Goal: Task Accomplishment & Management: Complete application form

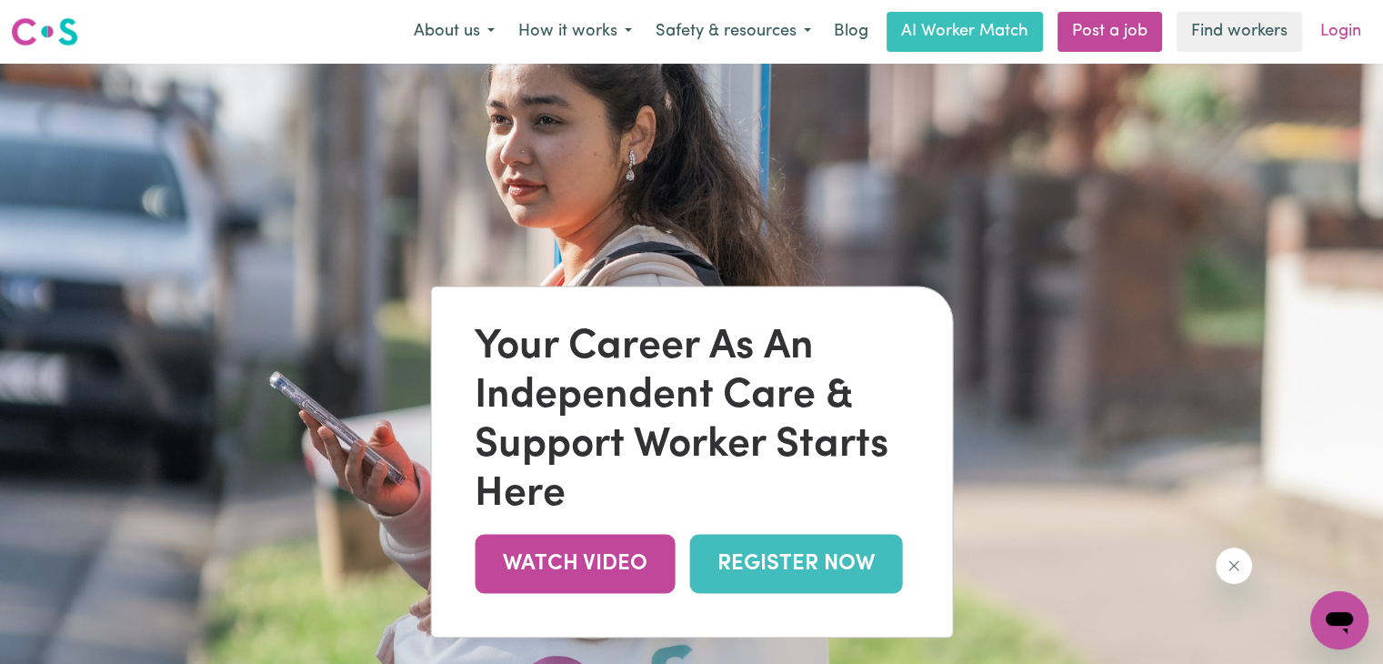
click at [1362, 19] on link "Login" at bounding box center [1340, 32] width 63 height 40
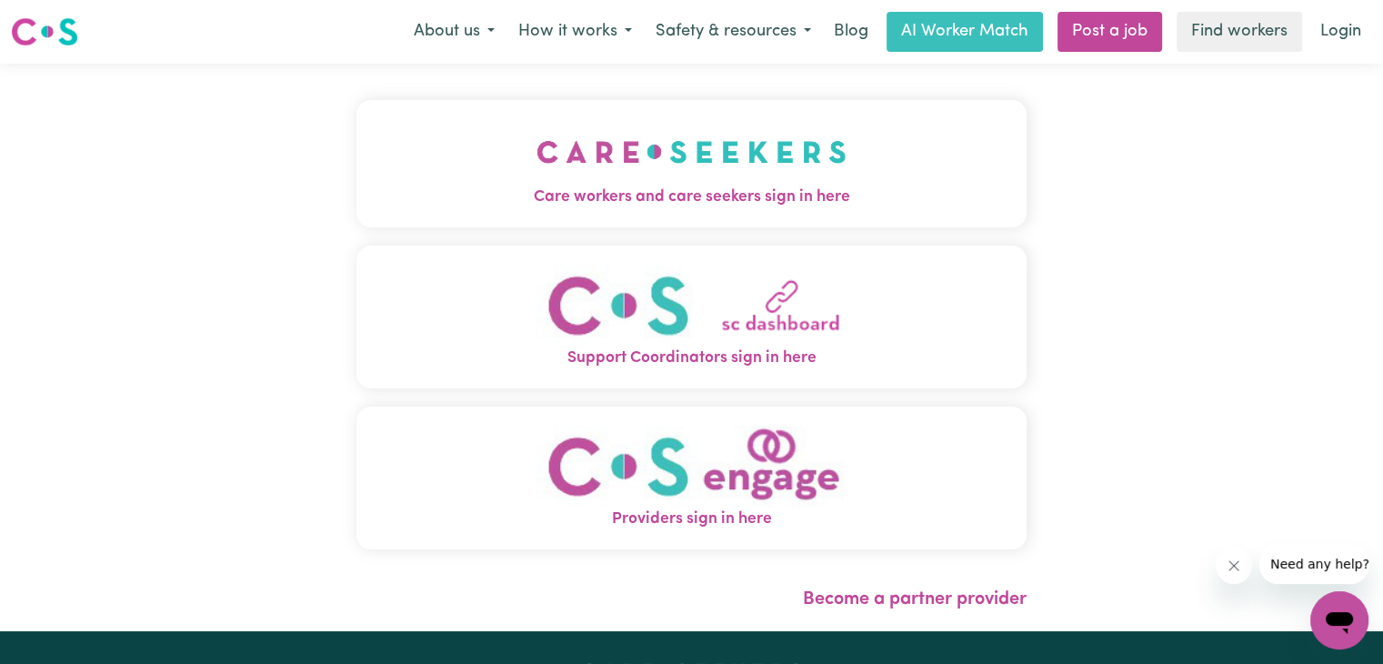
click at [57, 29] on img at bounding box center [44, 31] width 67 height 33
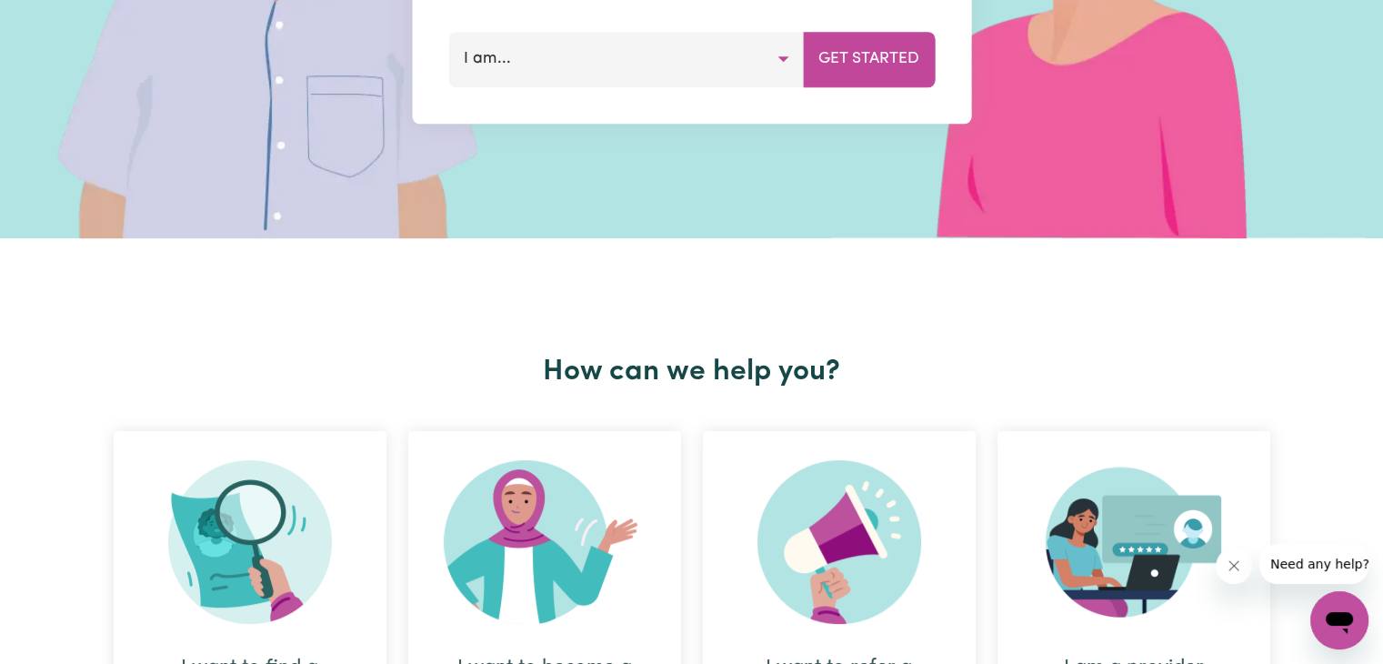
scroll to position [273, 0]
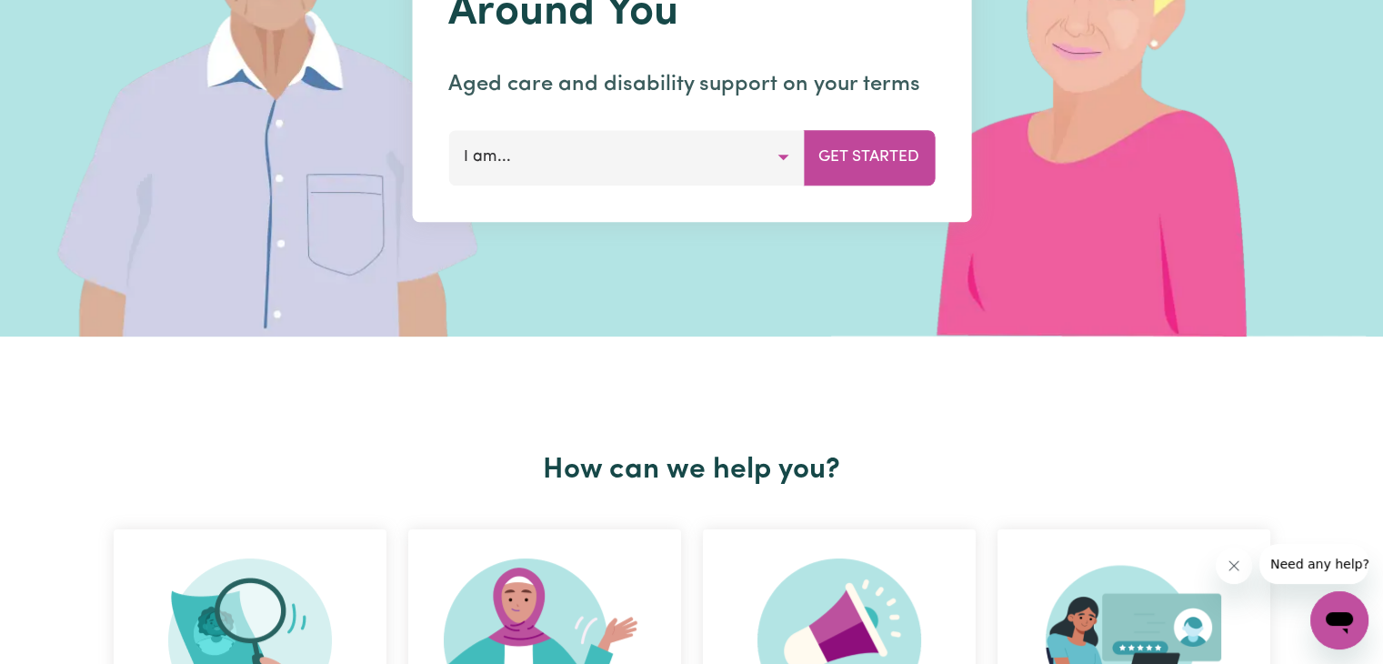
click at [636, 161] on button "I am..." at bounding box center [625, 157] width 355 height 55
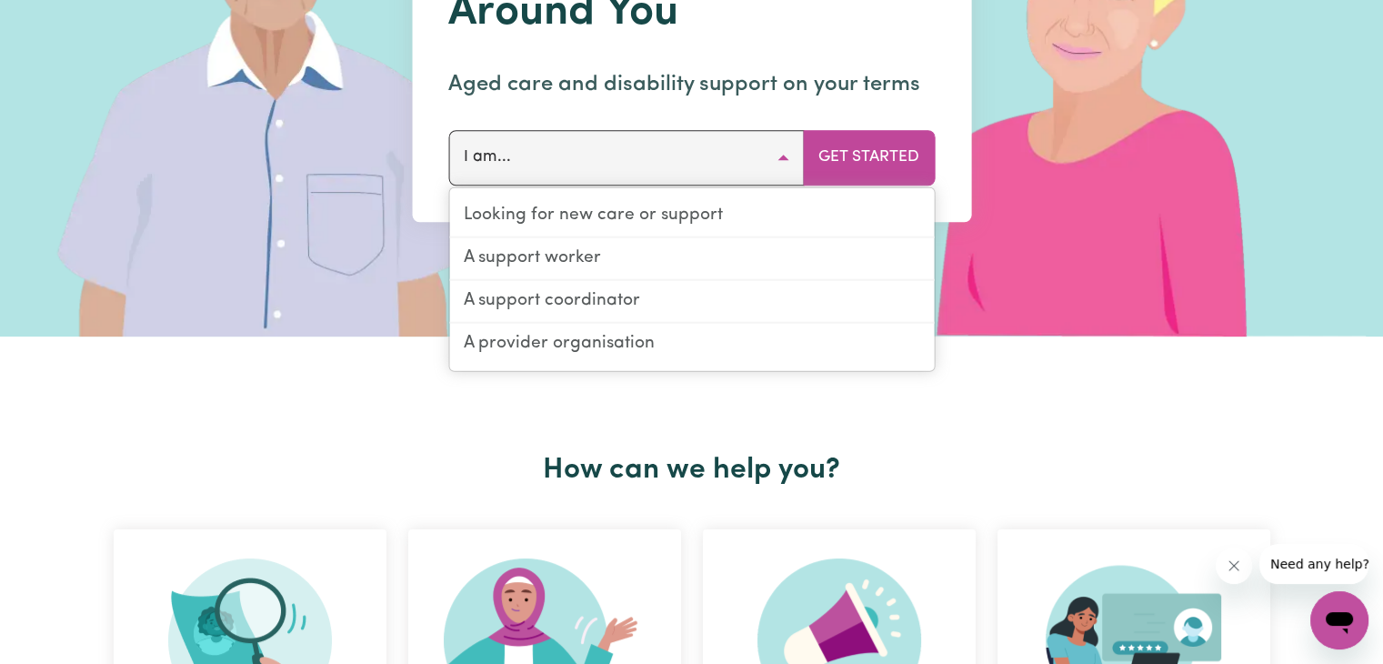
click at [1209, 494] on div "How can we help you? I want to find a support worker I want to become a support…" at bounding box center [692, 674] width 1178 height 676
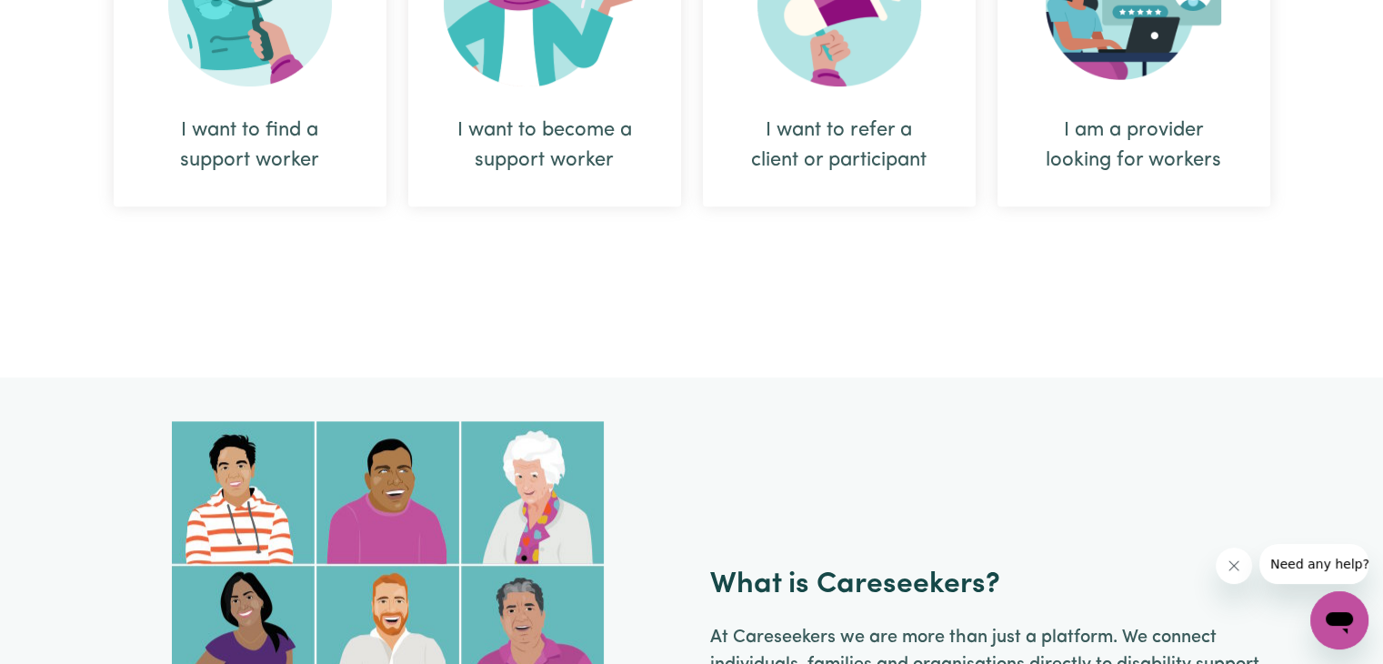
scroll to position [909, 0]
click at [605, 133] on div "I want to become a support worker" at bounding box center [544, 145] width 185 height 60
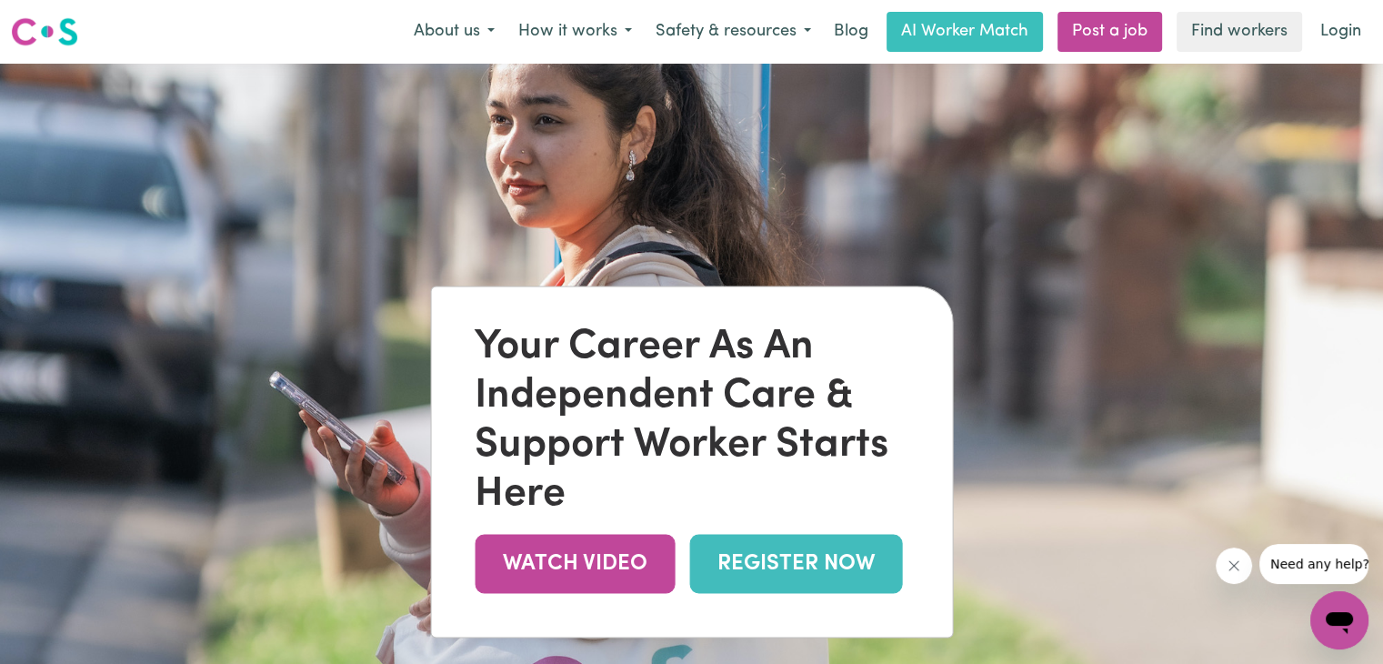
click at [828, 555] on link "REGISTER NOW" at bounding box center [795, 563] width 213 height 59
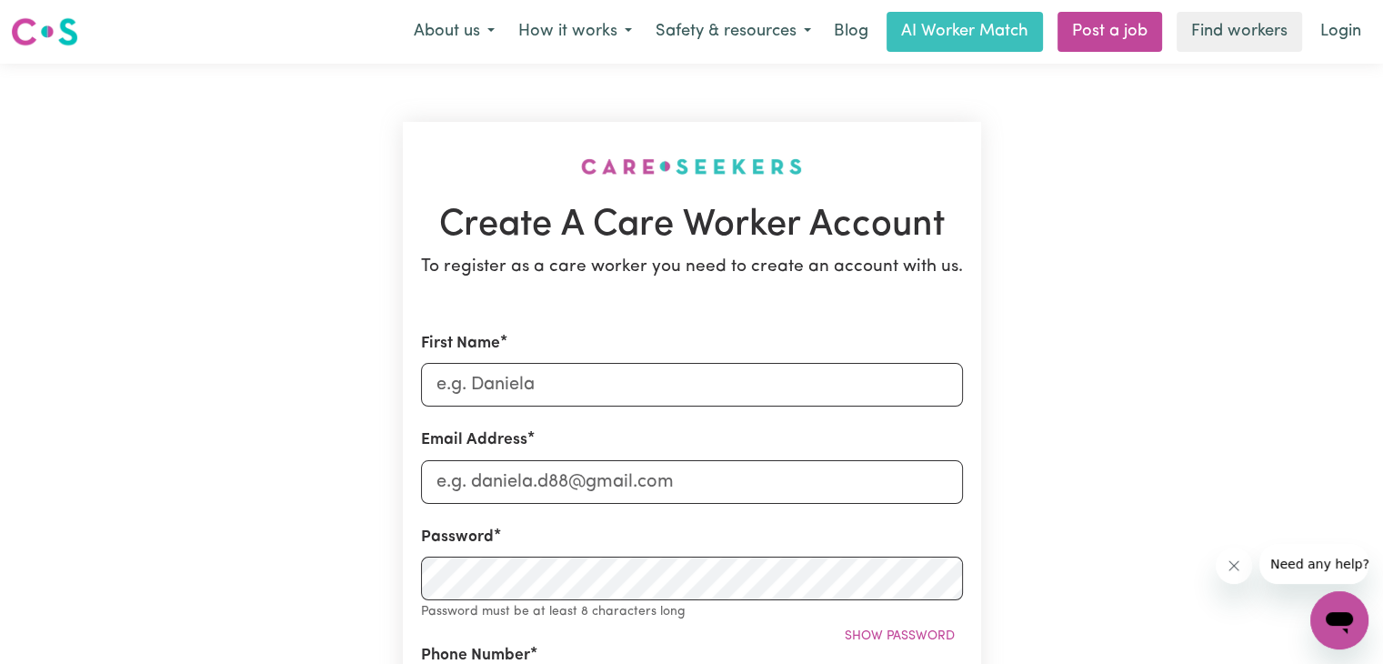
click at [486, 399] on input "First Name" at bounding box center [692, 385] width 542 height 44
type input "[PERSON_NAME]"
type input "w"
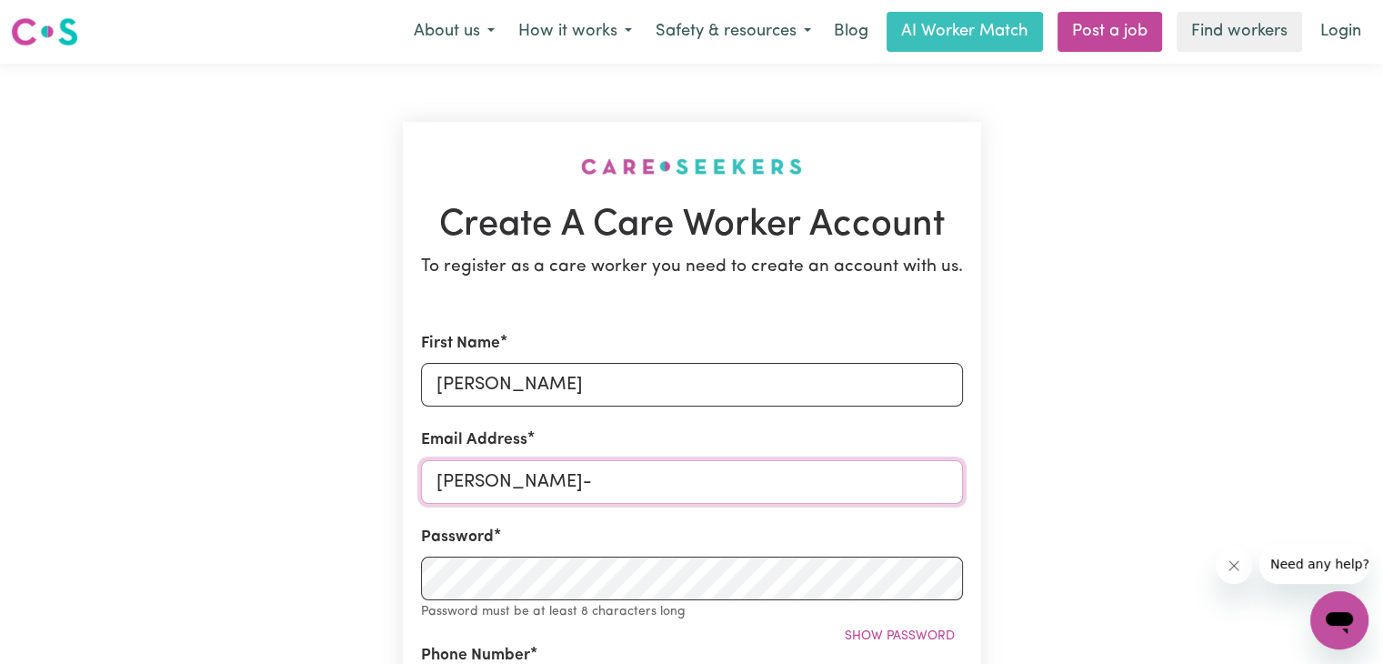
type input "[PERSON_NAME][EMAIL_ADDRESS][DOMAIN_NAME]"
type input "0424552530"
type input "[STREET_ADDRESS]"
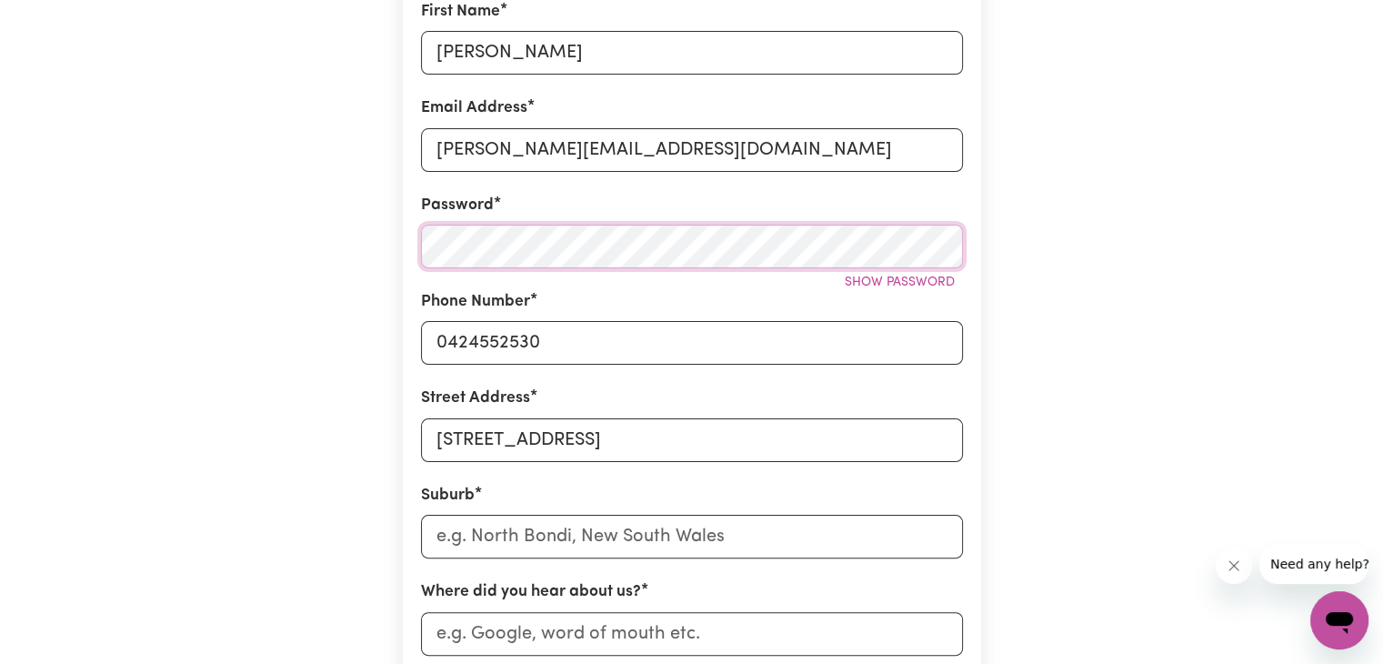
scroll to position [364, 0]
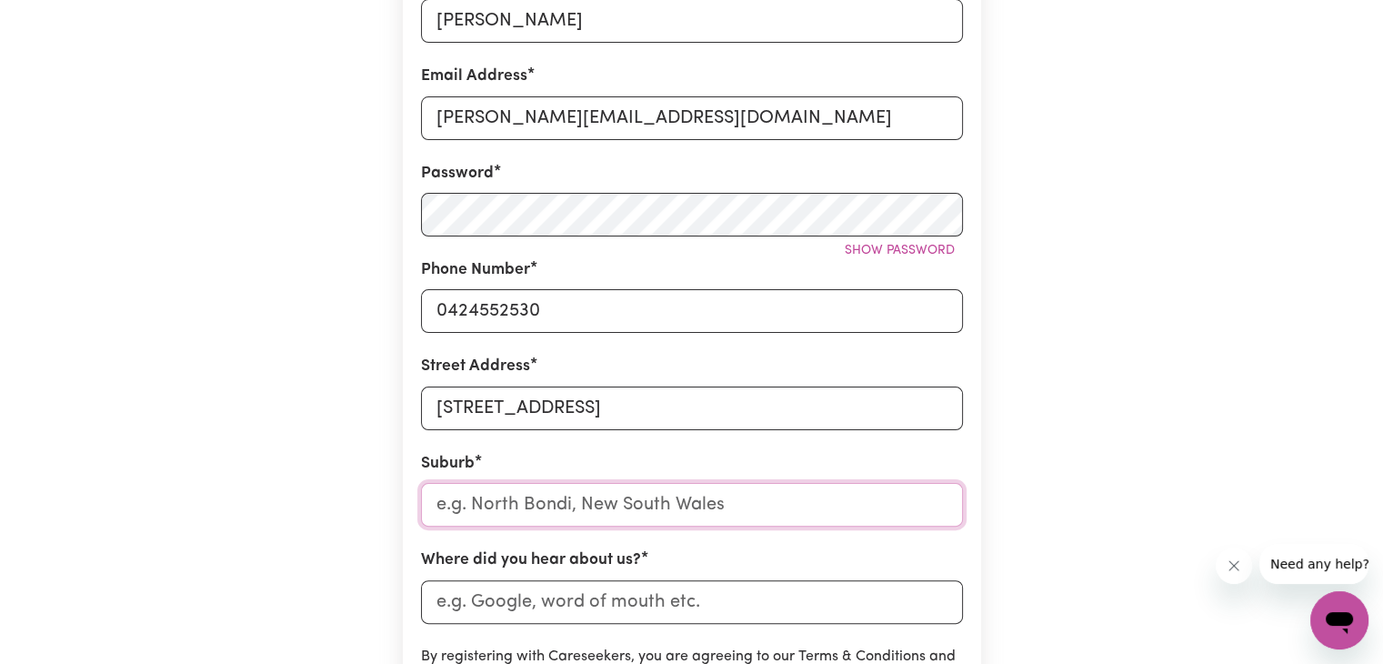
click at [542, 511] on input "text" at bounding box center [692, 505] width 542 height 44
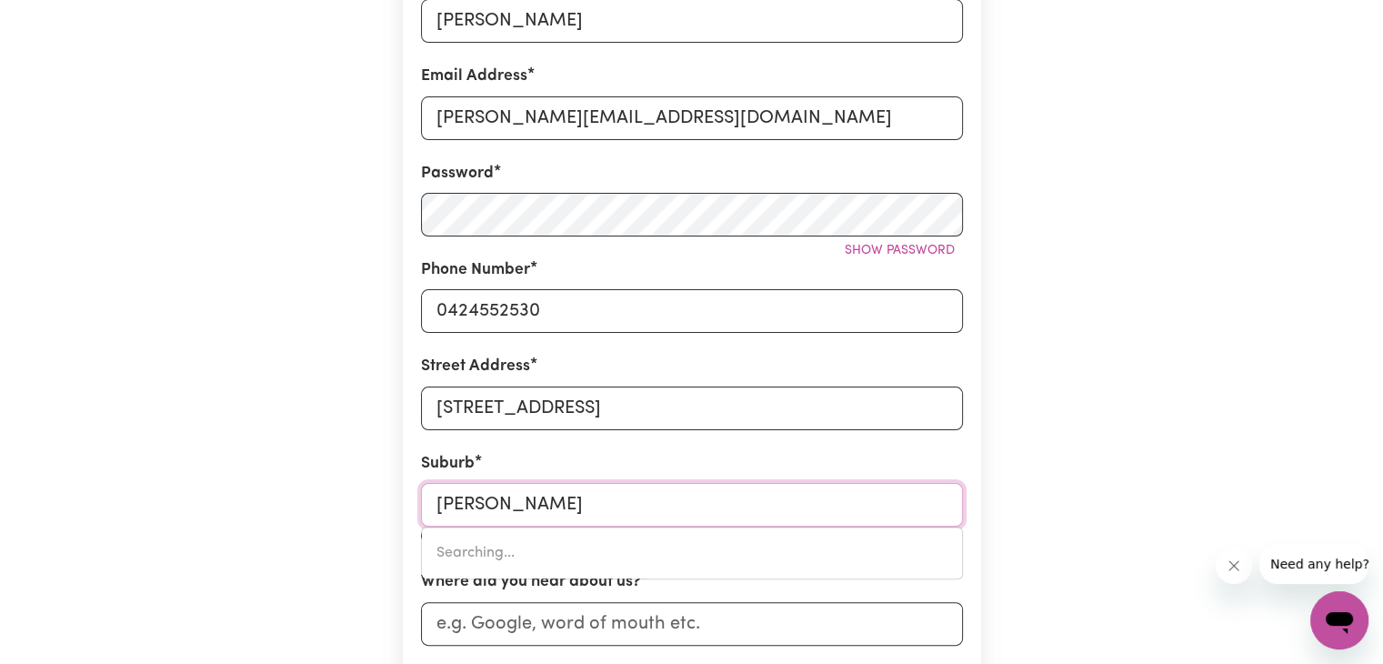
type input "[PERSON_NAME]"
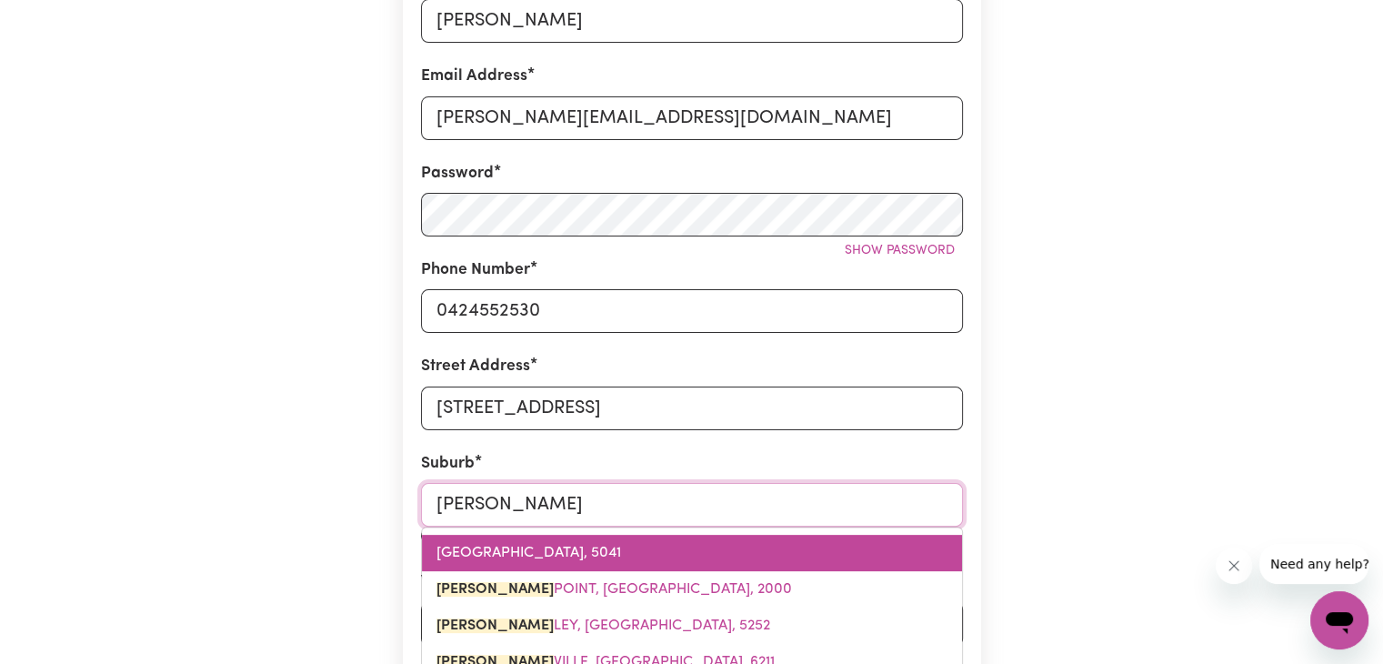
type input "[PERSON_NAME][GEOGRAPHIC_DATA], [GEOGRAPHIC_DATA], 2000"
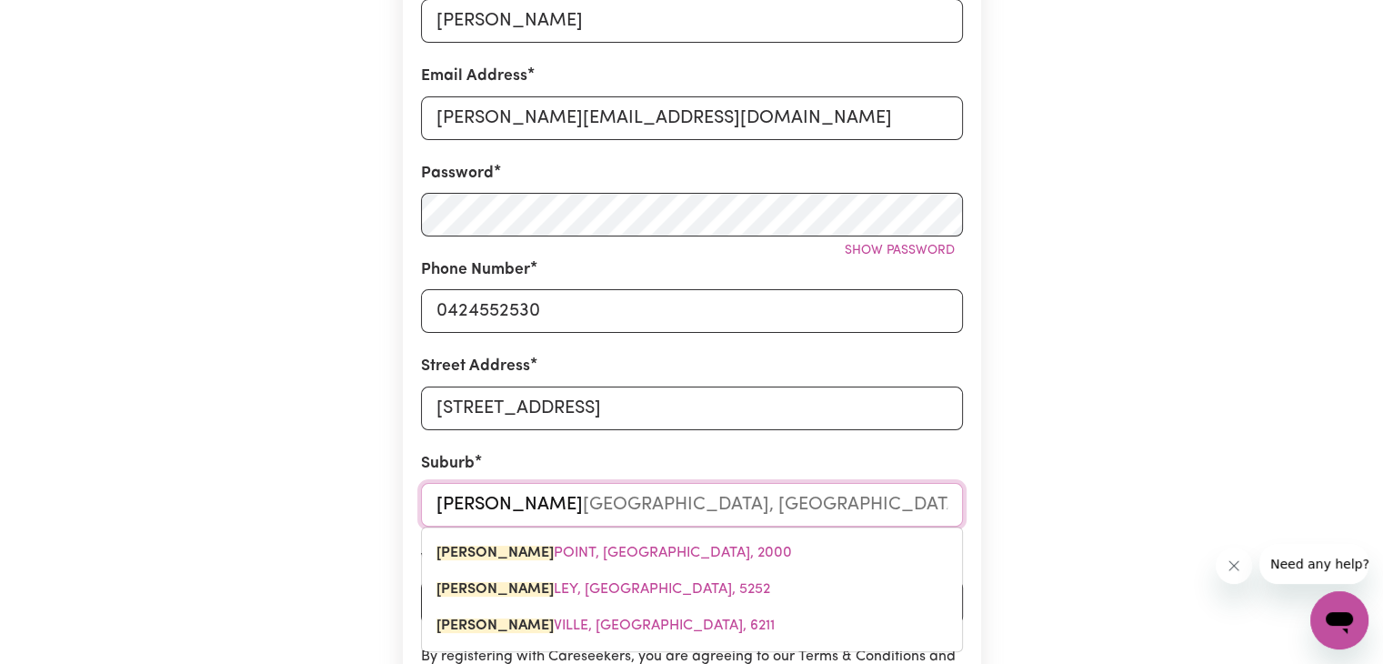
click at [561, 623] on span "[PERSON_NAME] VILLE, [GEOGRAPHIC_DATA], 6211" at bounding box center [605, 625] width 338 height 15
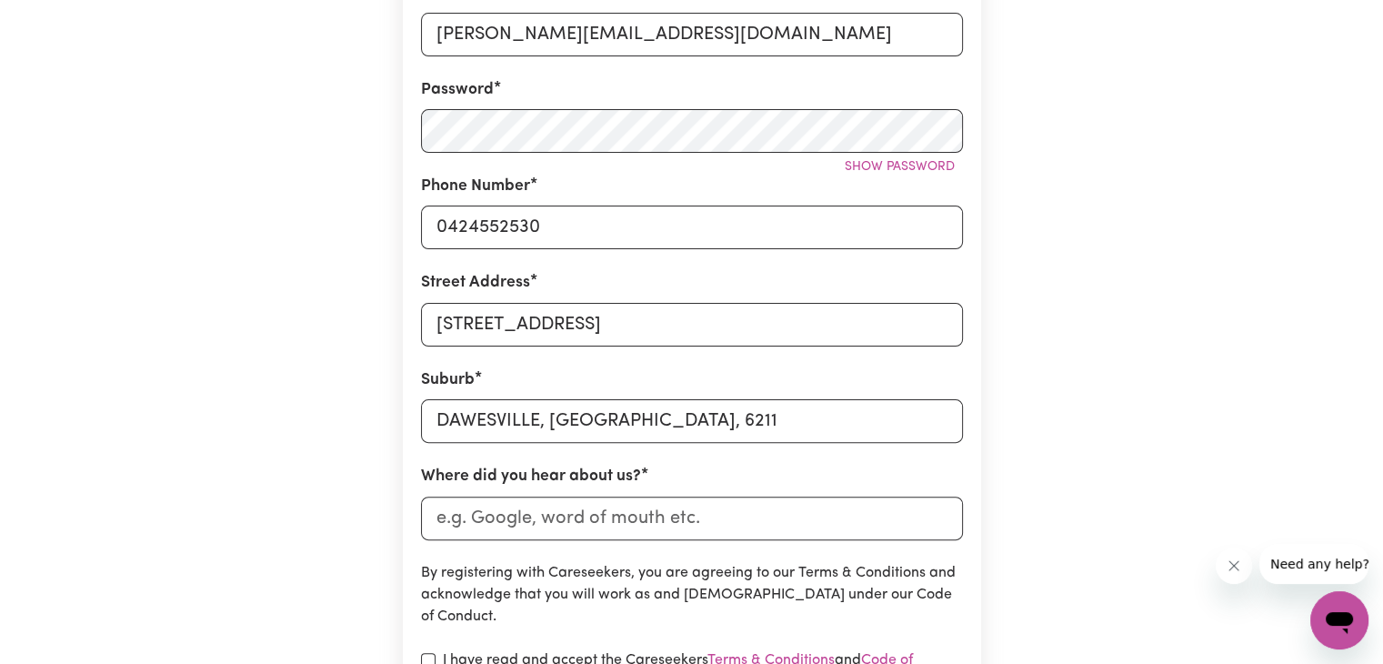
scroll to position [545, 0]
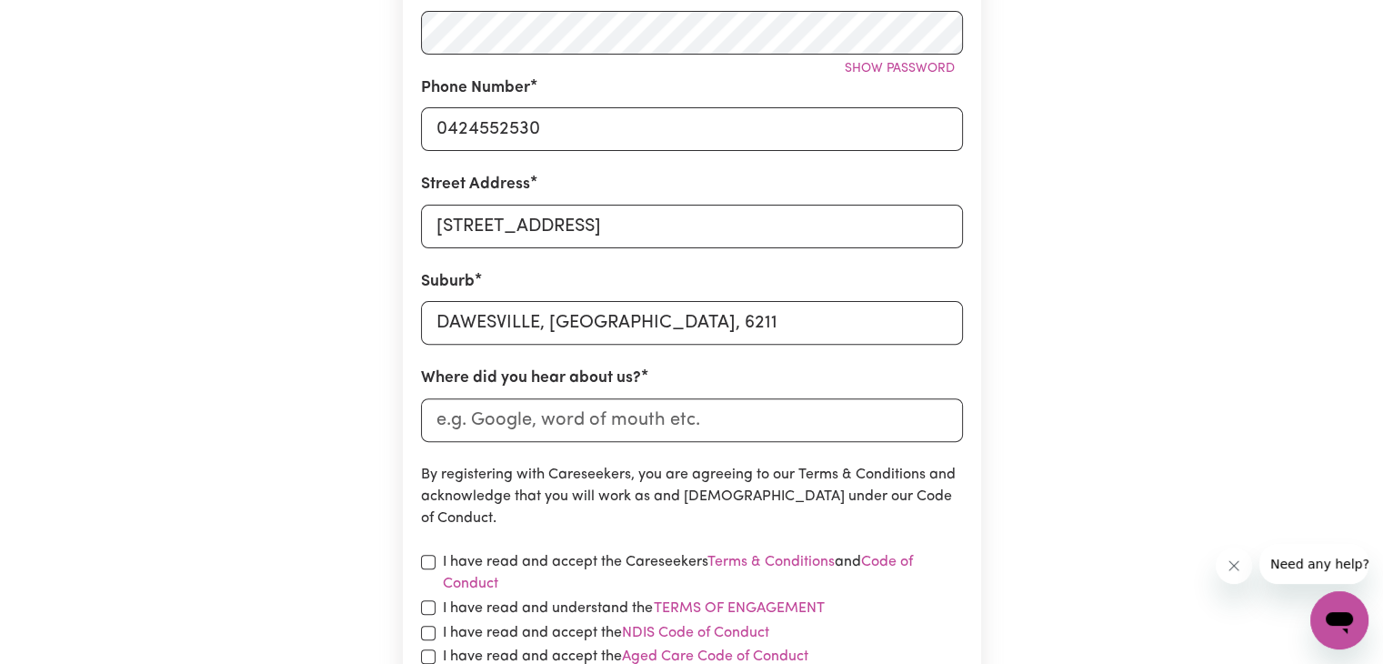
click at [702, 453] on form "First Name [PERSON_NAME] Email Address [PERSON_NAME][EMAIL_ADDRESS][DOMAIN_NAME…" at bounding box center [692, 257] width 542 height 943
click at [695, 423] on input "Where did you hear about us?" at bounding box center [692, 420] width 542 height 44
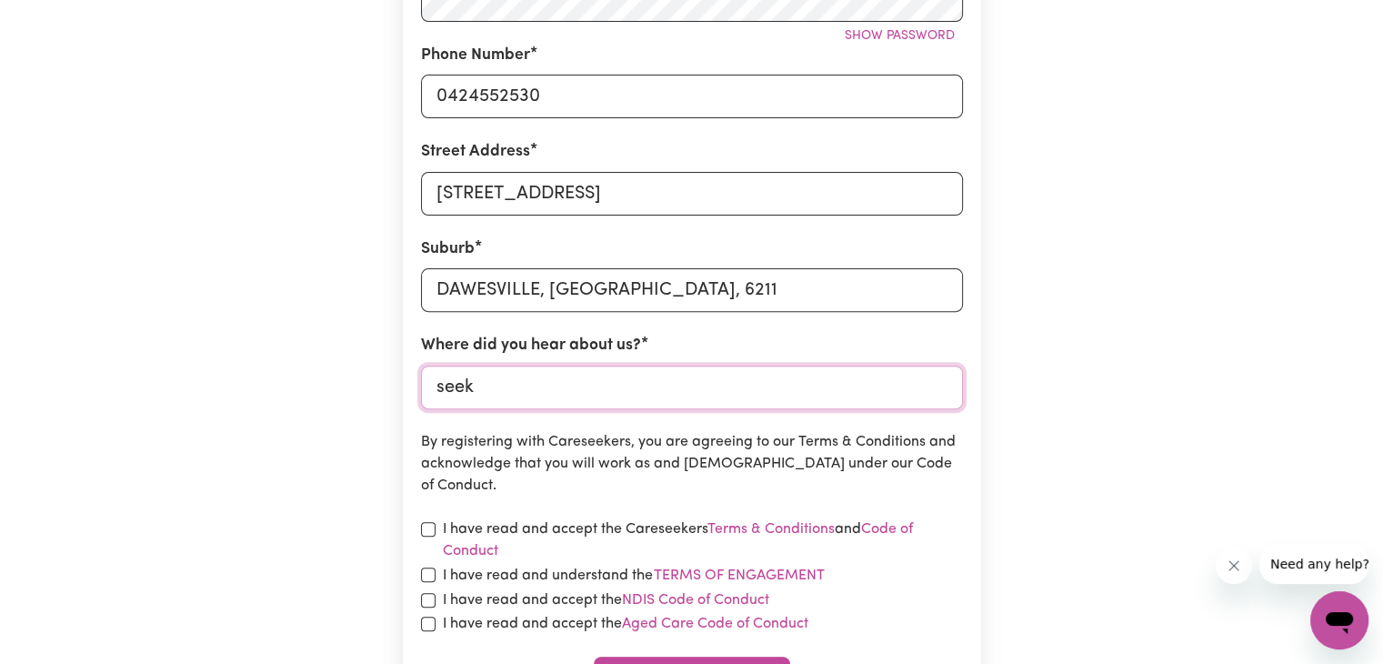
scroll to position [636, 0]
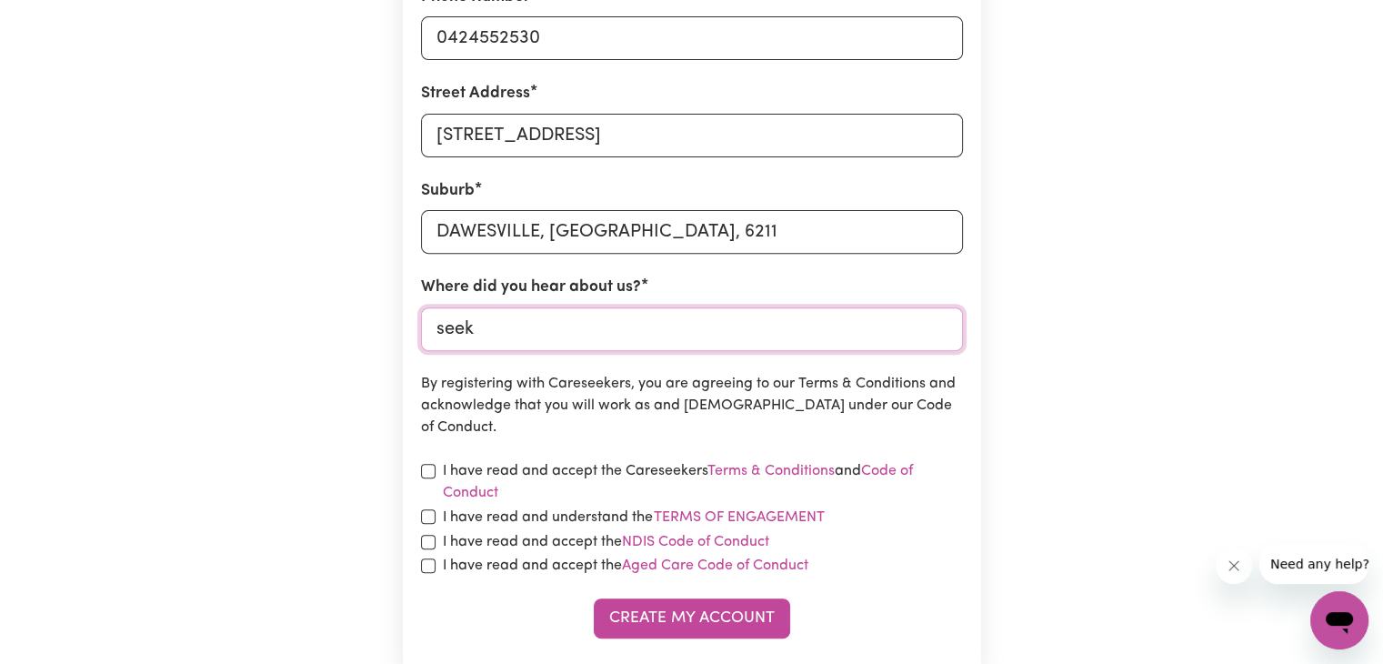
type input "seek"
click at [431, 467] on input "checkbox" at bounding box center [428, 471] width 15 height 15
checkbox input "true"
drag, startPoint x: 431, startPoint y: 507, endPoint x: 429, endPoint y: 537, distance: 30.1
click at [431, 510] on div "I have read and understand the Terms of Engagement" at bounding box center [692, 517] width 542 height 24
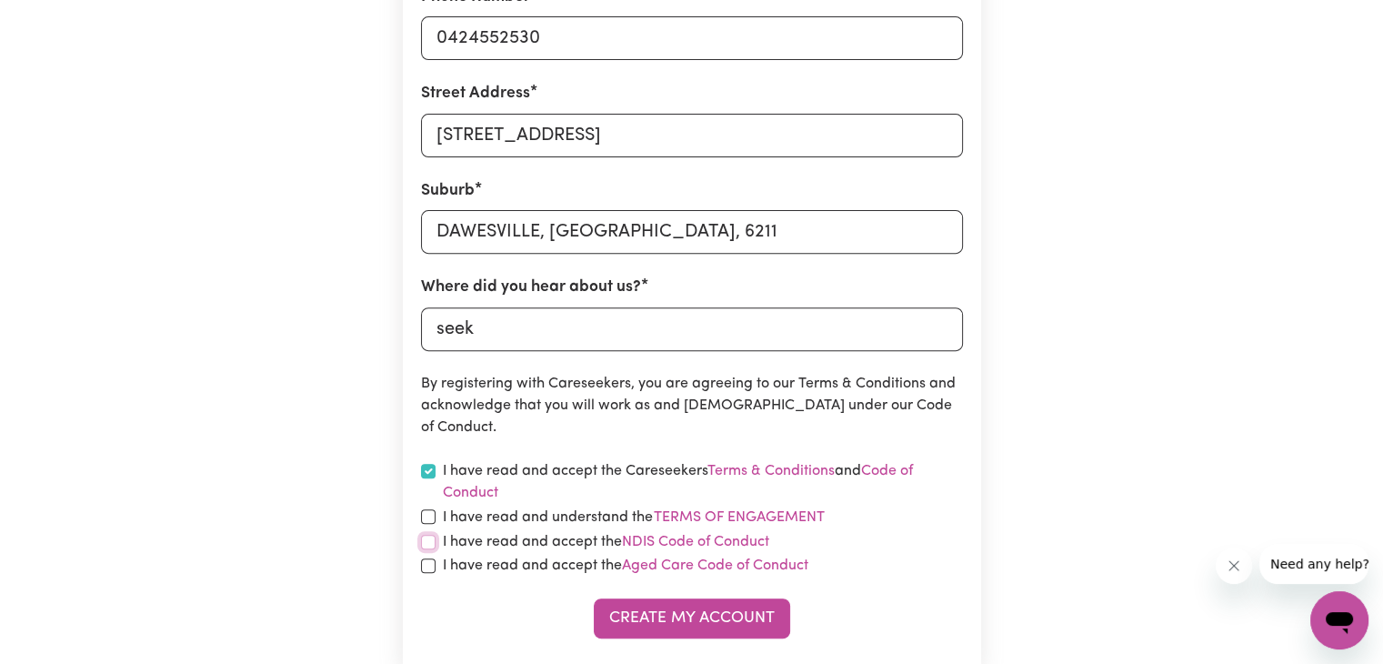
click at [429, 539] on input "checkbox" at bounding box center [428, 542] width 15 height 15
checkbox input "true"
drag, startPoint x: 429, startPoint y: 575, endPoint x: 432, endPoint y: 514, distance: 61.9
click at [429, 574] on div "I have read and accept the Aged Care Code of Conduct" at bounding box center [692, 566] width 542 height 22
click at [430, 511] on input "checkbox" at bounding box center [428, 516] width 15 height 15
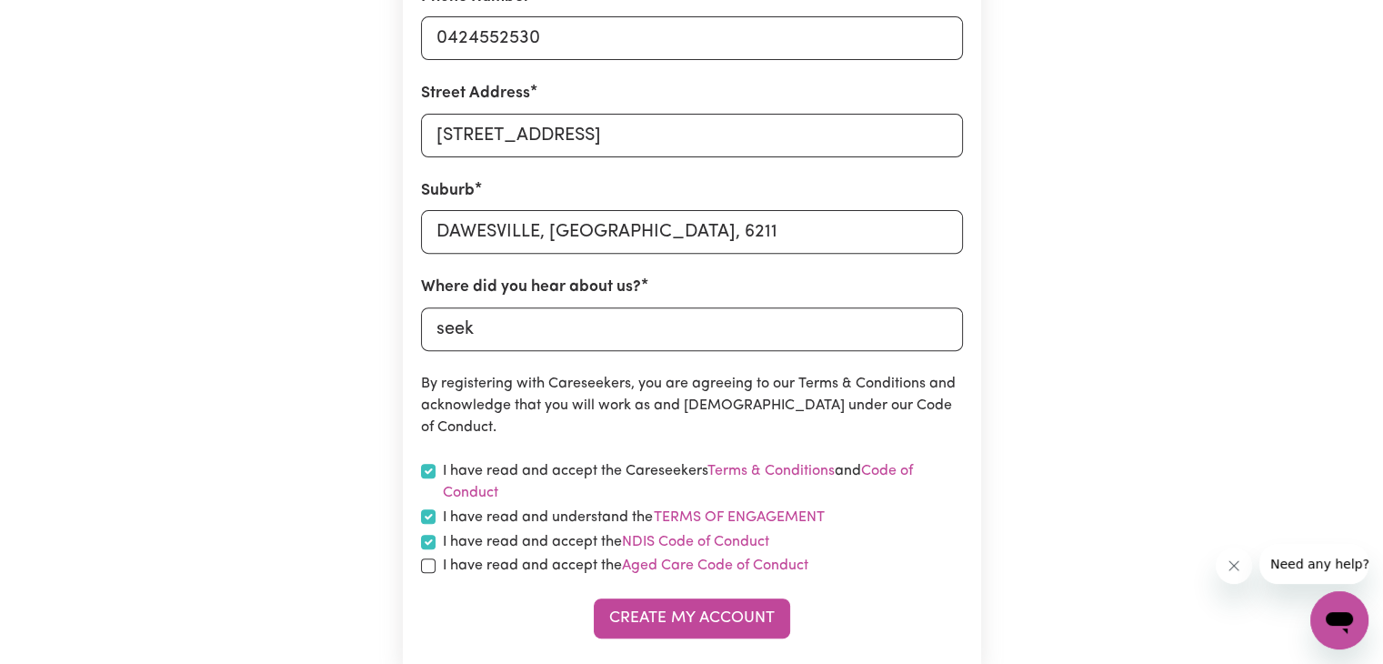
checkbox input "true"
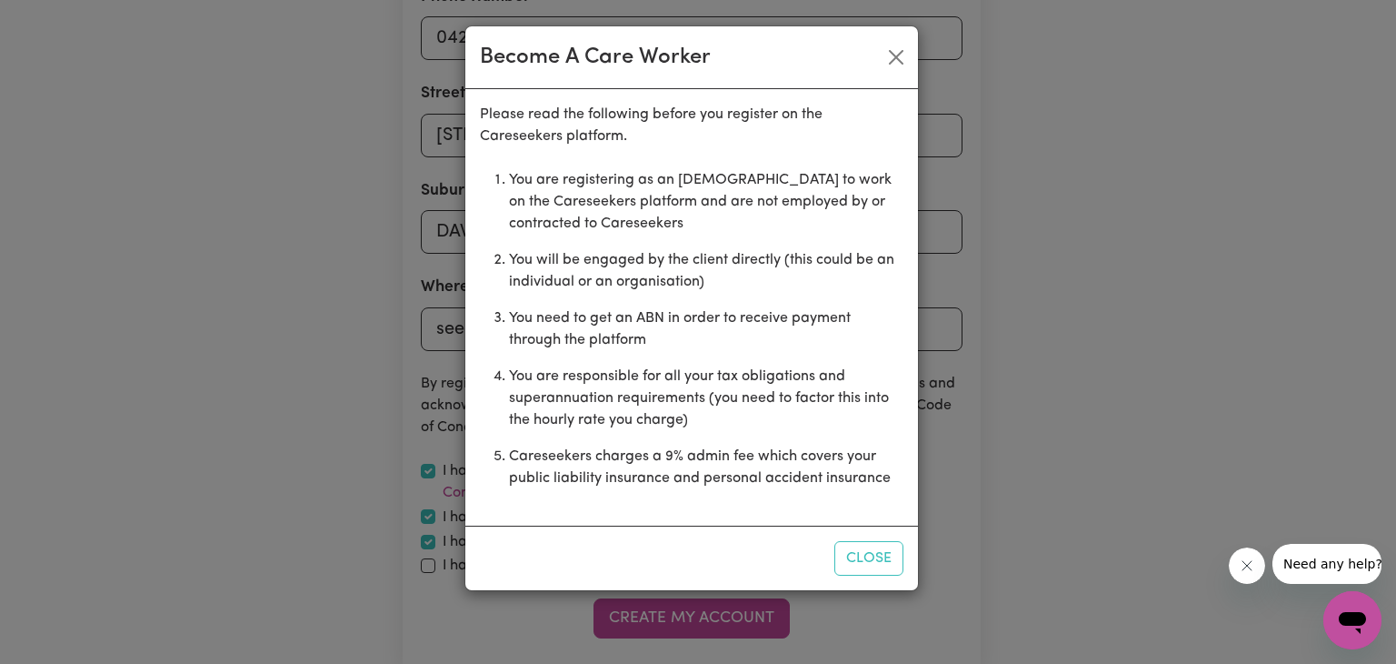
click at [425, 568] on div "Become A Care Worker Please read the following before you register on the Cares…" at bounding box center [698, 332] width 1396 height 664
drag, startPoint x: 867, startPoint y: 559, endPoint x: 418, endPoint y: 518, distance: 451.0
click at [849, 559] on button "Close" at bounding box center [869, 558] width 69 height 35
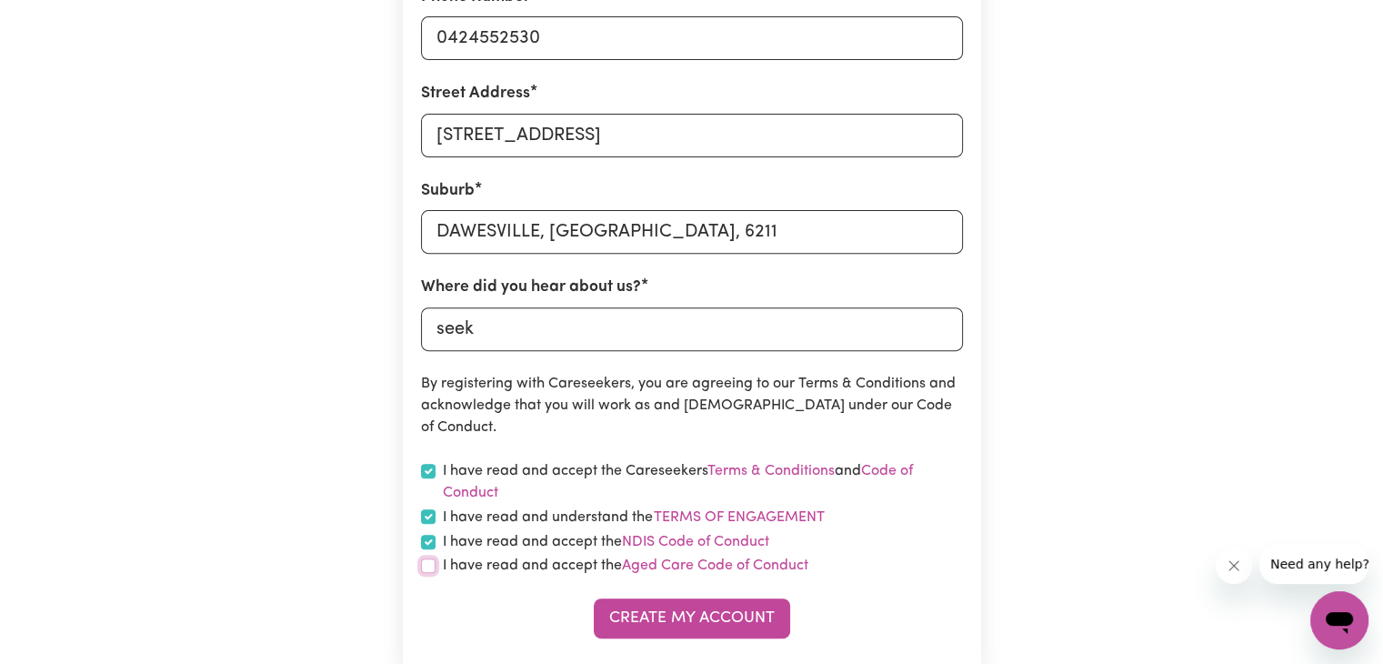
drag, startPoint x: 428, startPoint y: 568, endPoint x: 589, endPoint y: 614, distance: 167.2
click at [436, 571] on div "I have read and accept the Aged Care Code of Conduct" at bounding box center [692, 566] width 542 height 22
click at [425, 568] on input "checkbox" at bounding box center [428, 565] width 15 height 15
checkbox input "true"
click at [736, 611] on button "Create My Account" at bounding box center [692, 618] width 196 height 40
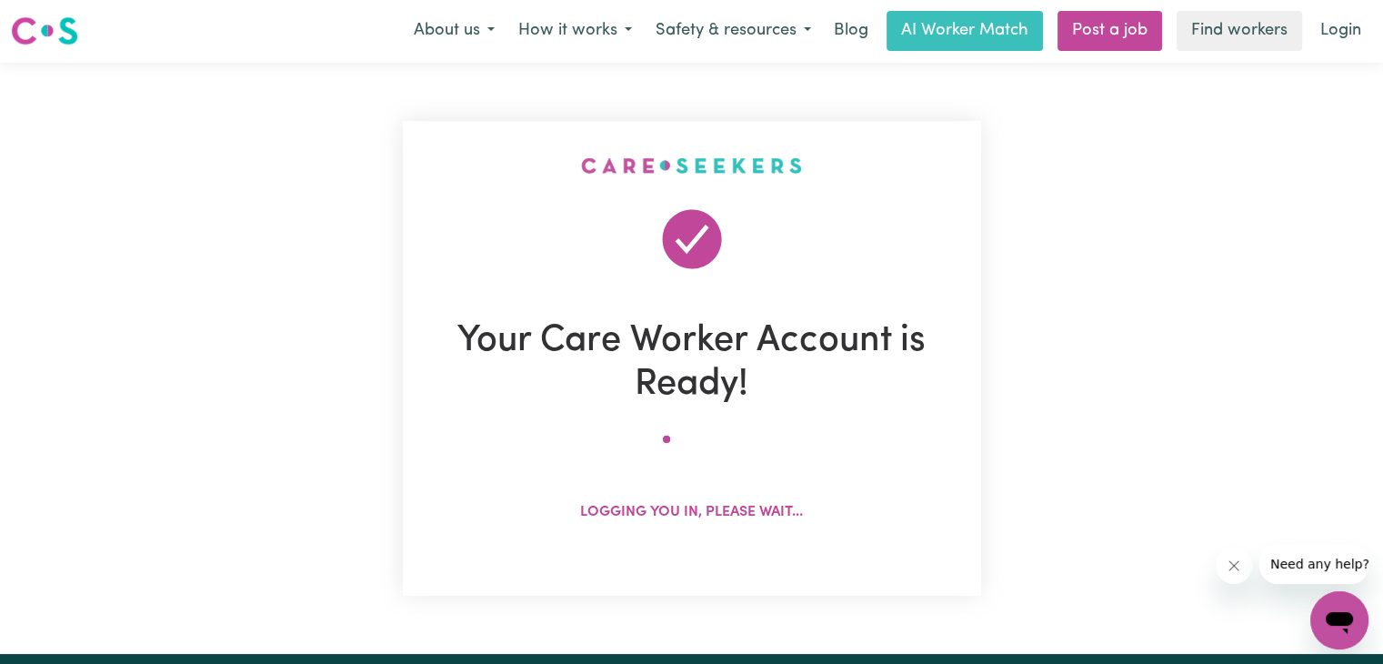
scroll to position [0, 0]
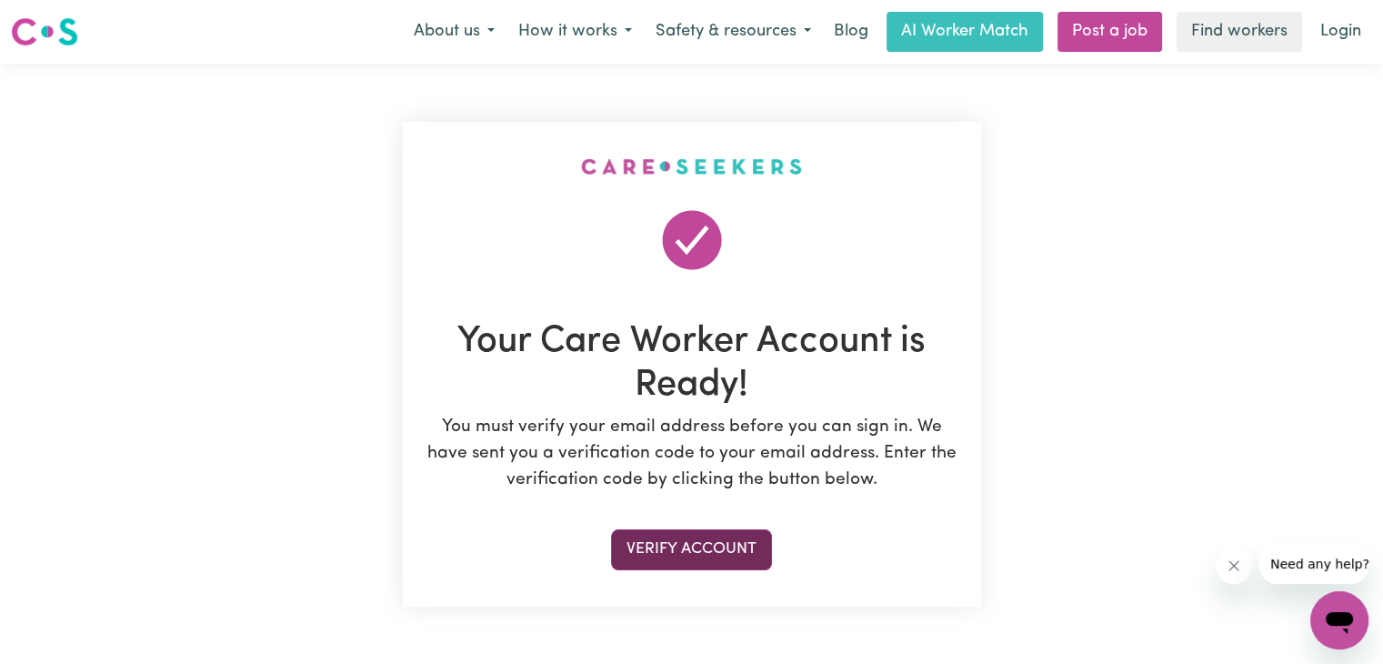
click at [684, 563] on button "Verify Account" at bounding box center [691, 549] width 161 height 40
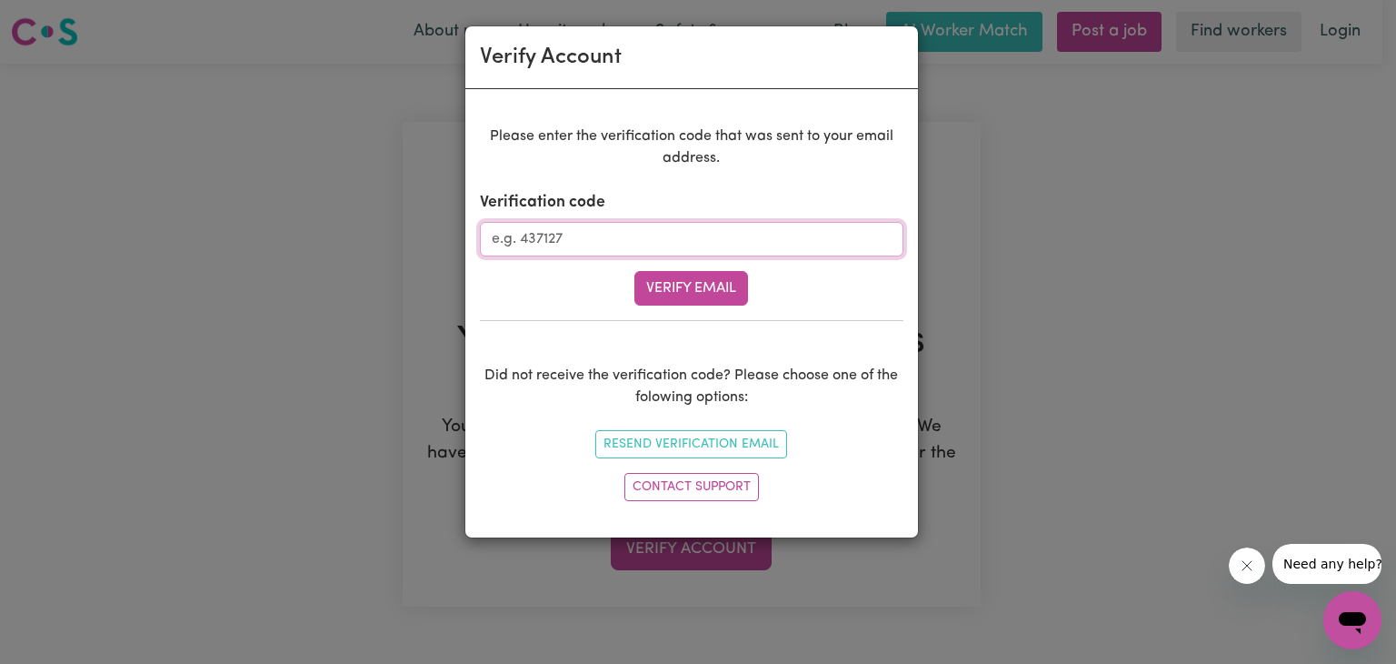
paste input "304955"
type input "304955"
click at [672, 295] on button "Verify Email" at bounding box center [692, 288] width 114 height 35
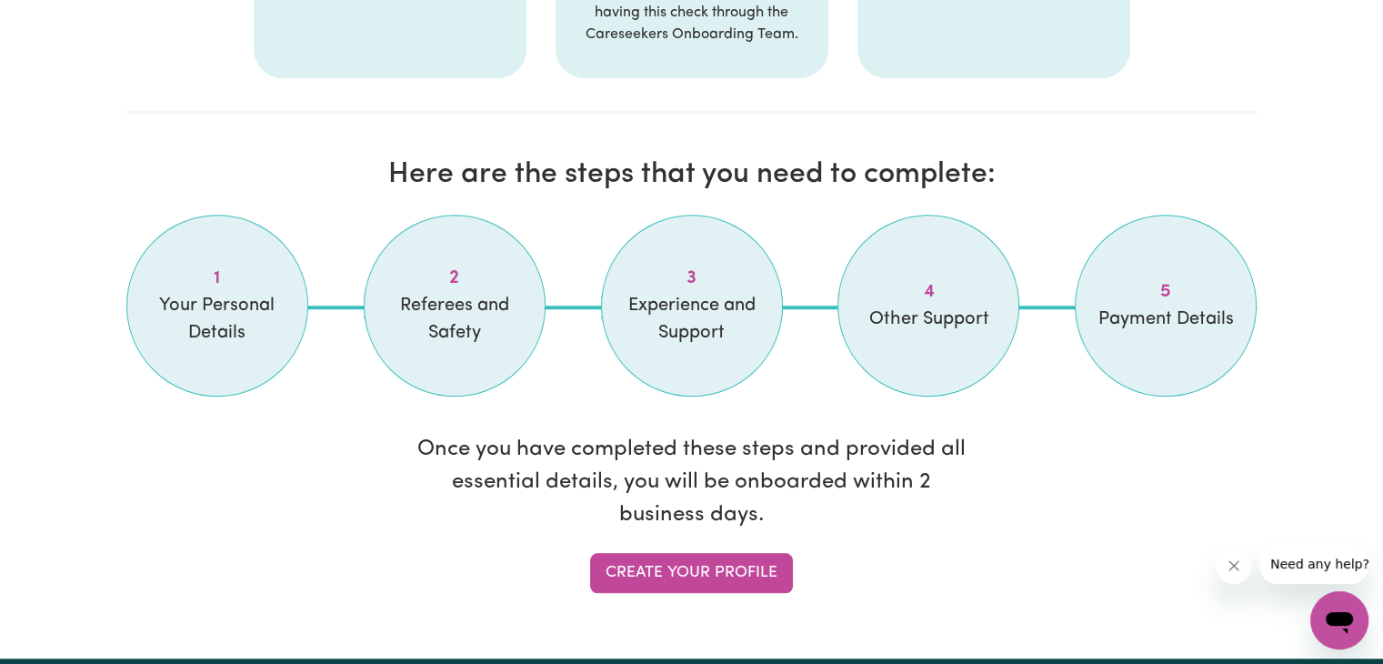
scroll to position [1636, 0]
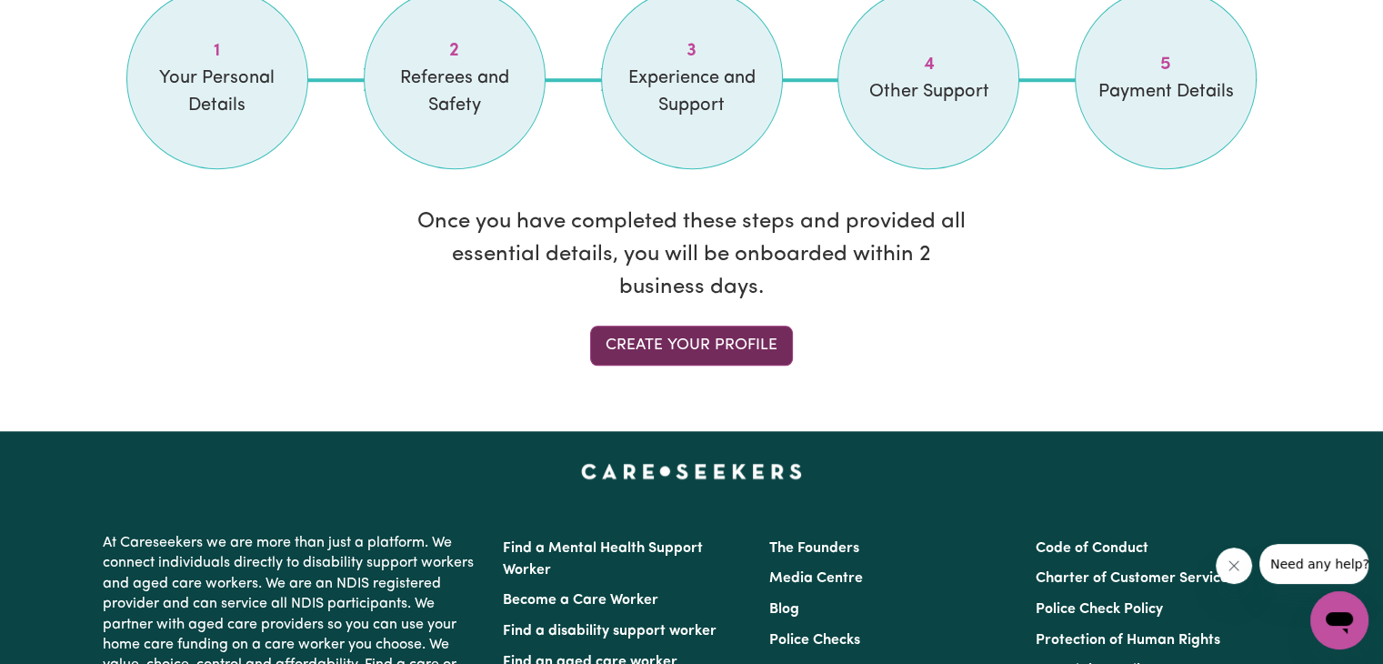
click at [730, 333] on link "Create your profile" at bounding box center [691, 345] width 203 height 40
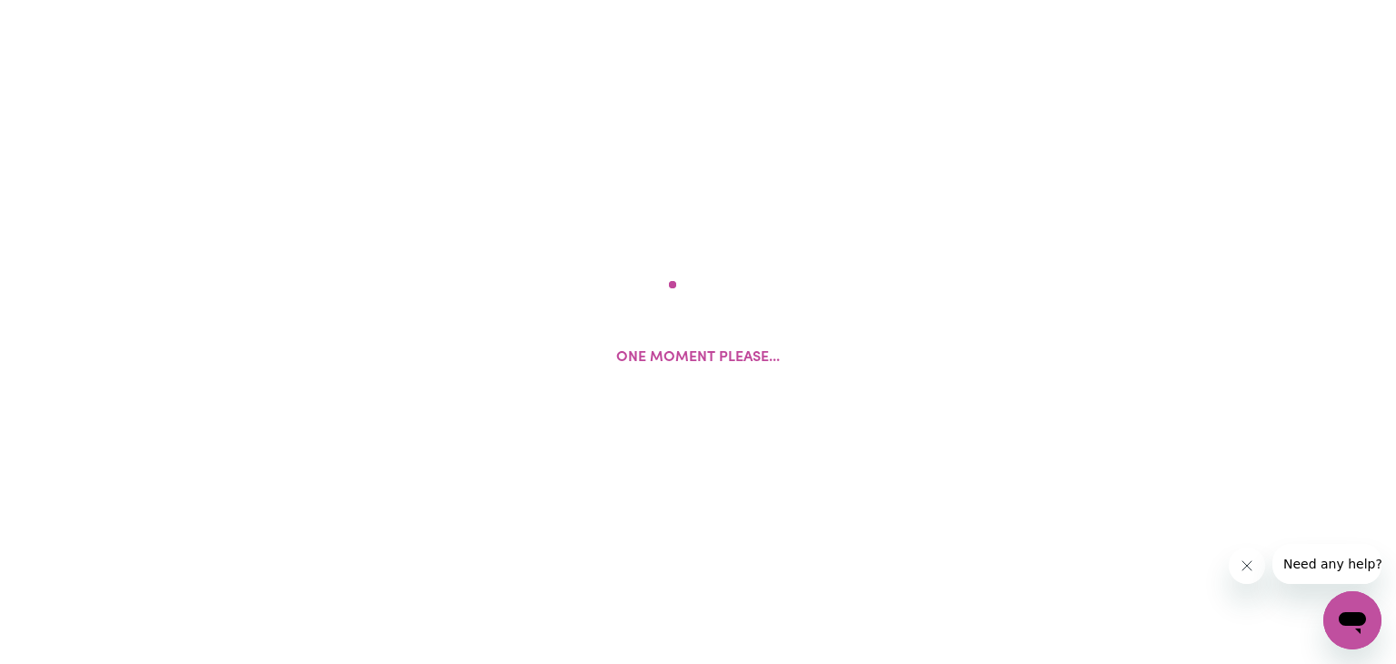
select select "Studying a healthcare related degree or qualification"
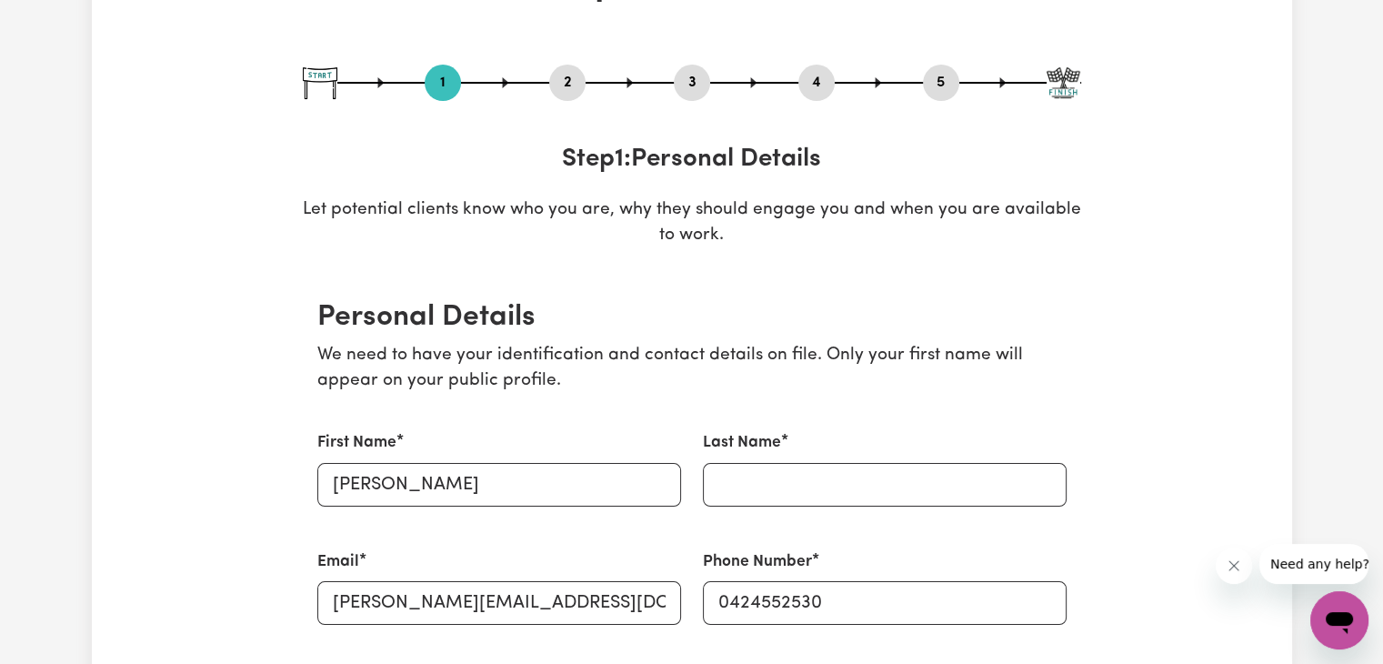
scroll to position [182, 0]
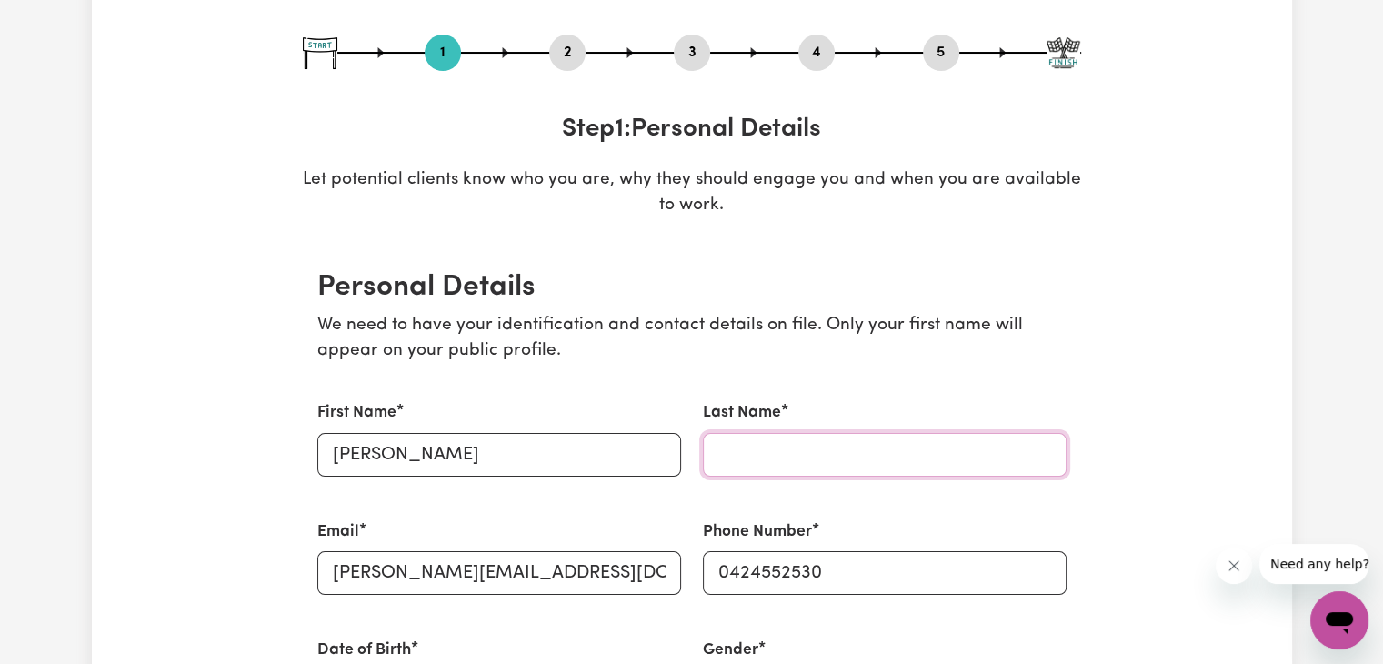
click at [808, 444] on input "Last Name" at bounding box center [885, 455] width 364 height 44
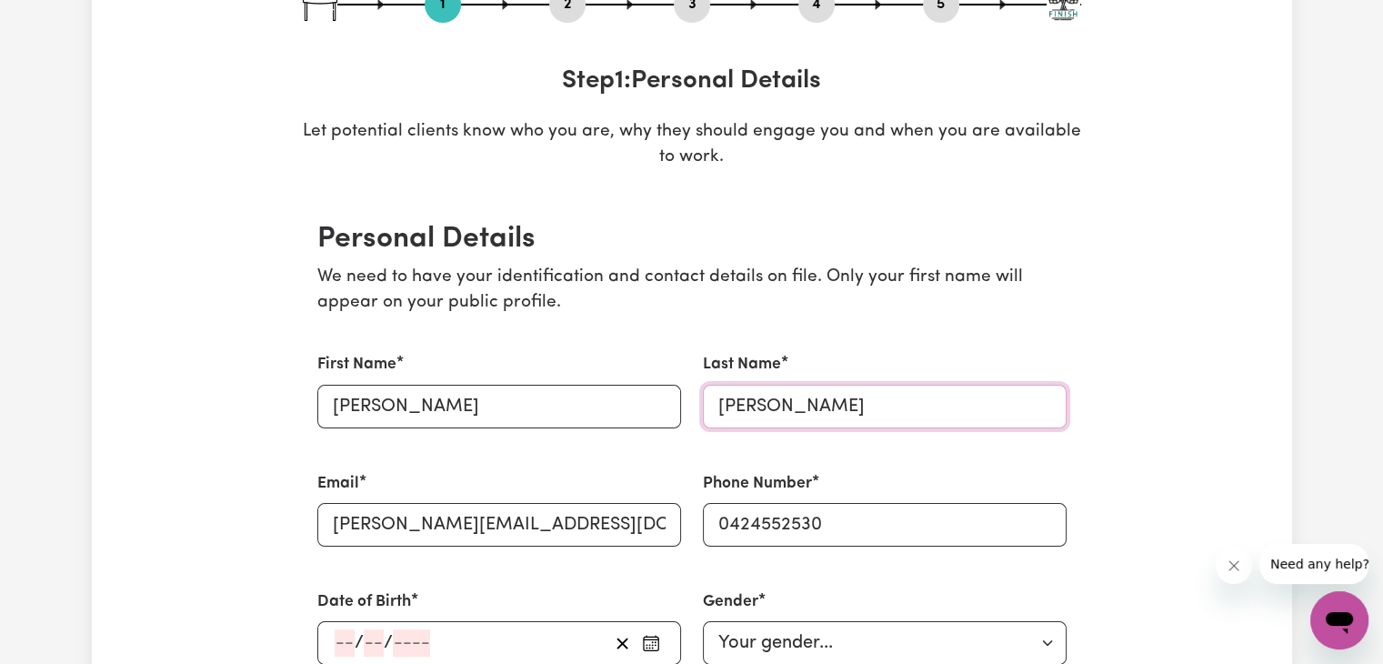
scroll to position [364, 0]
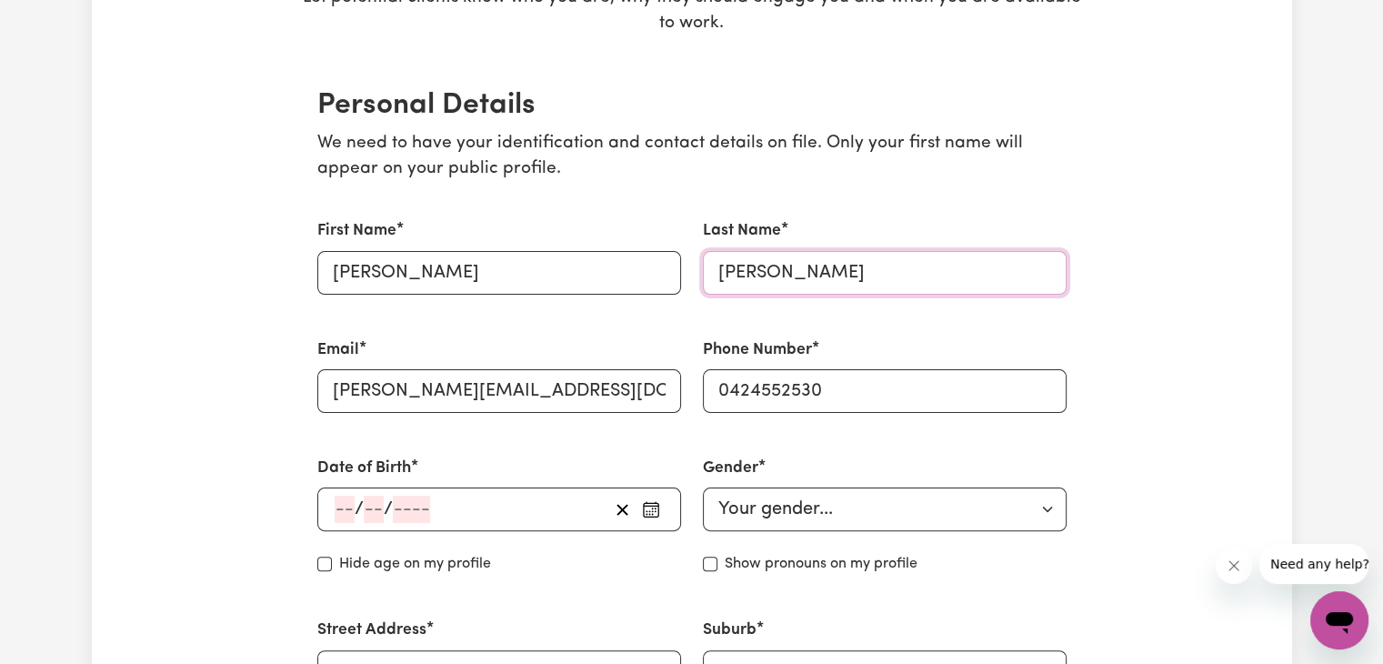
type input "[PERSON_NAME]"
click at [335, 501] on input "number" at bounding box center [345, 508] width 20 height 27
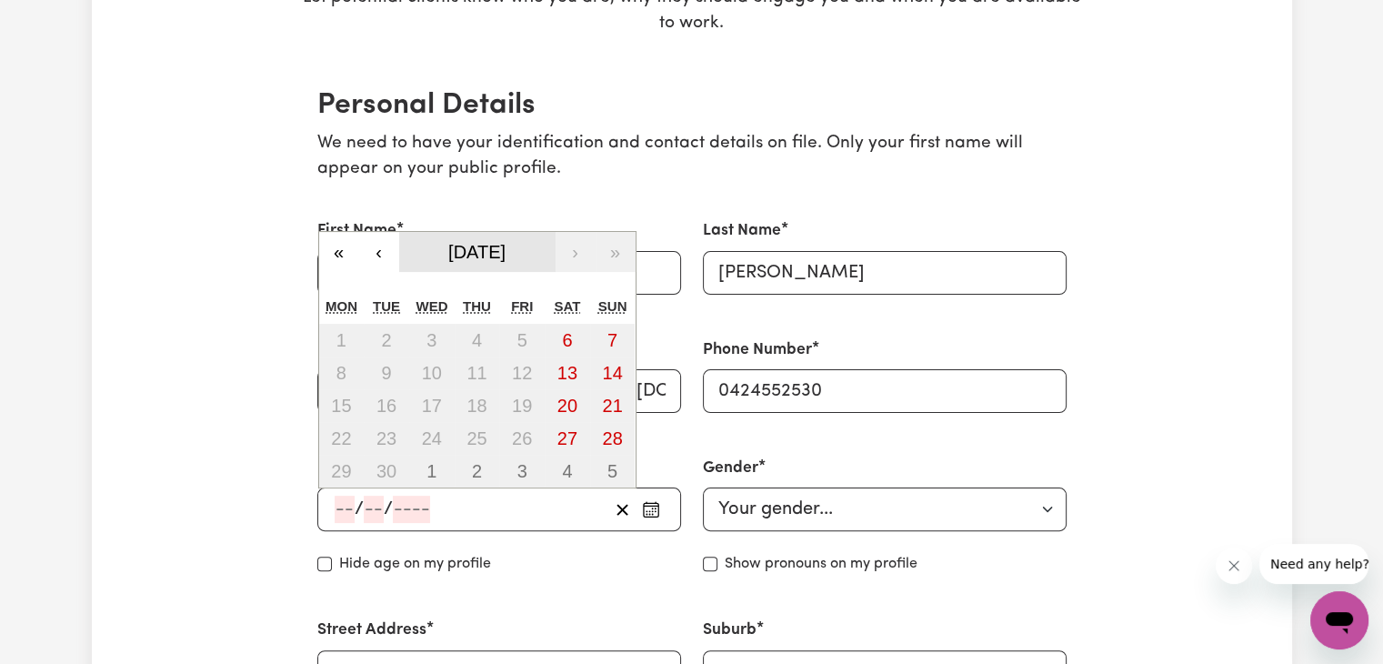
click at [445, 265] on button "[DATE]" at bounding box center [477, 252] width 156 height 40
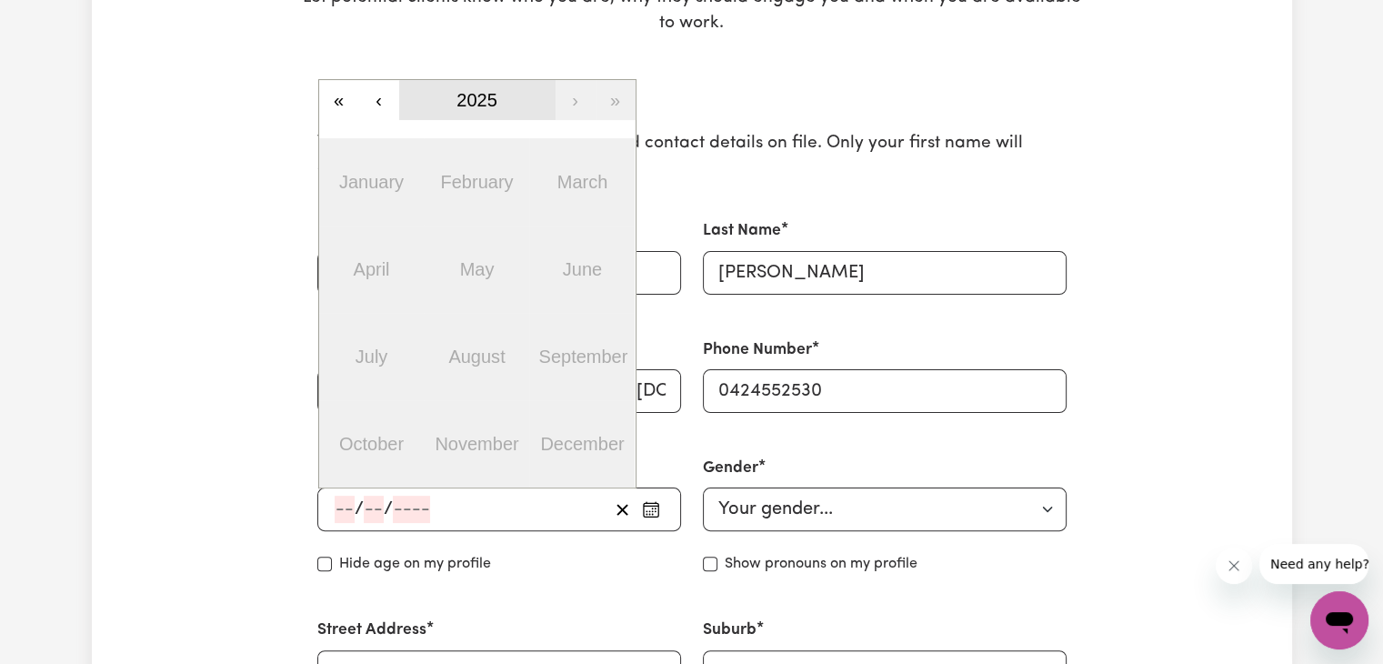
click at [458, 88] on button "2025" at bounding box center [477, 100] width 156 height 40
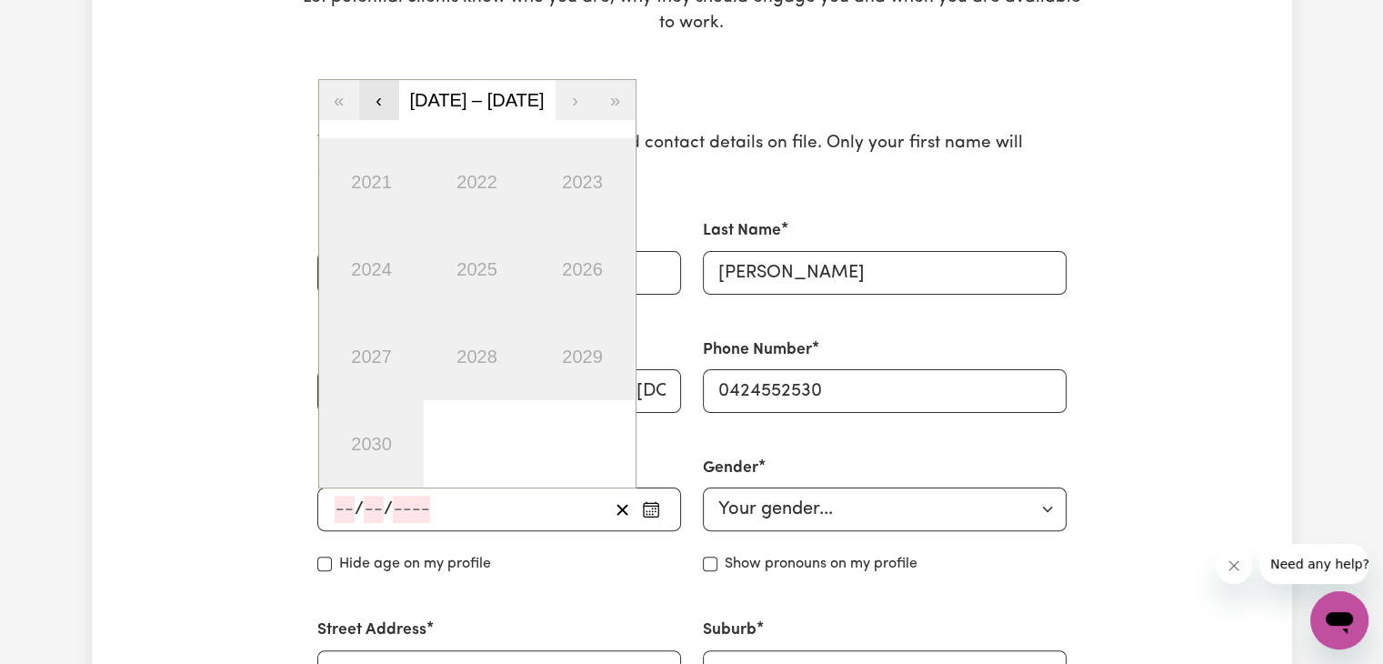
click at [368, 107] on button "‹" at bounding box center [379, 100] width 40 height 40
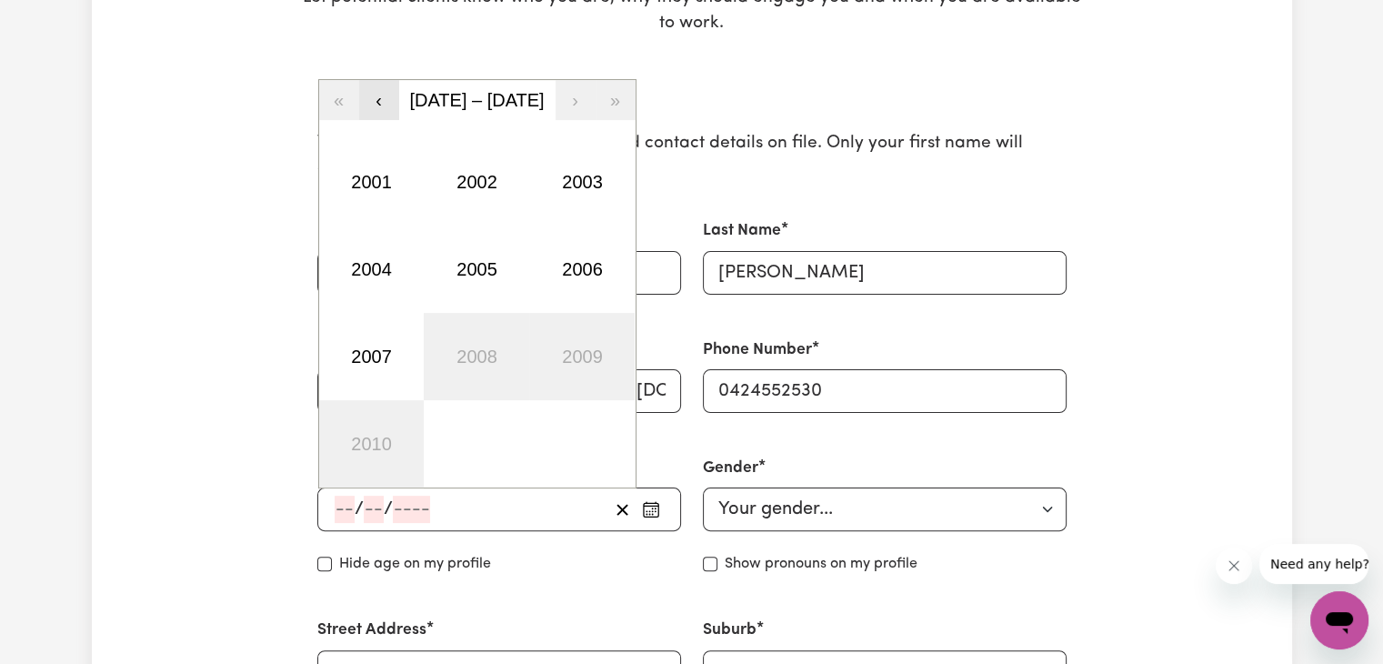
click at [368, 107] on button "‹" at bounding box center [379, 100] width 40 height 40
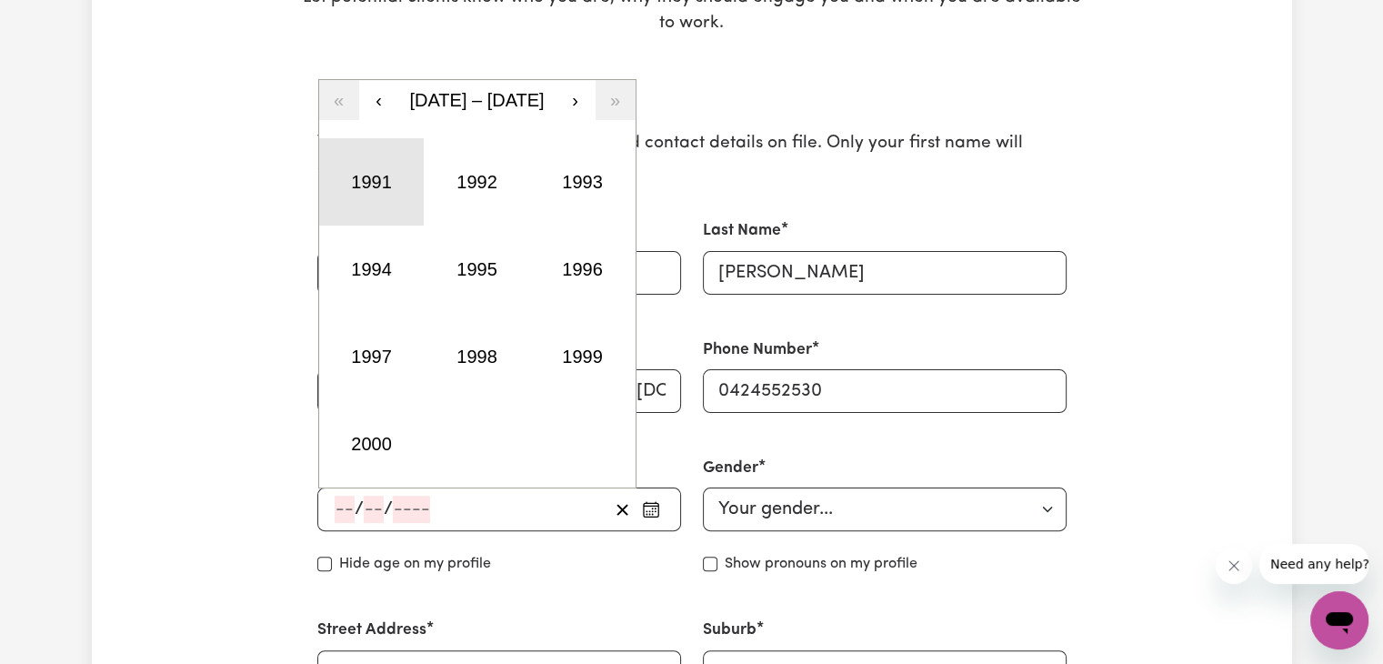
click at [388, 204] on button "1991" at bounding box center [371, 181] width 105 height 87
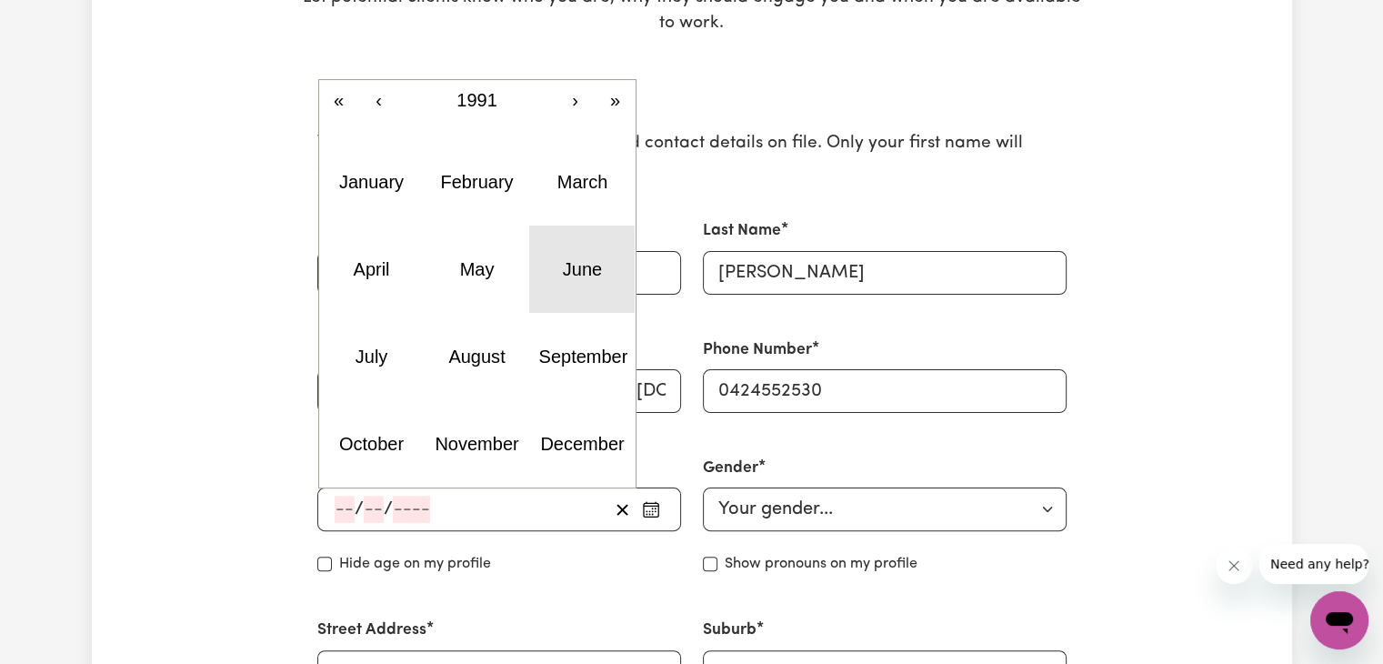
click at [575, 288] on button "June" at bounding box center [581, 268] width 105 height 87
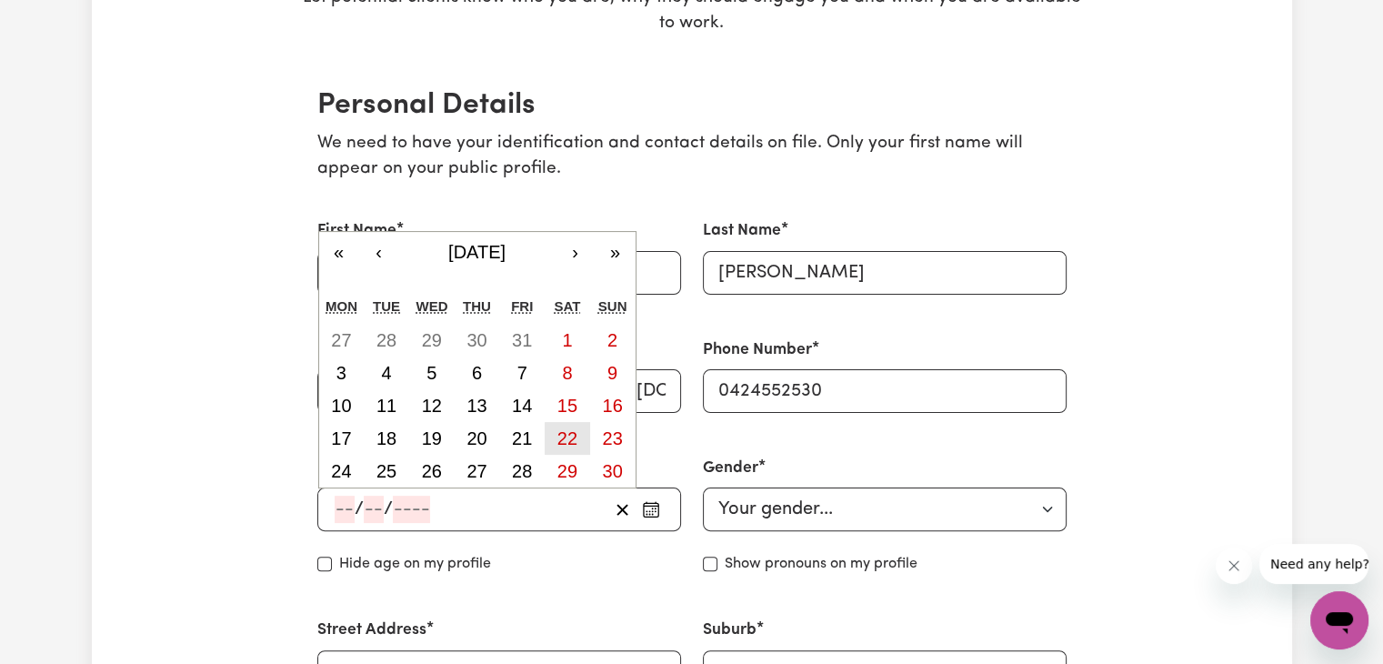
click at [557, 435] on abbr "22" at bounding box center [567, 438] width 20 height 20
type input "[DATE]"
type input "22"
type input "6"
type input "1991"
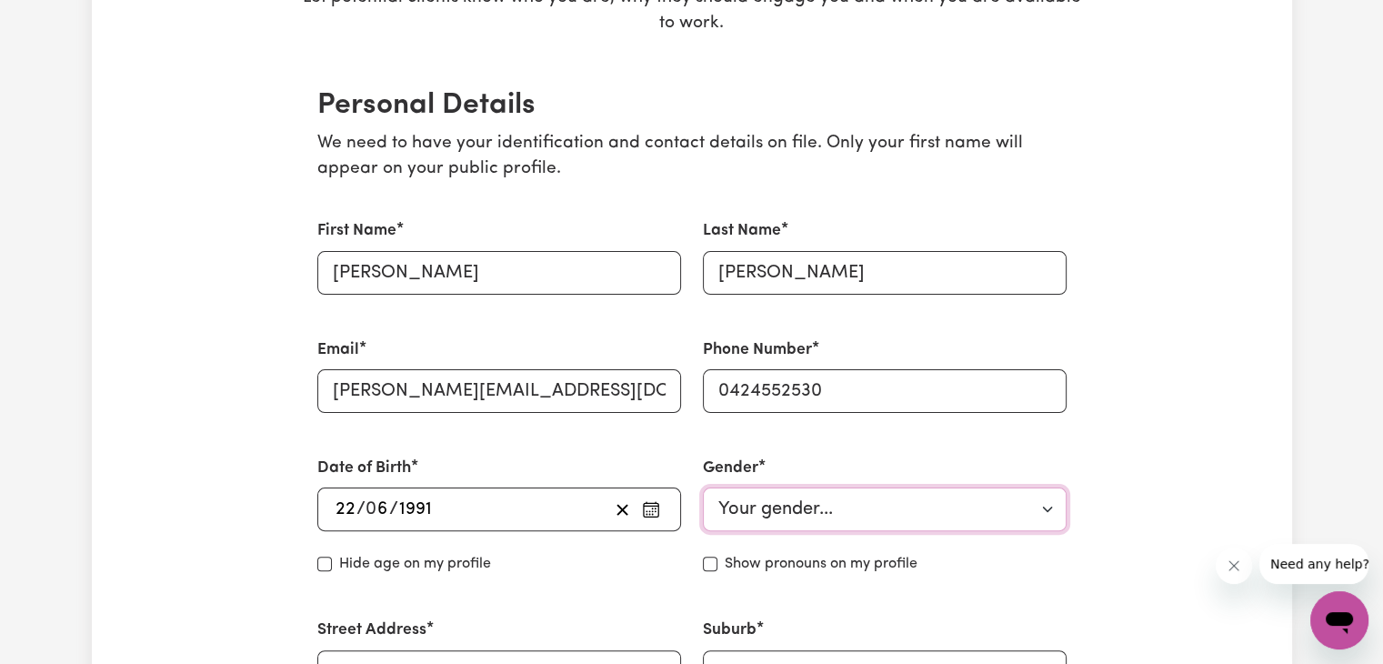
click at [815, 507] on select "Your gender... [DEMOGRAPHIC_DATA] [DEMOGRAPHIC_DATA] [DEMOGRAPHIC_DATA] Other P…" at bounding box center [885, 509] width 364 height 44
select select "[DEMOGRAPHIC_DATA]"
click at [703, 487] on select "Your gender... [DEMOGRAPHIC_DATA] [DEMOGRAPHIC_DATA] [DEMOGRAPHIC_DATA] Other P…" at bounding box center [885, 509] width 364 height 44
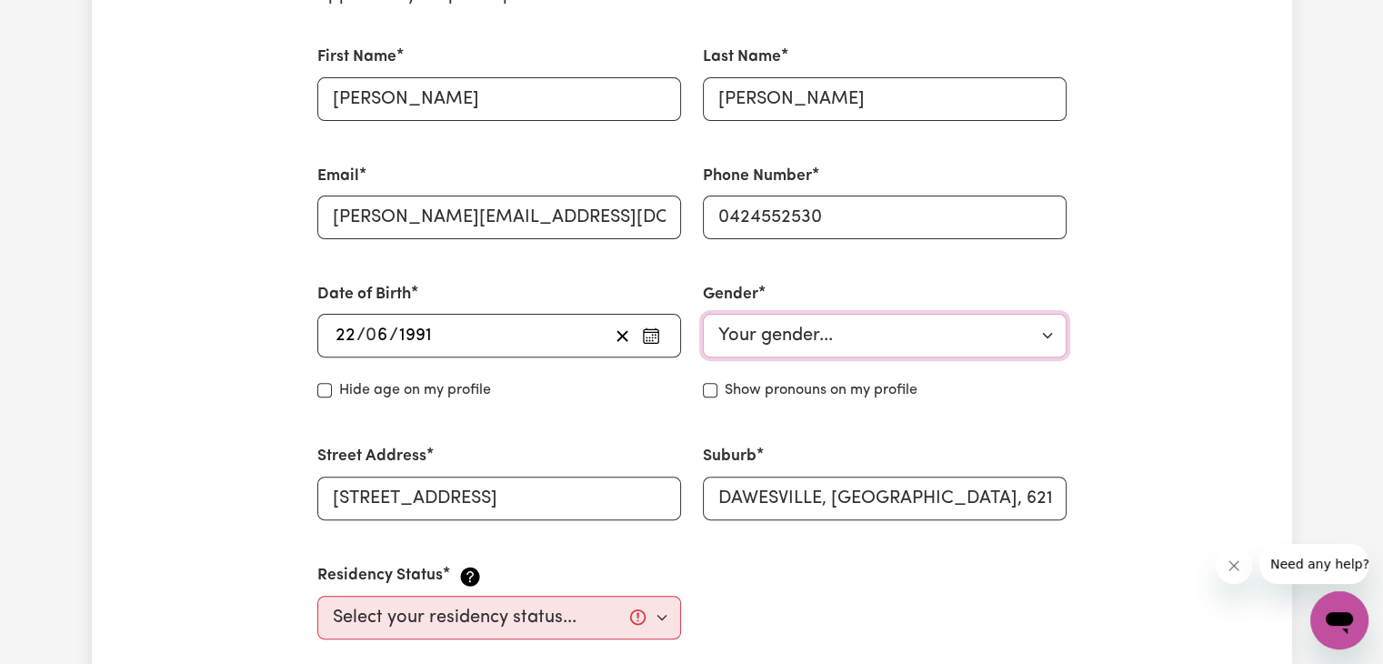
scroll to position [545, 0]
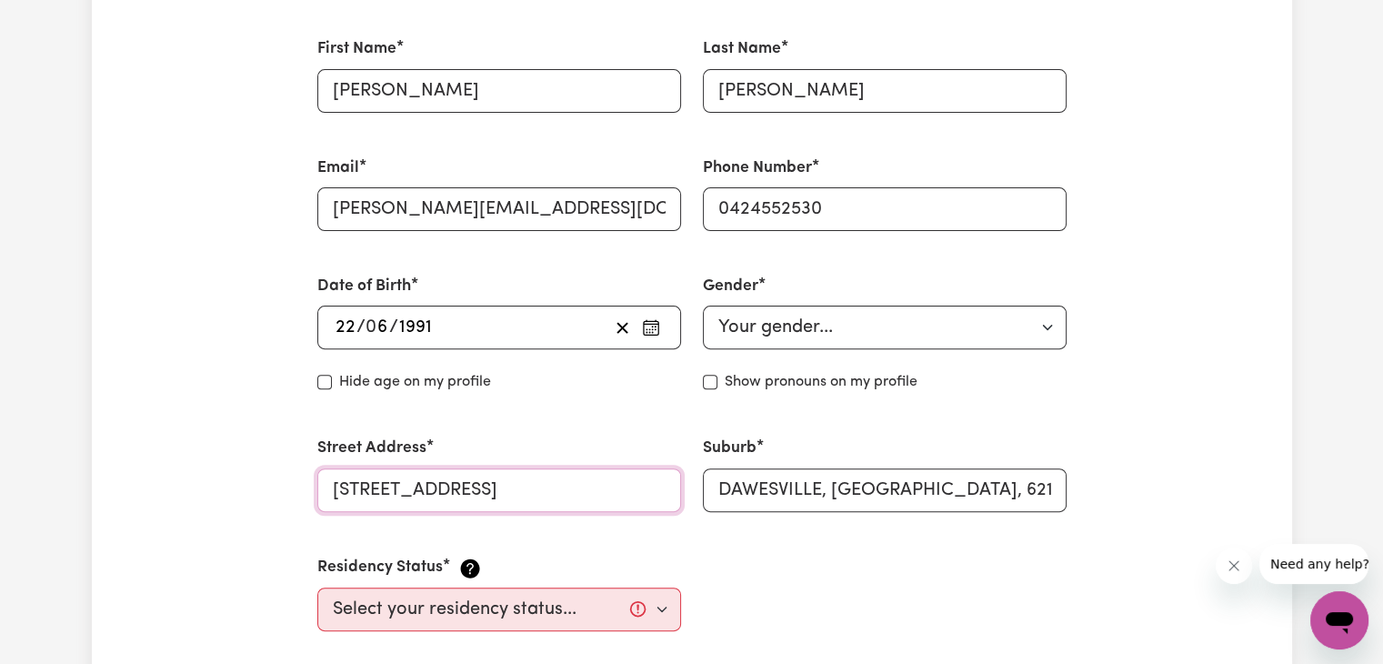
click at [411, 480] on input "[STREET_ADDRESS]" at bounding box center [499, 490] width 364 height 44
click at [1071, 521] on div "Suburb DAWESVILLE, [GEOGRAPHIC_DATA], 6211" at bounding box center [884, 474] width 385 height 118
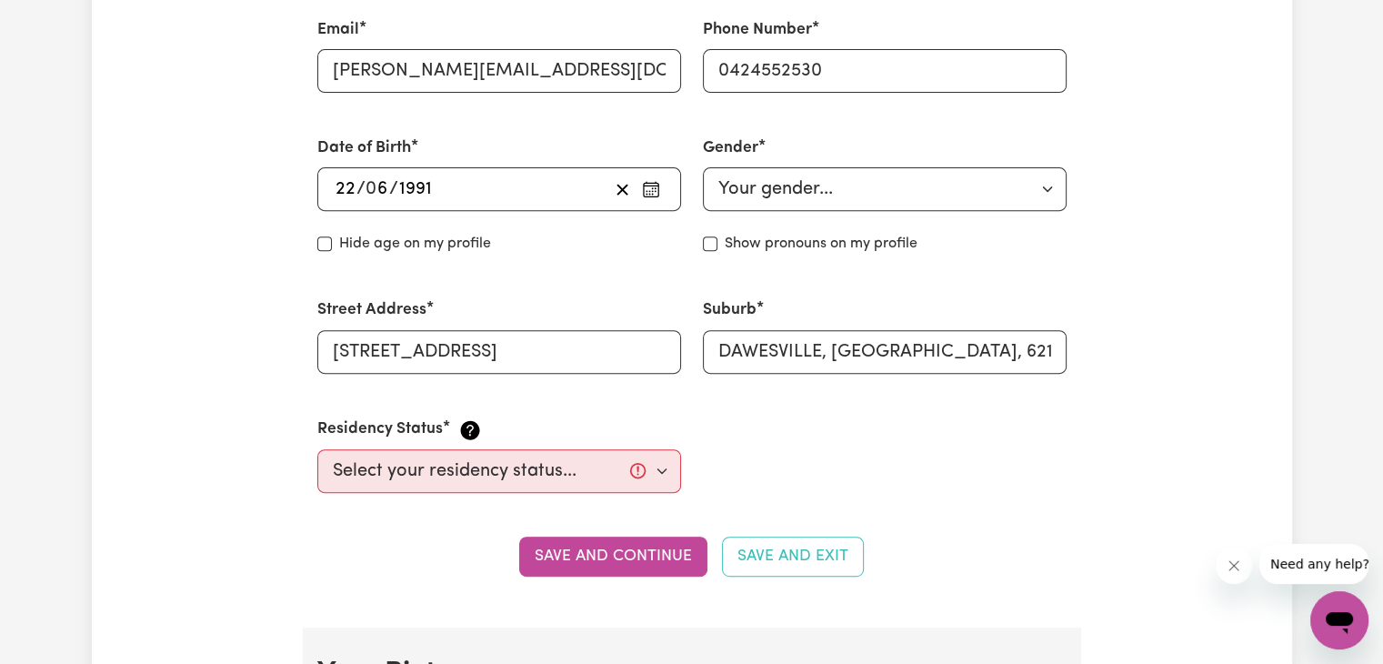
scroll to position [727, 0]
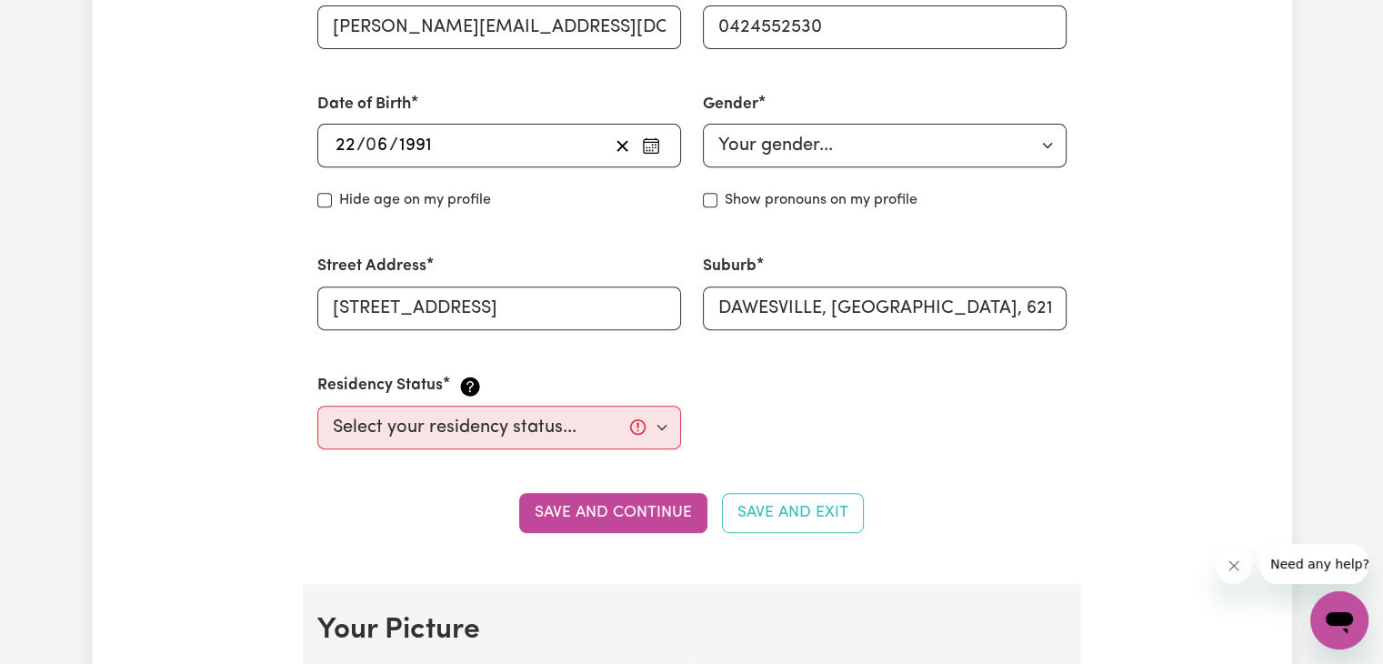
click at [485, 452] on div "Residency Status Select your residency status... [DEMOGRAPHIC_DATA] citizen Aus…" at bounding box center [498, 411] width 385 height 119
click at [487, 441] on select "Select your residency status... [DEMOGRAPHIC_DATA] citizen Australian PR [DEMOG…" at bounding box center [499, 427] width 364 height 44
select select "Australian PR"
click at [317, 405] on select "Select your residency status... [DEMOGRAPHIC_DATA] citizen Australian PR [DEMOG…" at bounding box center [499, 427] width 364 height 44
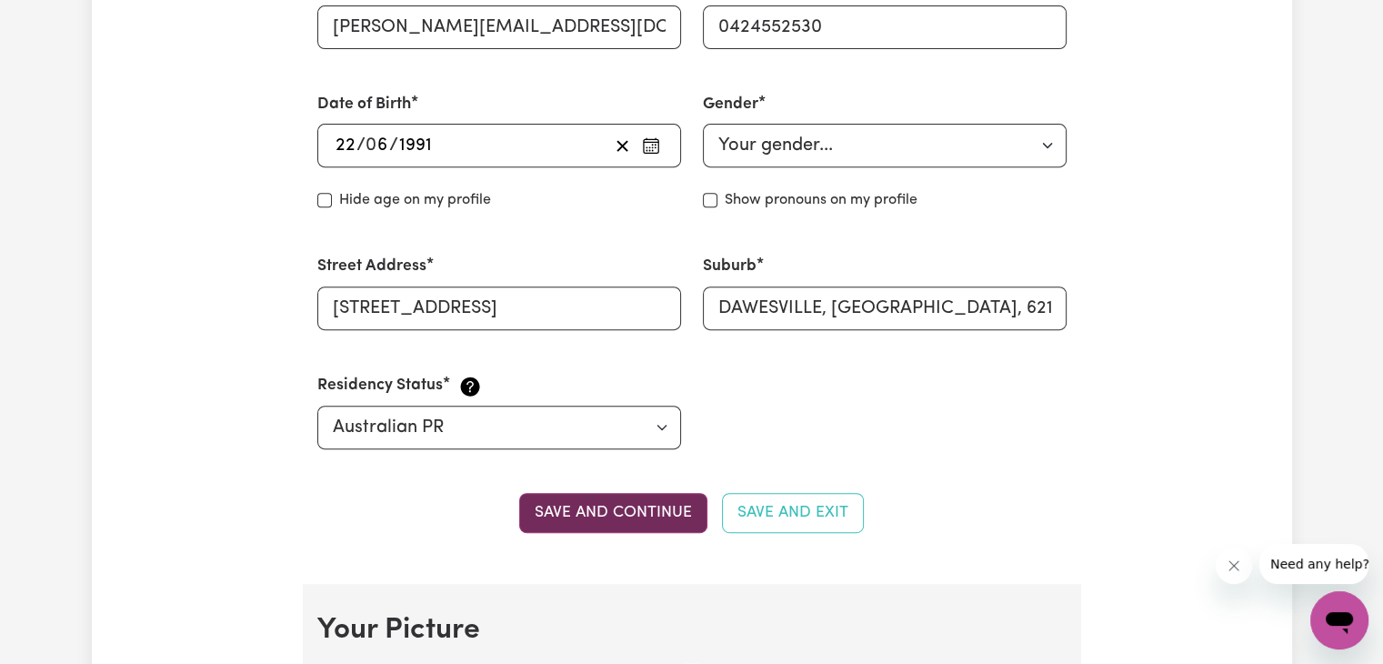
click at [670, 514] on button "Save and continue" at bounding box center [613, 513] width 188 height 40
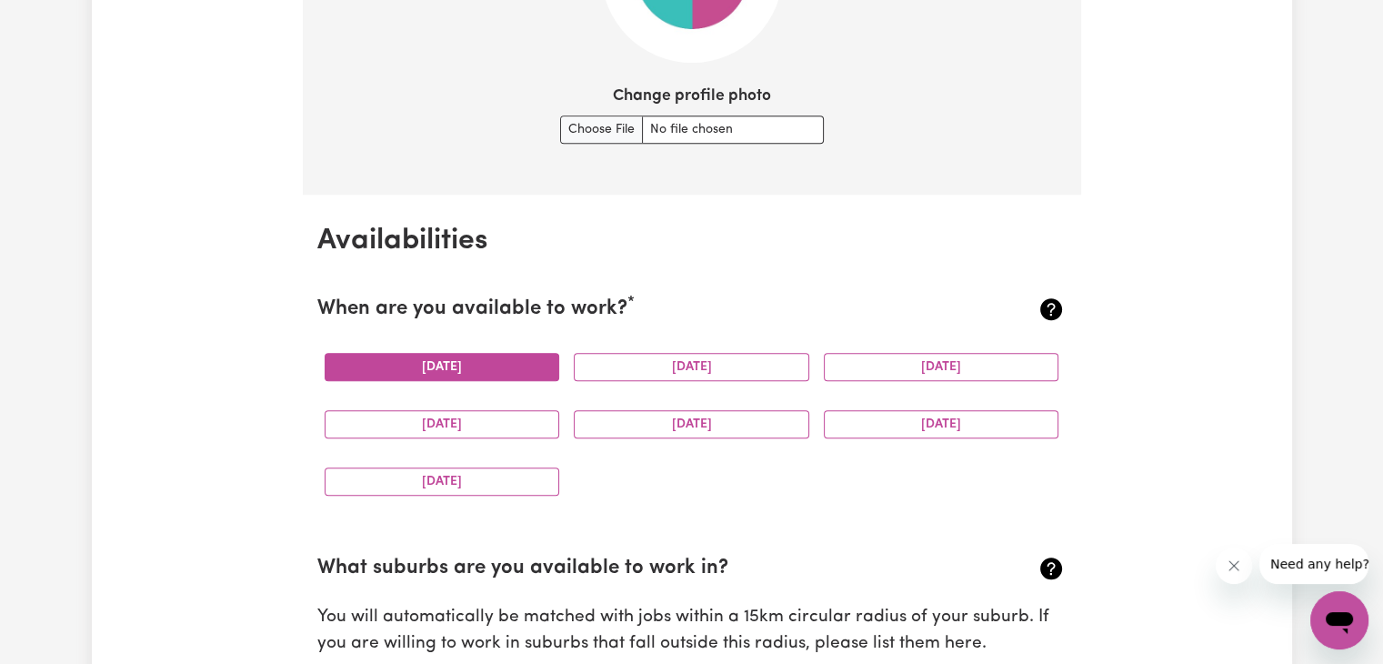
scroll to position [1582, 0]
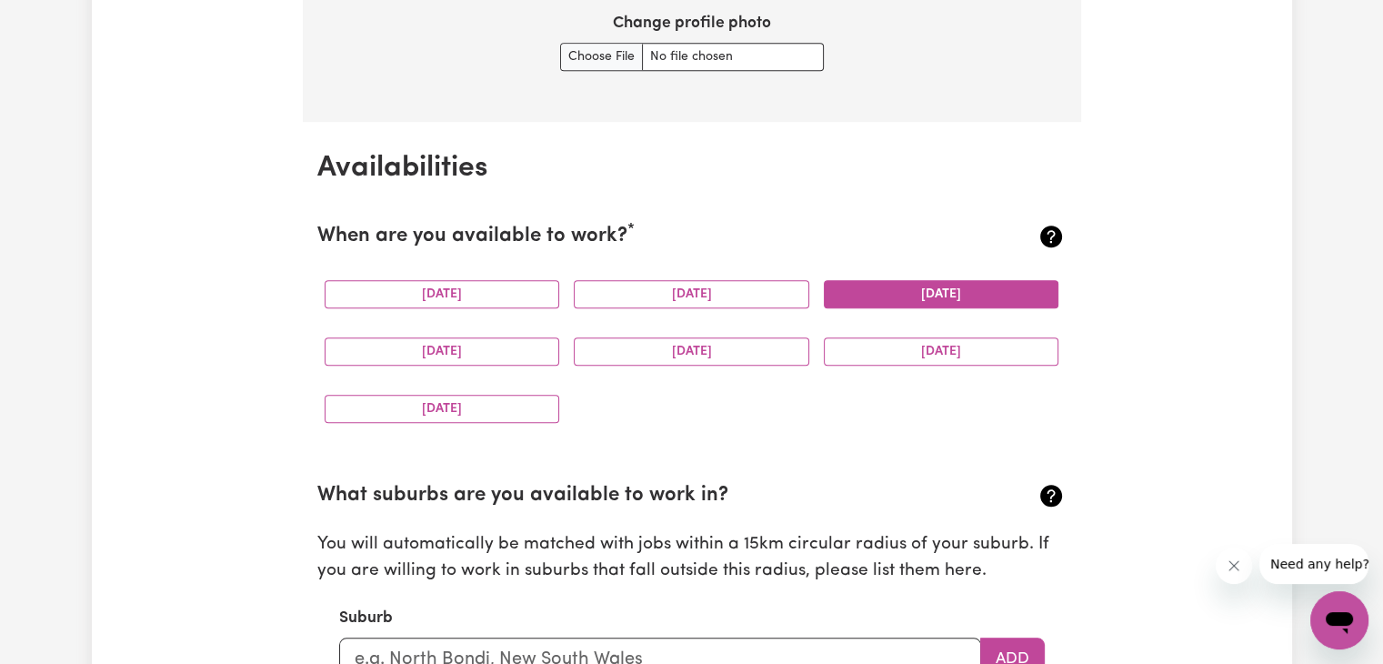
click at [975, 300] on button "[DATE]" at bounding box center [941, 294] width 235 height 28
click at [523, 341] on button "[DATE]" at bounding box center [442, 351] width 235 height 28
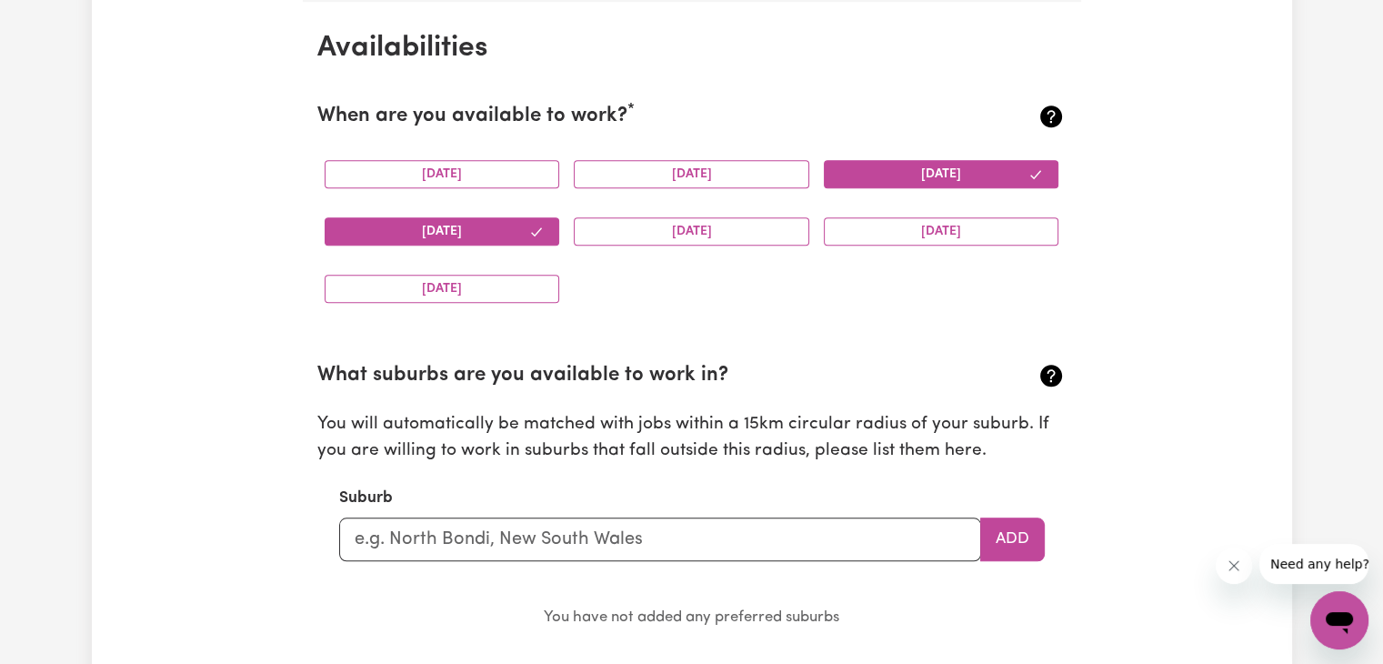
scroll to position [1764, 0]
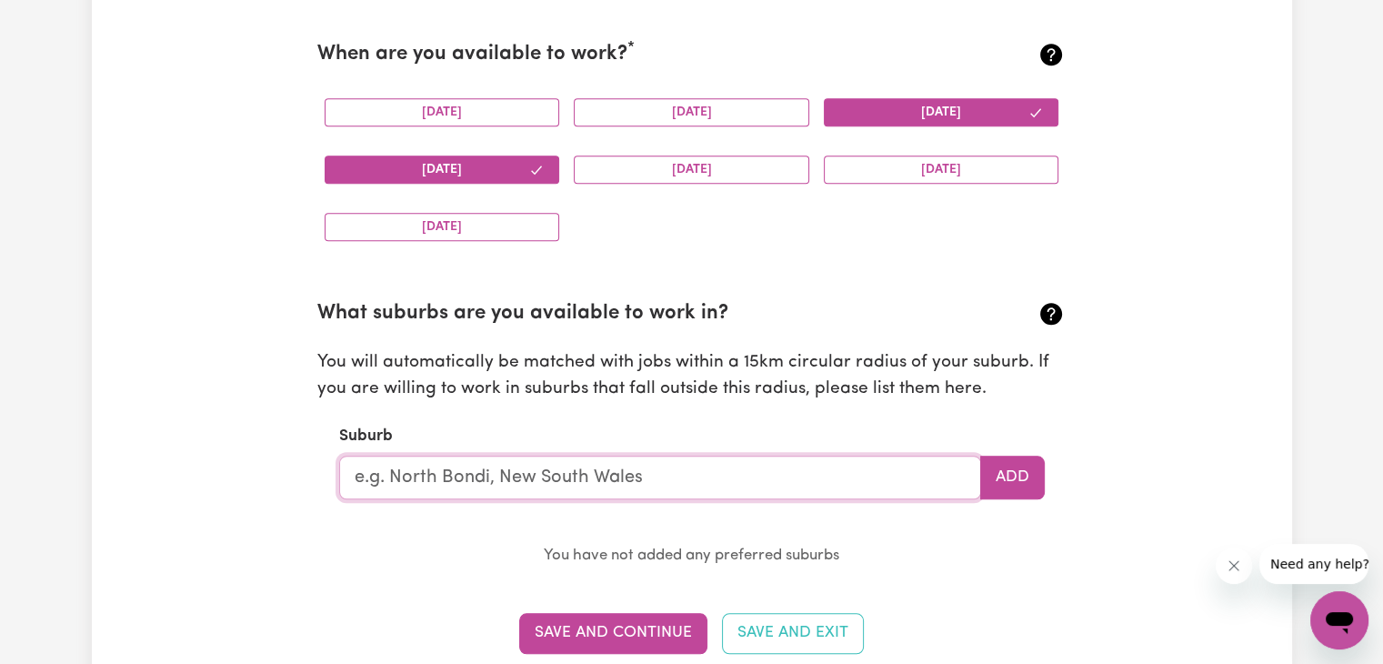
click at [477, 465] on input "text" at bounding box center [660, 477] width 642 height 44
type input "man"
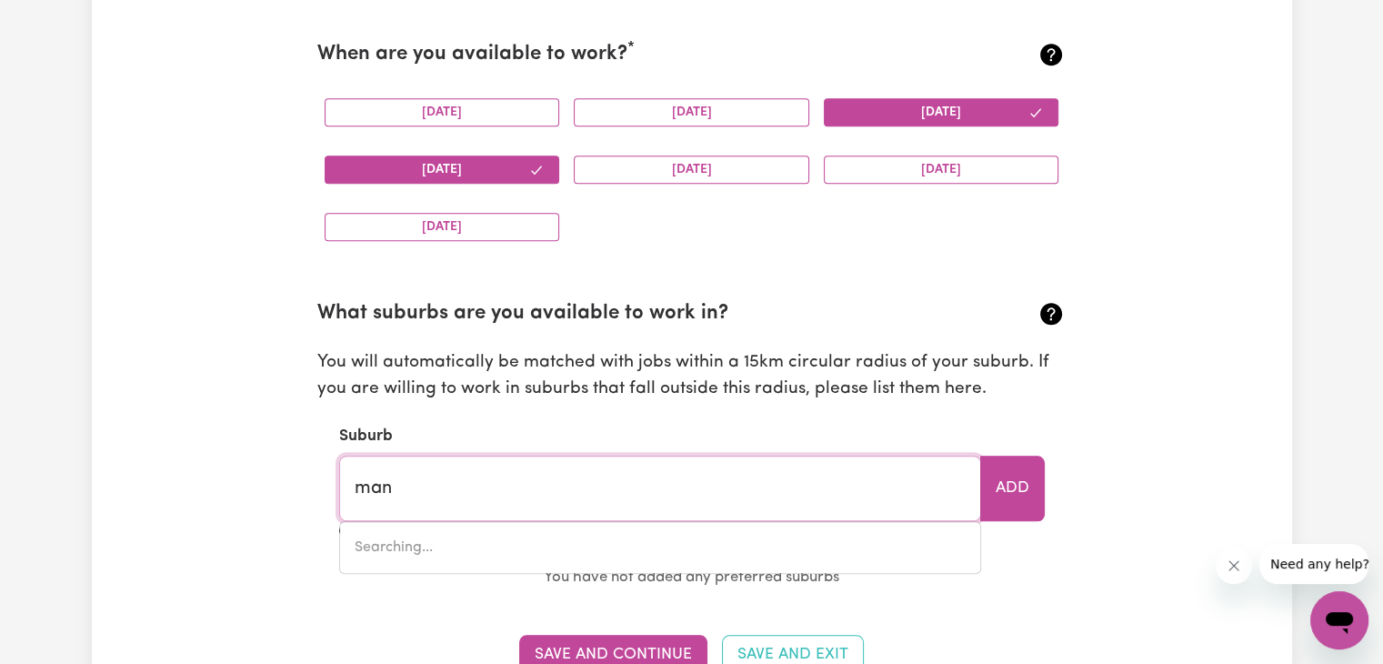
type input "[GEOGRAPHIC_DATA], [GEOGRAPHIC_DATA], 2200"
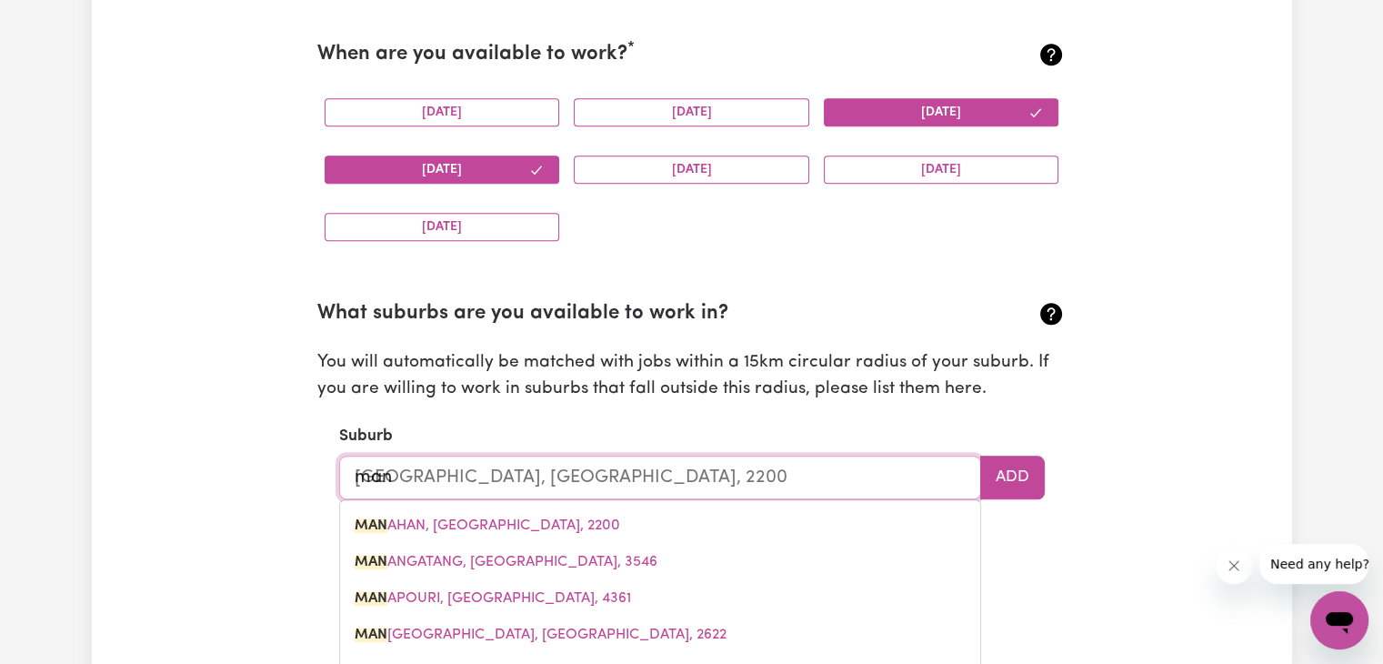
type input "mand"
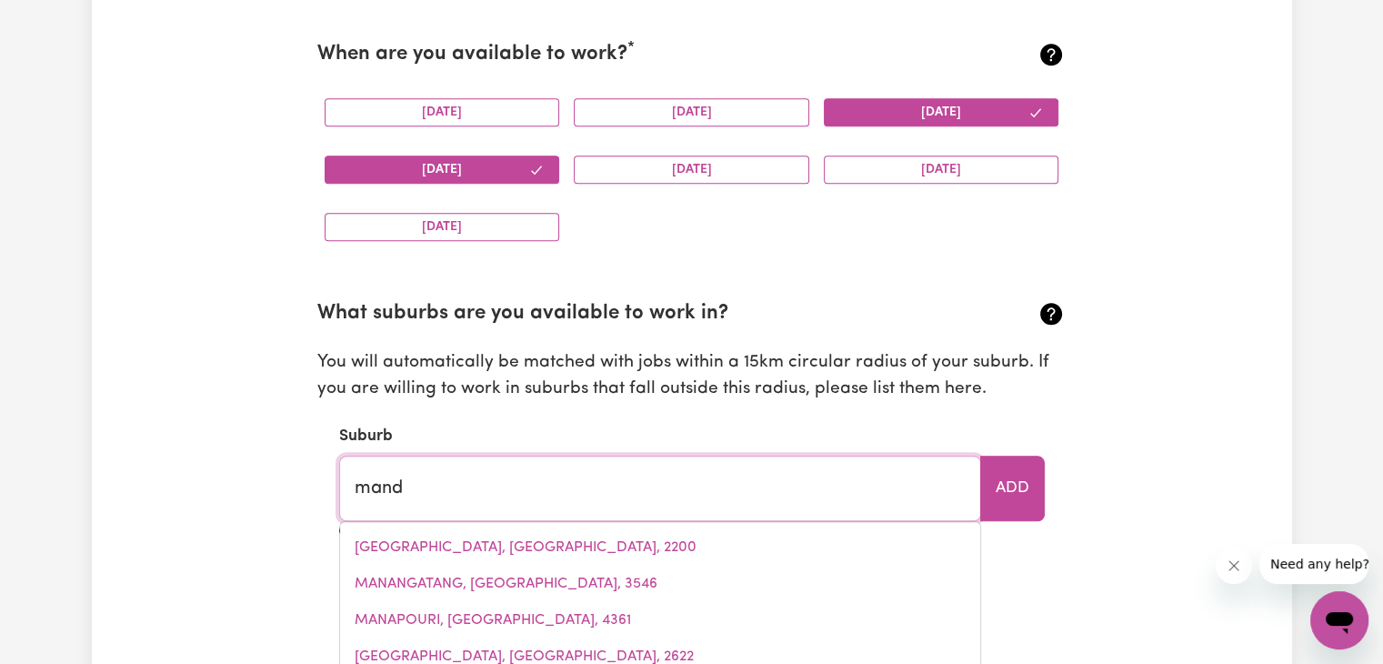
type input "mandAGERY, [GEOGRAPHIC_DATA], 2870"
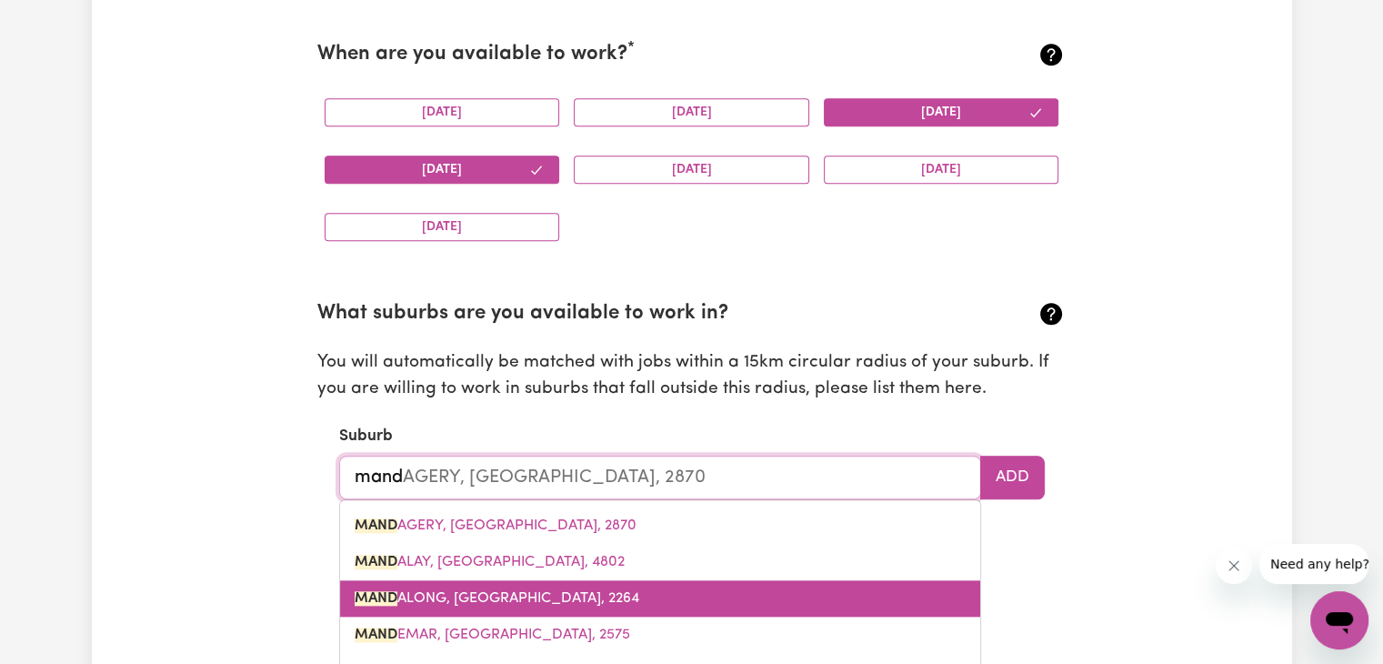
type input "mandu"
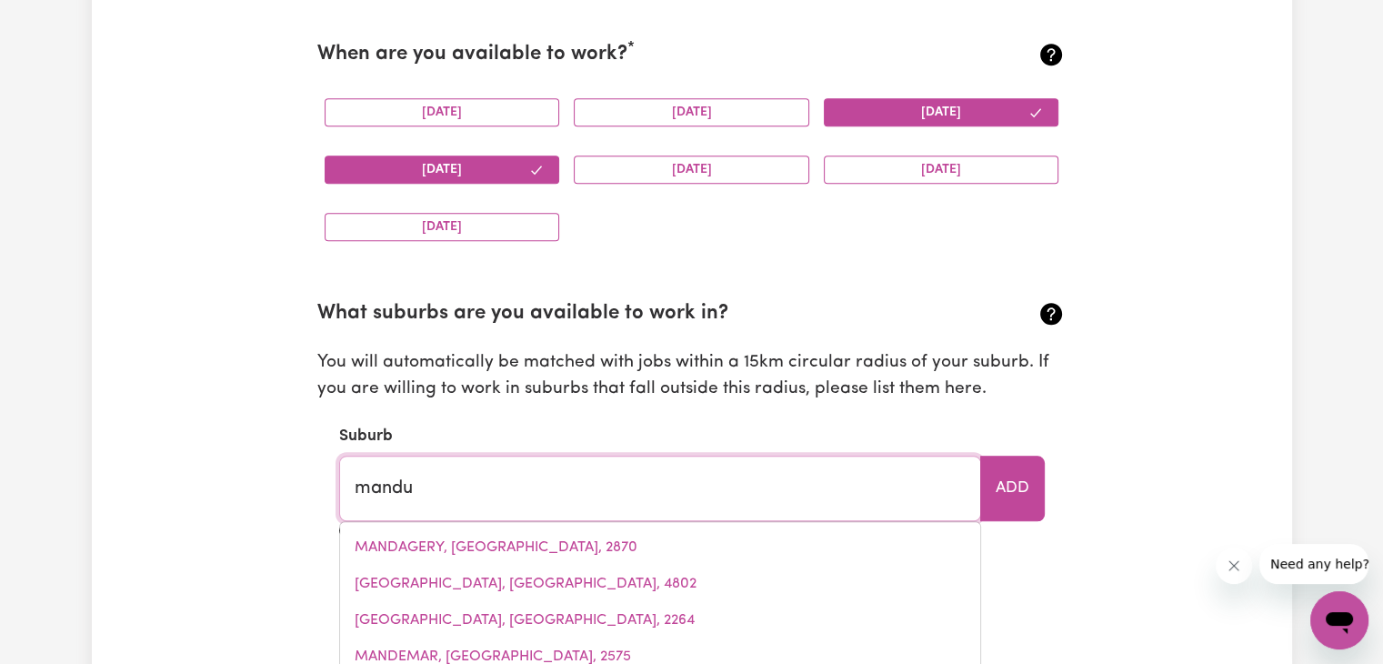
type input "manduRAH, [GEOGRAPHIC_DATA], 6210"
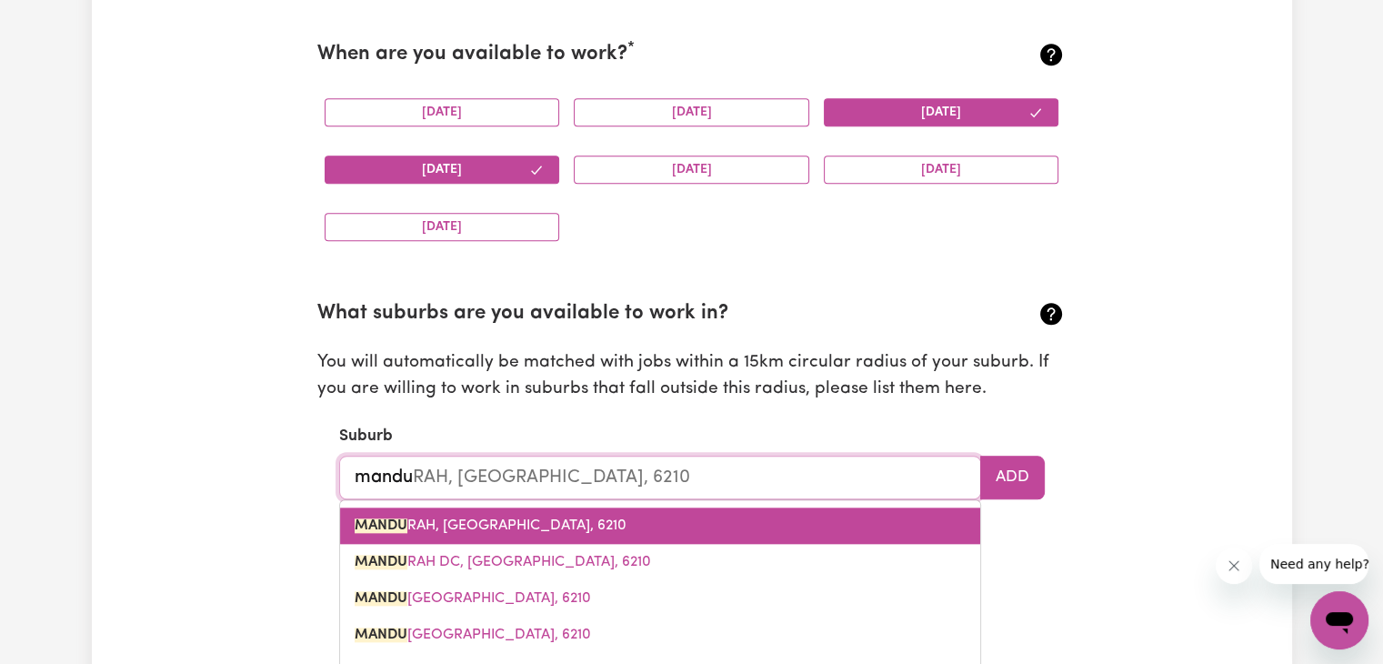
click at [535, 535] on link "MANDU RAH, [GEOGRAPHIC_DATA], 6210" at bounding box center [660, 525] width 640 height 36
type input "MANDURAH, [GEOGRAPHIC_DATA], 6210"
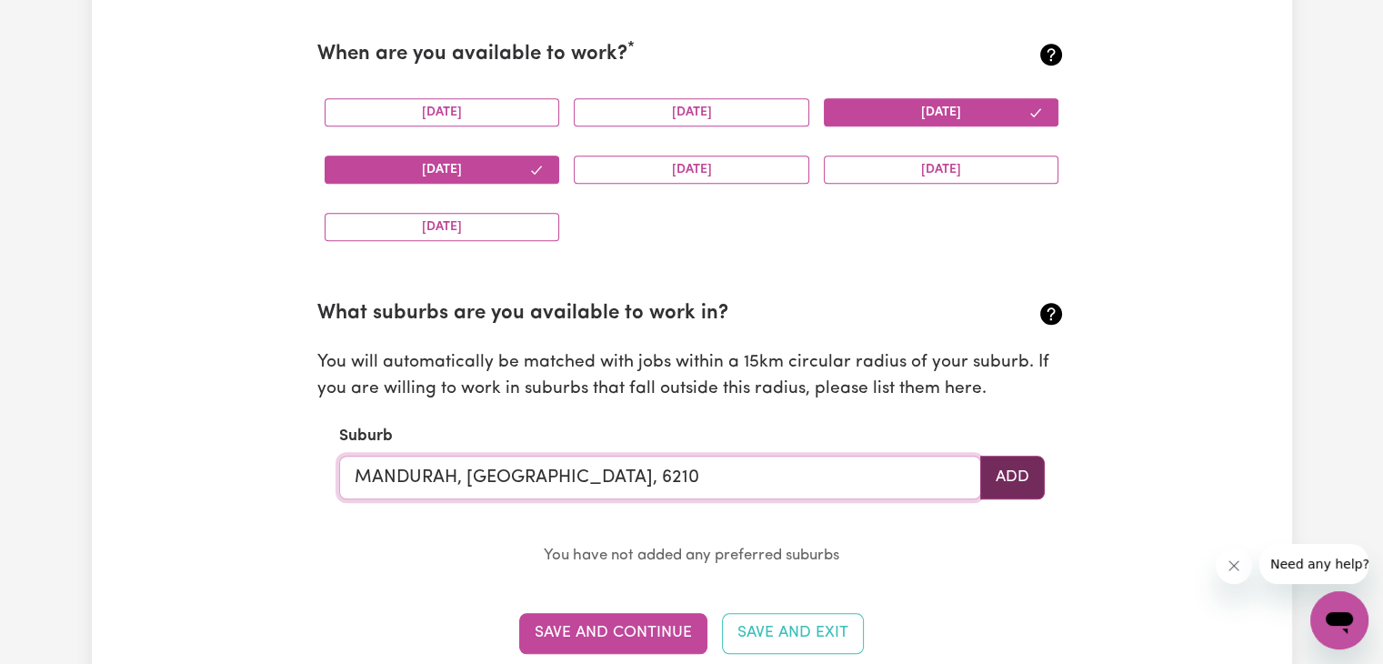
type input "MANDURAH, [GEOGRAPHIC_DATA], 6210"
click at [1026, 476] on button "Add" at bounding box center [1012, 477] width 65 height 44
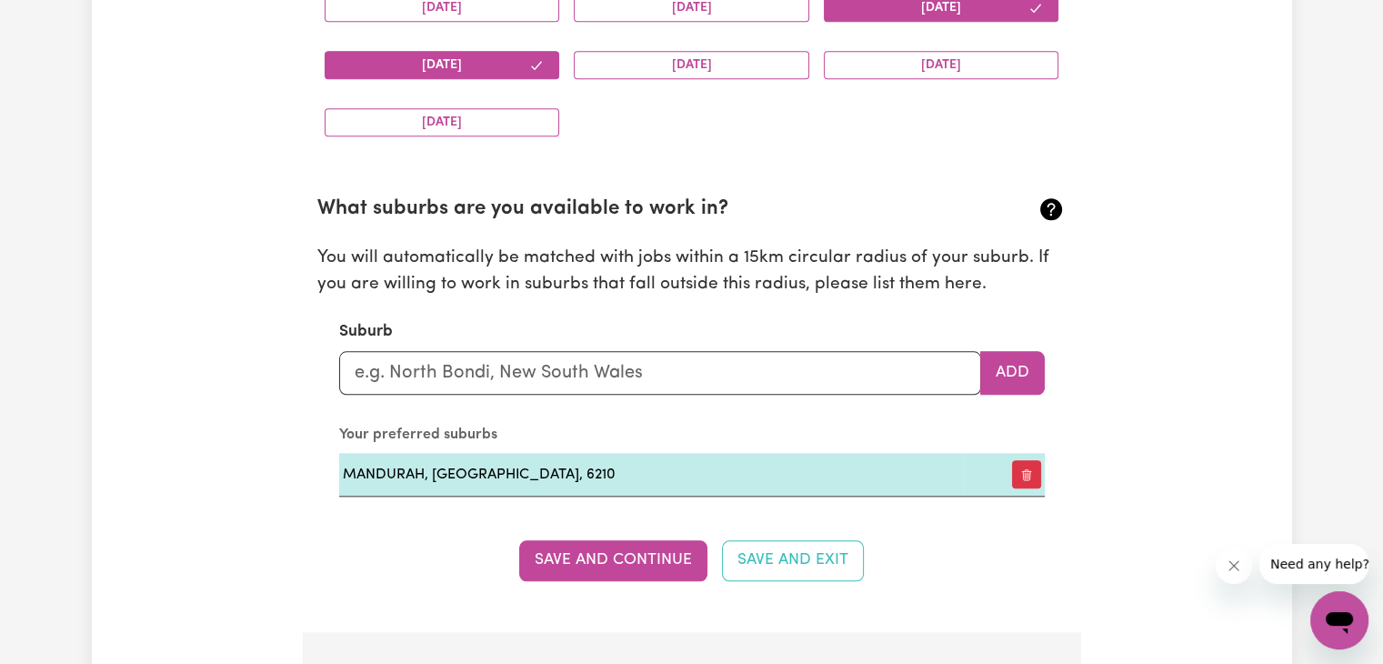
scroll to position [1945, 0]
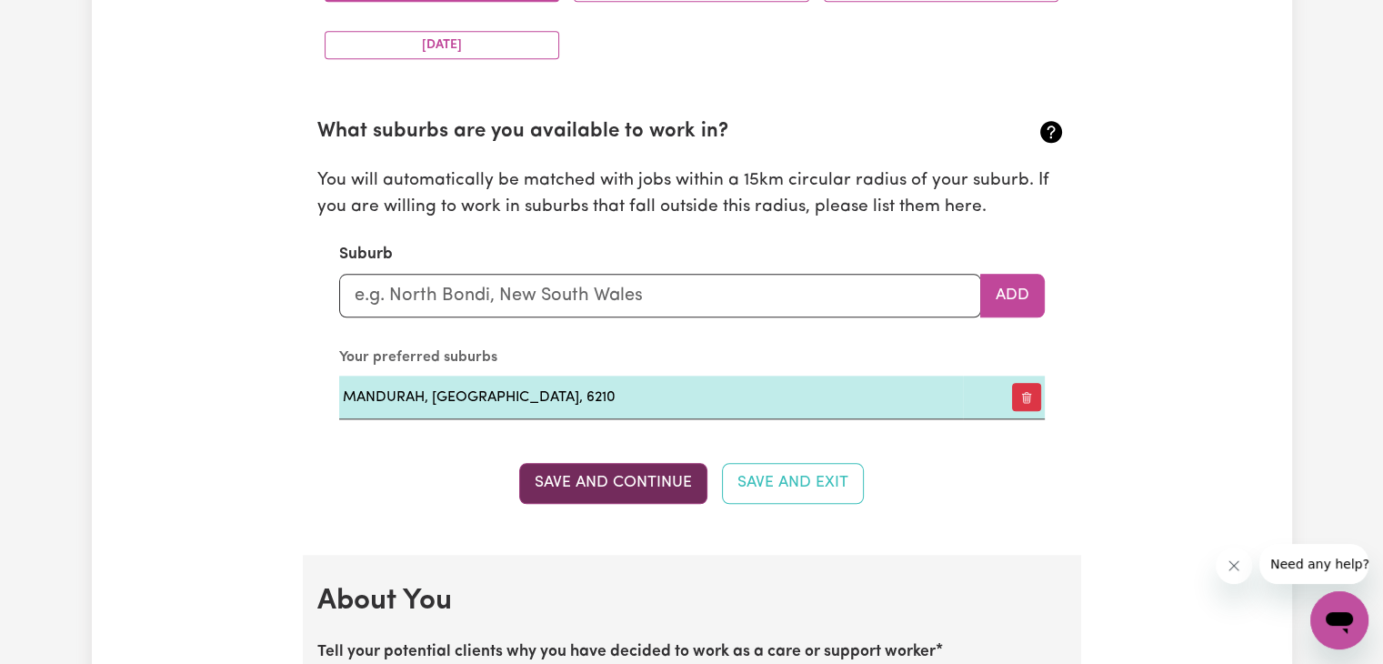
click at [649, 475] on button "Save and Continue" at bounding box center [613, 483] width 188 height 40
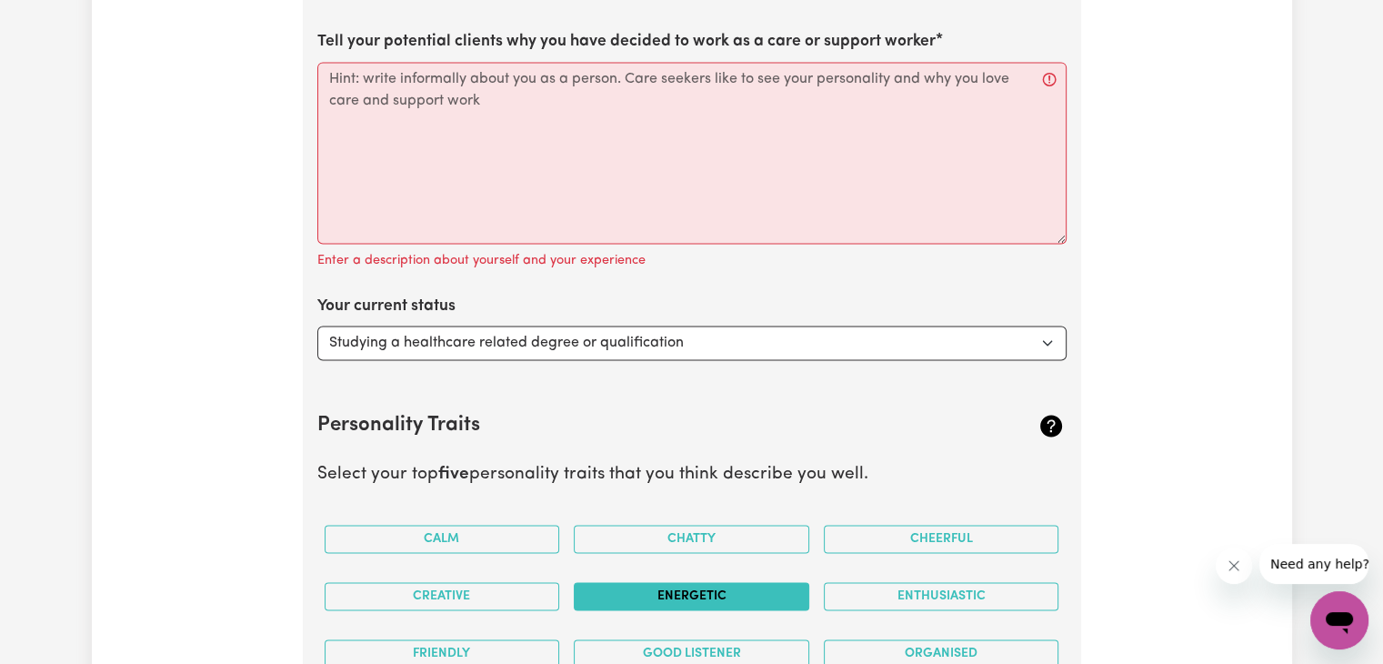
scroll to position [2586, 0]
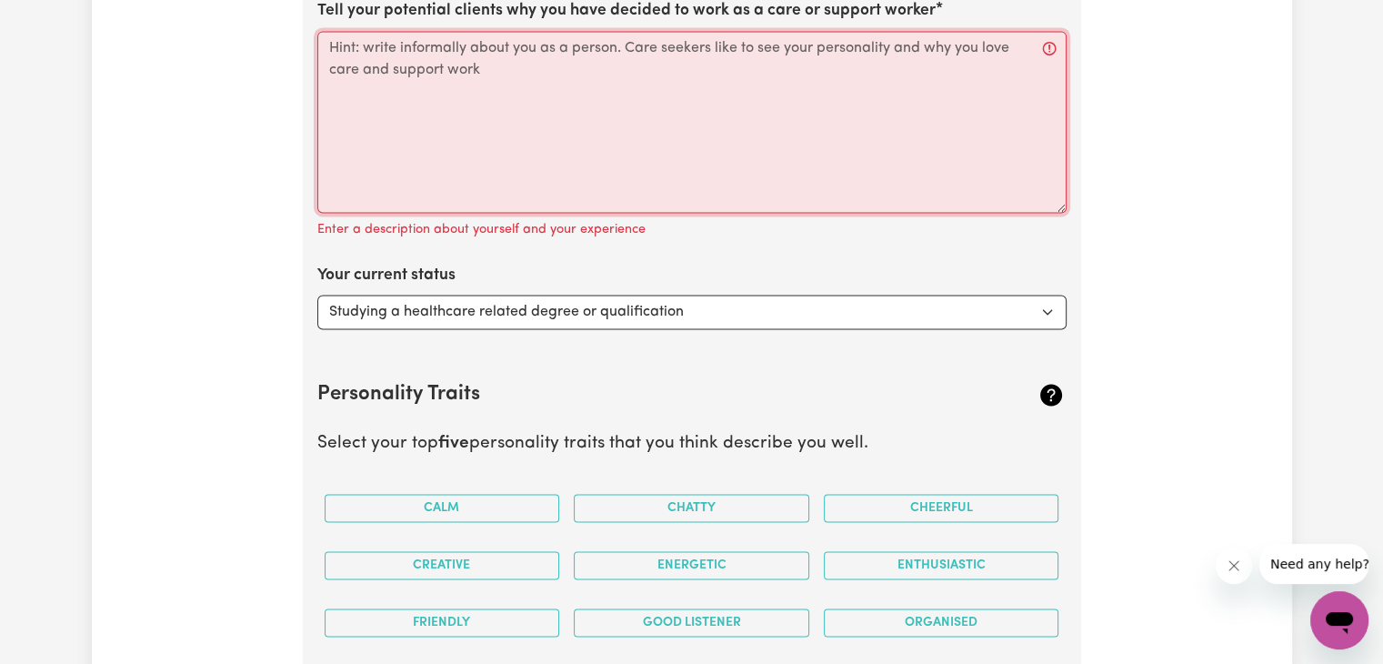
click at [389, 117] on textarea "Tell your potential clients why you have decided to work as a care or support w…" at bounding box center [691, 122] width 749 height 182
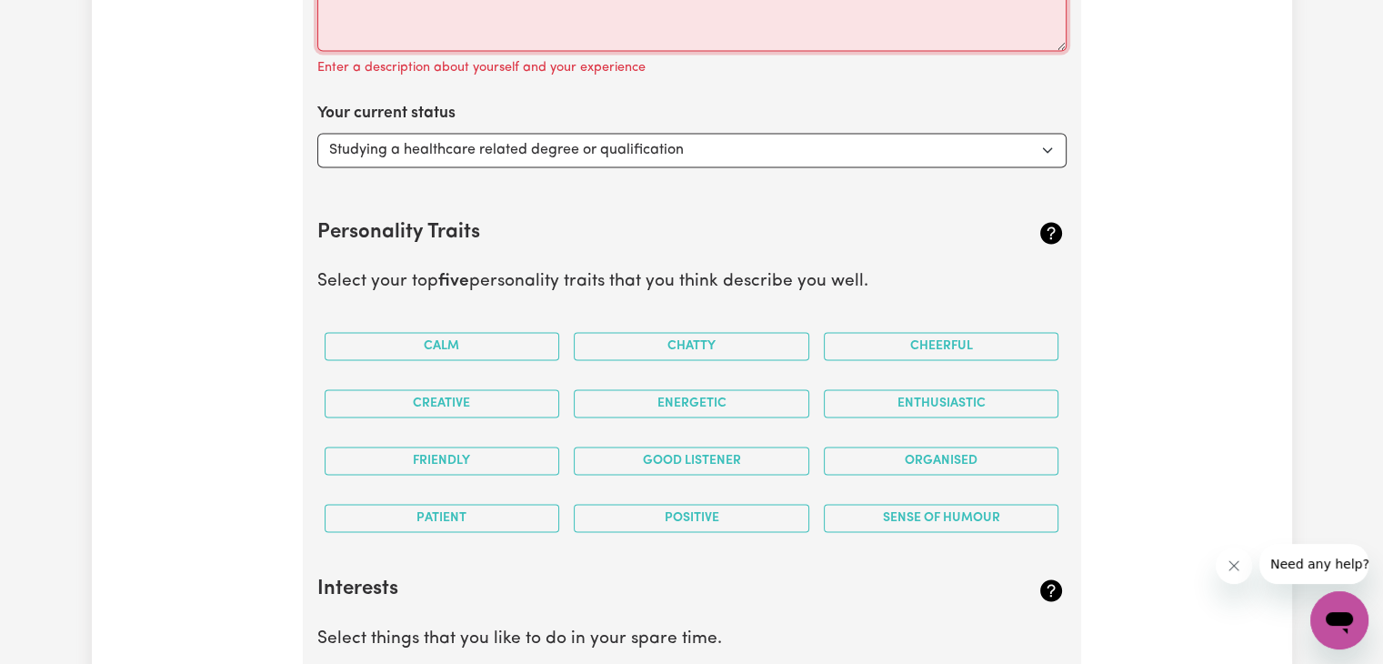
scroll to position [2768, 0]
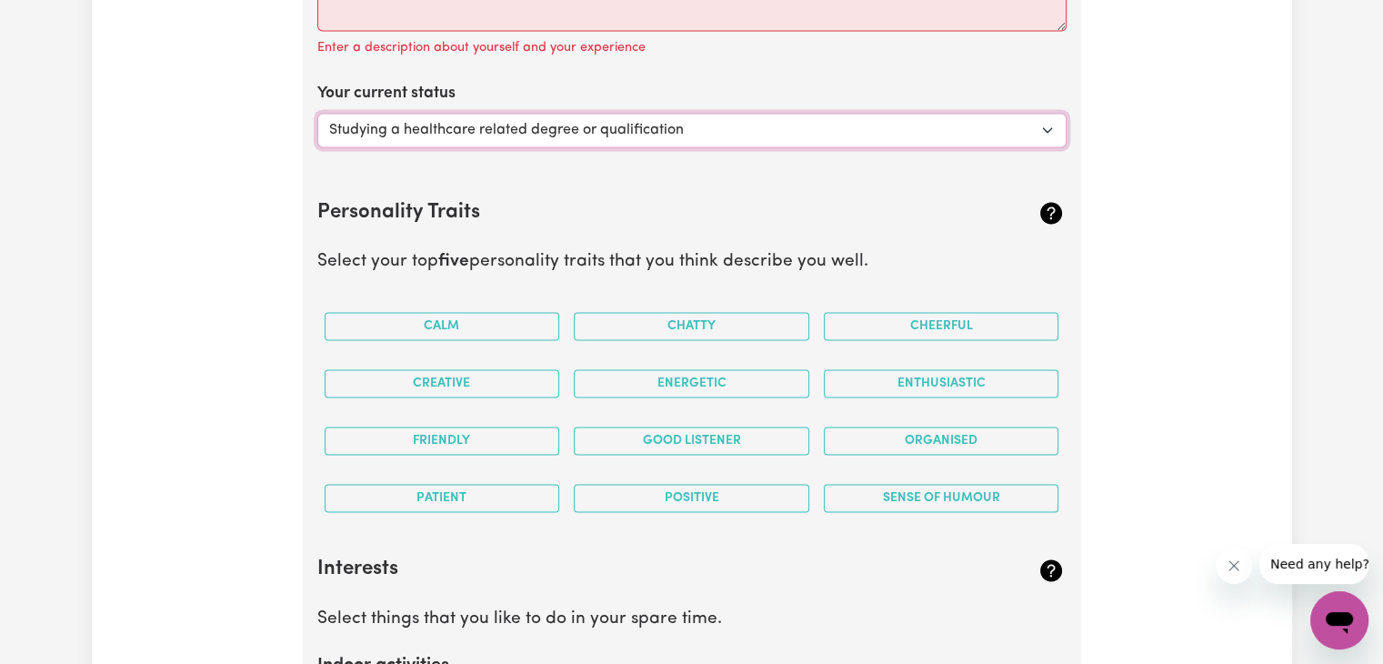
click at [418, 132] on select "Select... Studying a healthcare related degree or qualification Studying a non-…" at bounding box center [691, 130] width 749 height 35
select select "Looking for work - I just graduated"
click at [317, 113] on select "Select... Studying a healthcare related degree or qualification Studying a non-…" at bounding box center [691, 130] width 749 height 35
drag, startPoint x: 480, startPoint y: 125, endPoint x: 491, endPoint y: 133, distance: 13.6
click at [480, 125] on select "Select... Studying a healthcare related degree or qualification Studying a non-…" at bounding box center [691, 130] width 749 height 35
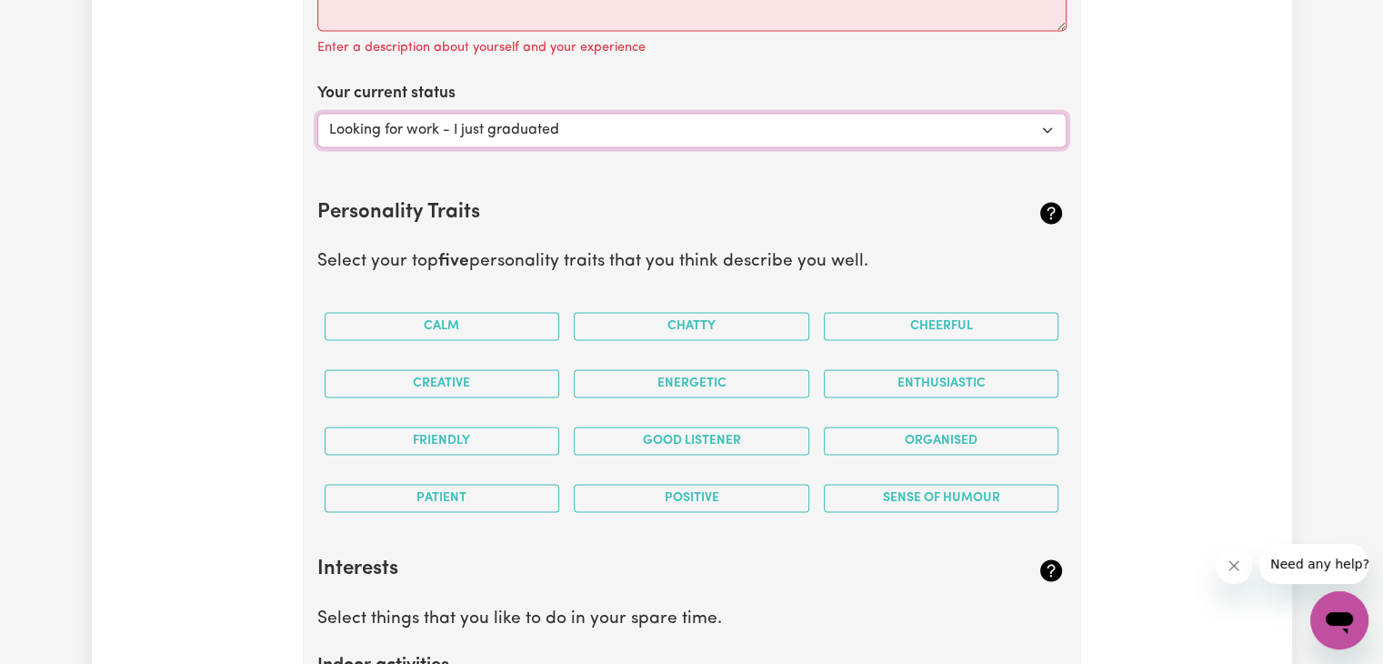
click at [317, 113] on select "Select... Studying a healthcare related degree or qualification Studying a non-…" at bounding box center [691, 130] width 749 height 35
click at [317, 202] on h2 "Personality Traits" at bounding box center [629, 213] width 625 height 25
click at [900, 320] on button "Cheerful" at bounding box center [941, 326] width 235 height 28
click at [882, 340] on div "Cheerful" at bounding box center [941, 325] width 250 height 57
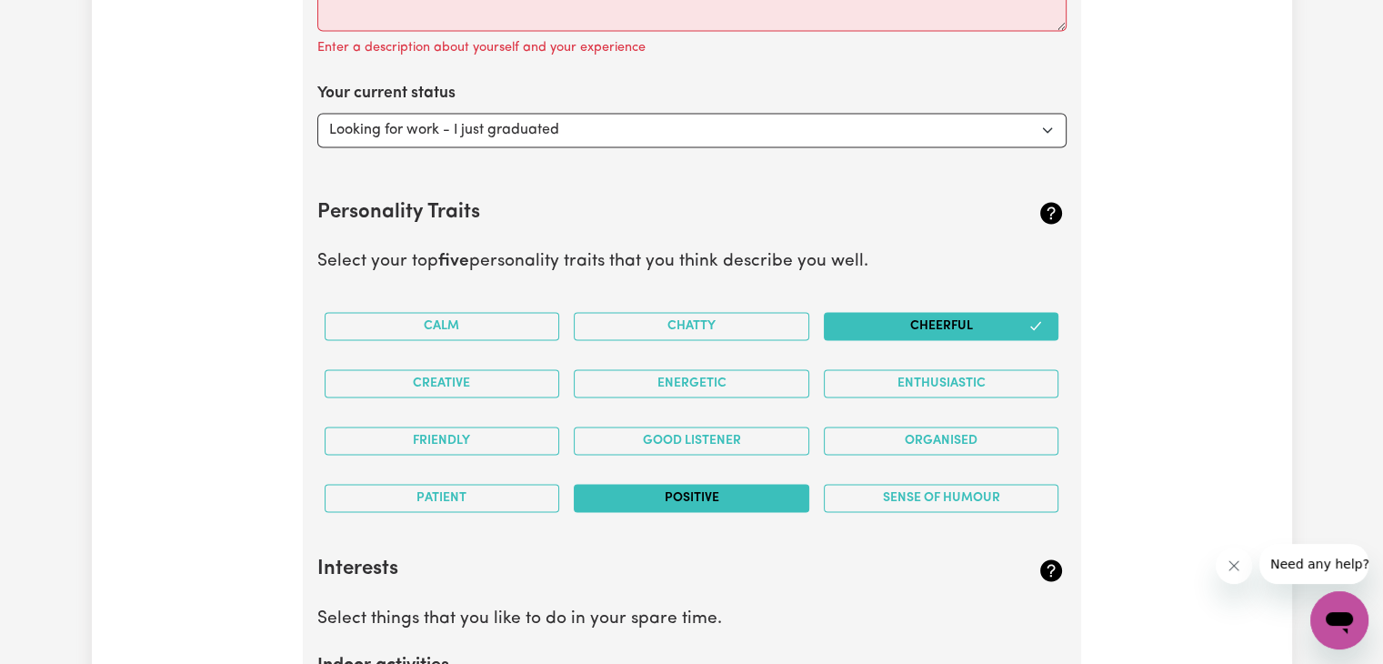
click at [744, 494] on button "Positive" at bounding box center [691, 498] width 235 height 28
click at [713, 439] on button "Good Listener" at bounding box center [691, 440] width 235 height 28
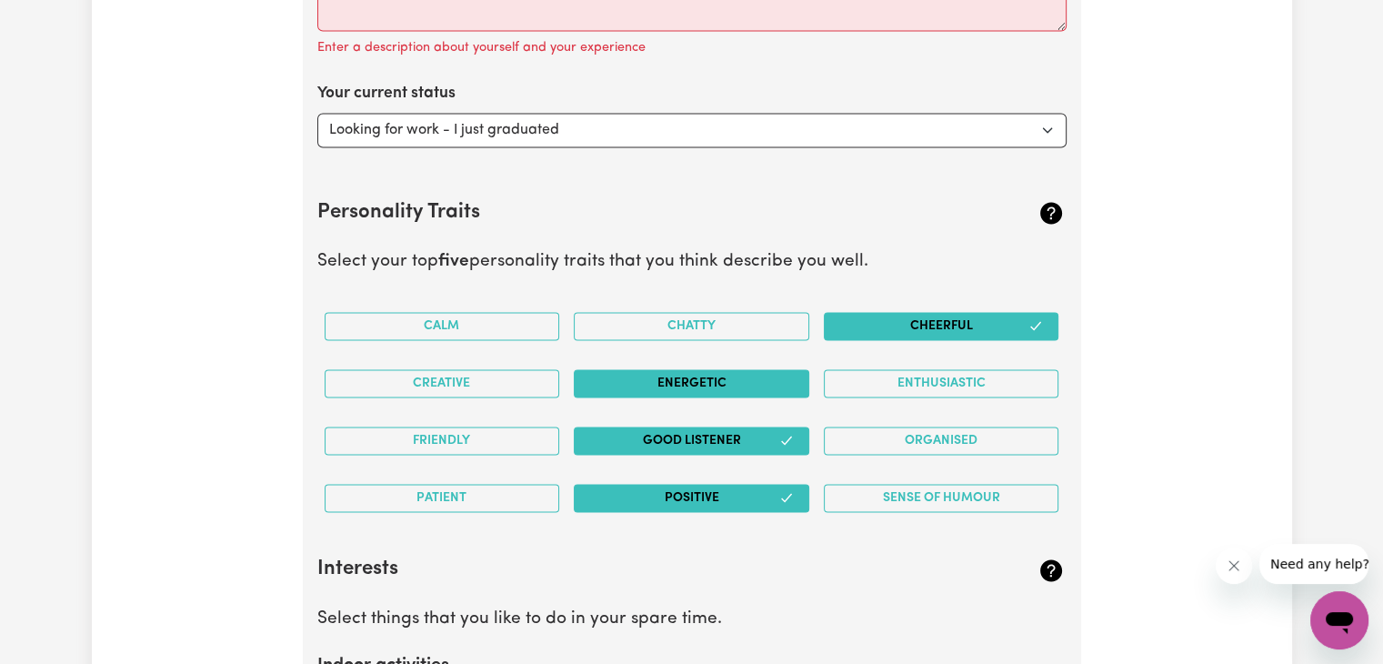
drag, startPoint x: 702, startPoint y: 380, endPoint x: 691, endPoint y: 302, distance: 78.9
click at [702, 379] on button "Energetic" at bounding box center [691, 383] width 235 height 28
click at [691, 302] on div "Chatty" at bounding box center [691, 325] width 250 height 57
drag, startPoint x: 657, startPoint y: 312, endPoint x: 603, endPoint y: 312, distance: 54.5
click at [654, 312] on button "Chatty" at bounding box center [691, 326] width 235 height 28
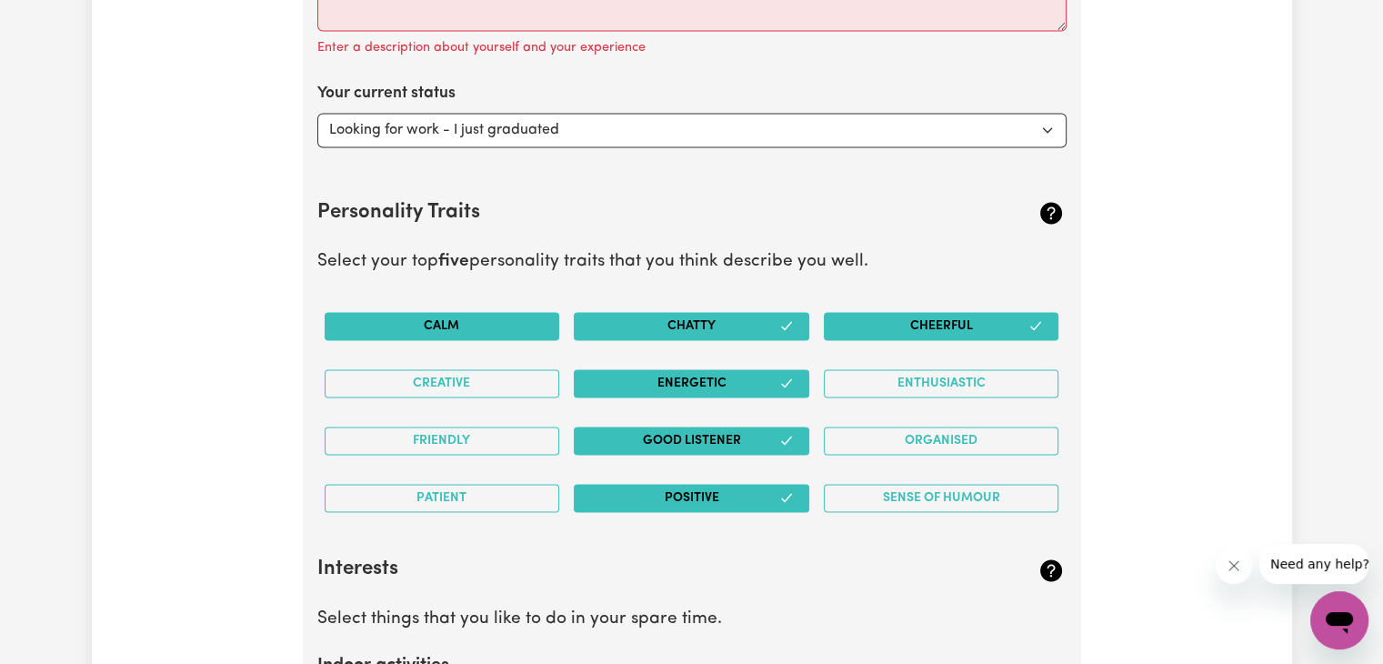
click at [555, 312] on button "Calm" at bounding box center [442, 326] width 235 height 28
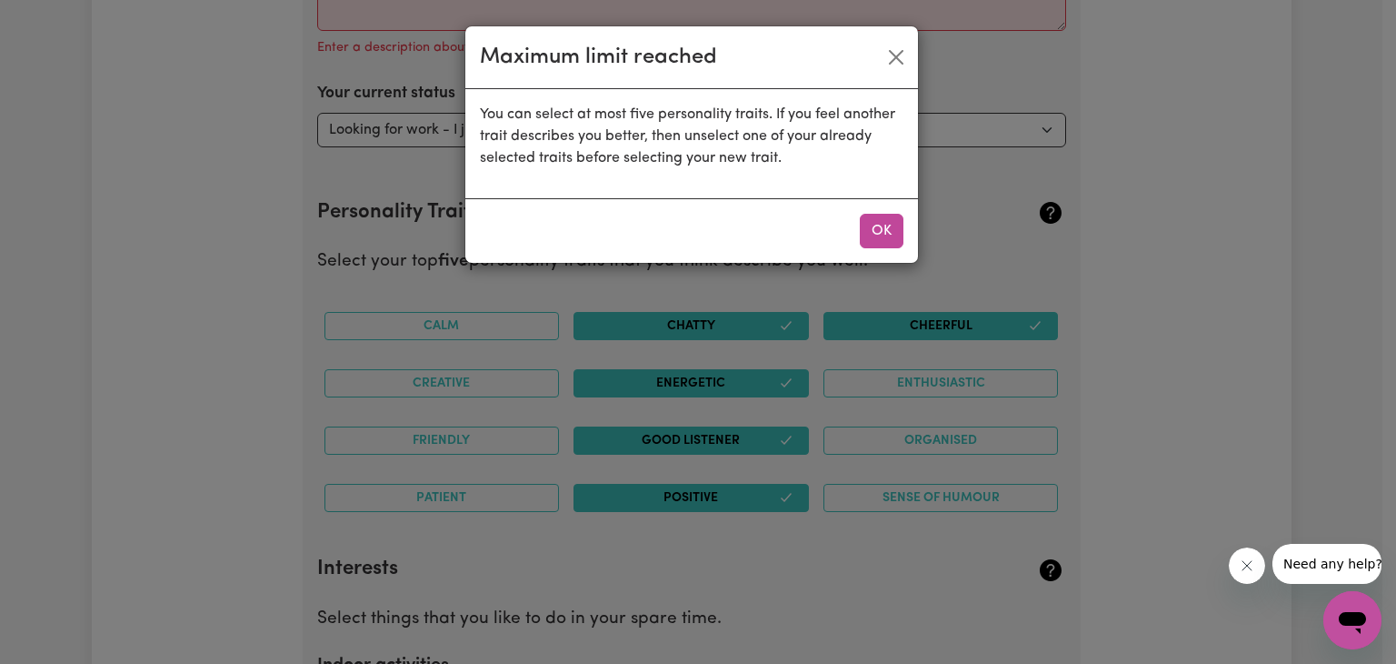
drag, startPoint x: 531, startPoint y: 375, endPoint x: 525, endPoint y: 385, distance: 11.4
click at [530, 380] on div "Maximum limit reached You can select at most five personality traits. If you fe…" at bounding box center [698, 332] width 1396 height 664
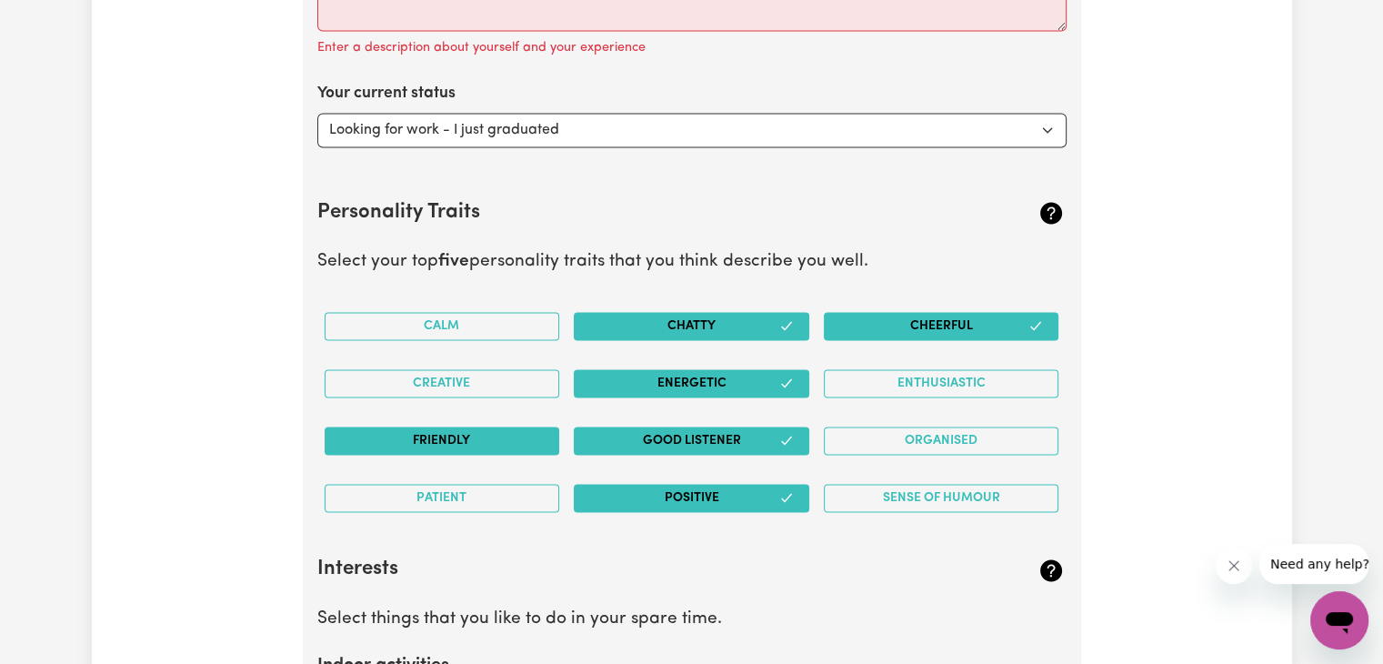
click at [478, 426] on button "Friendly" at bounding box center [442, 440] width 235 height 28
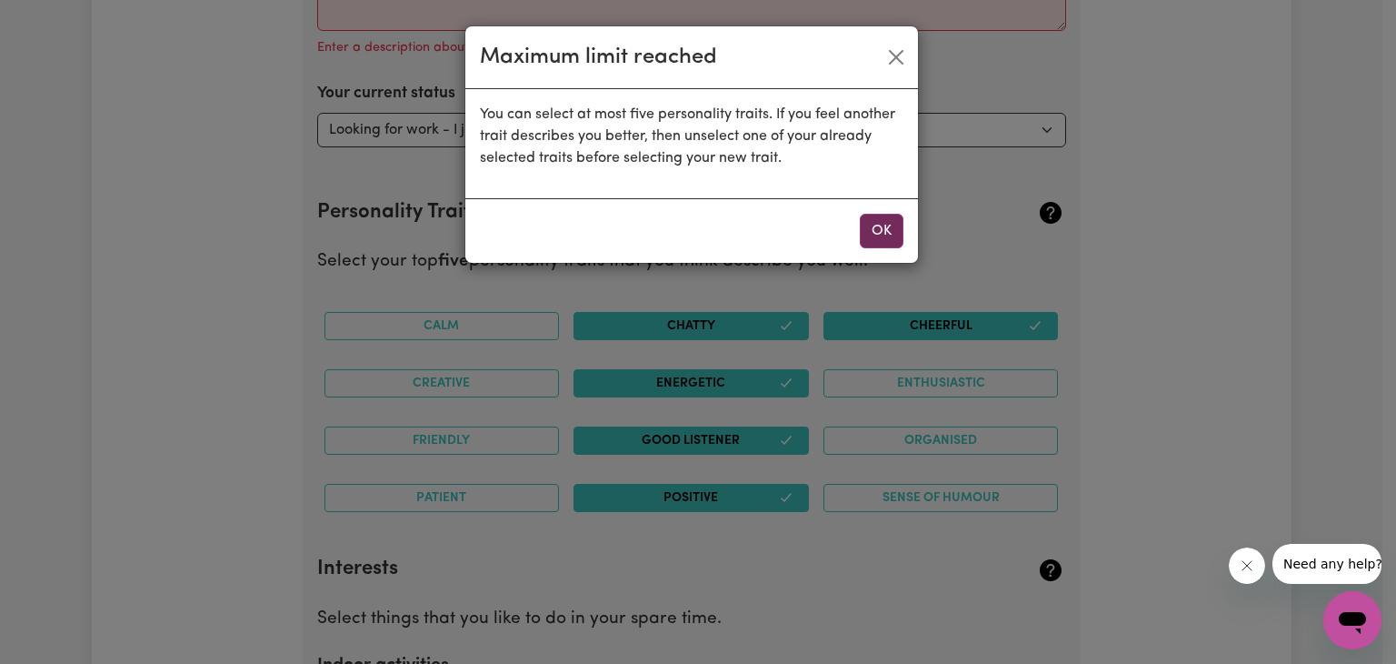
click at [874, 239] on button "OK" at bounding box center [882, 231] width 44 height 35
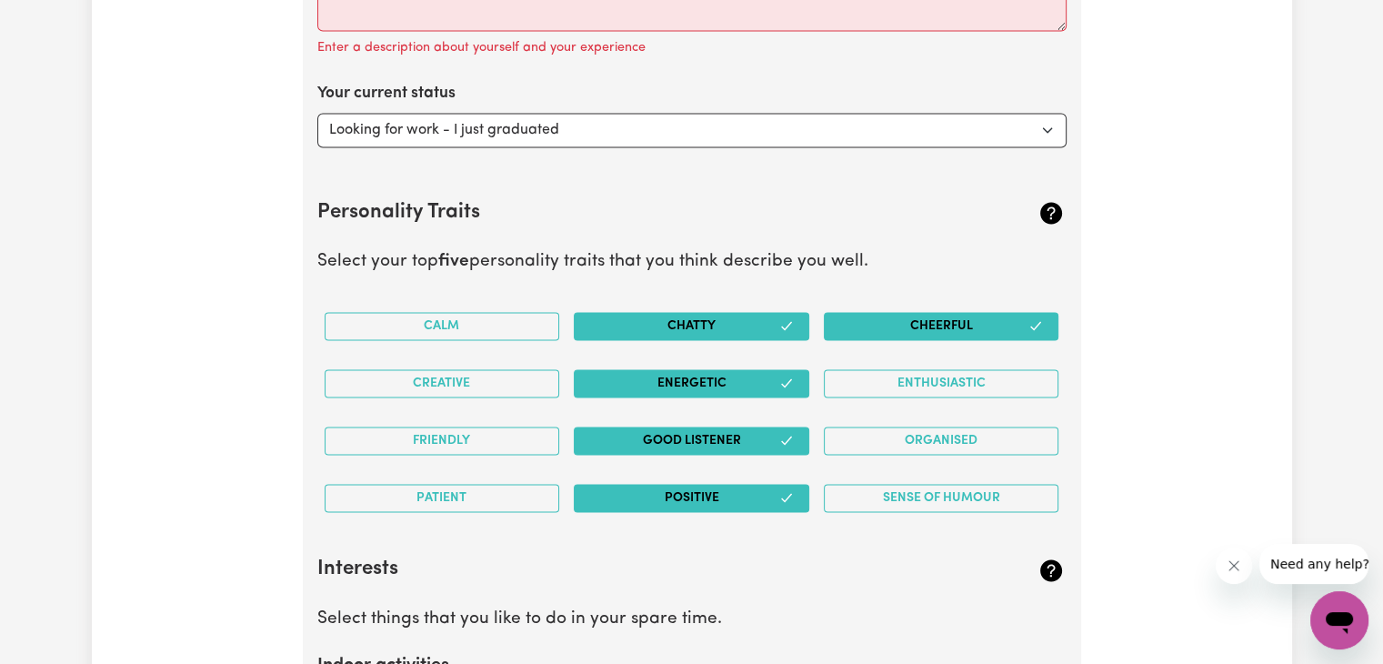
click at [916, 335] on button "Cheerful" at bounding box center [941, 326] width 235 height 28
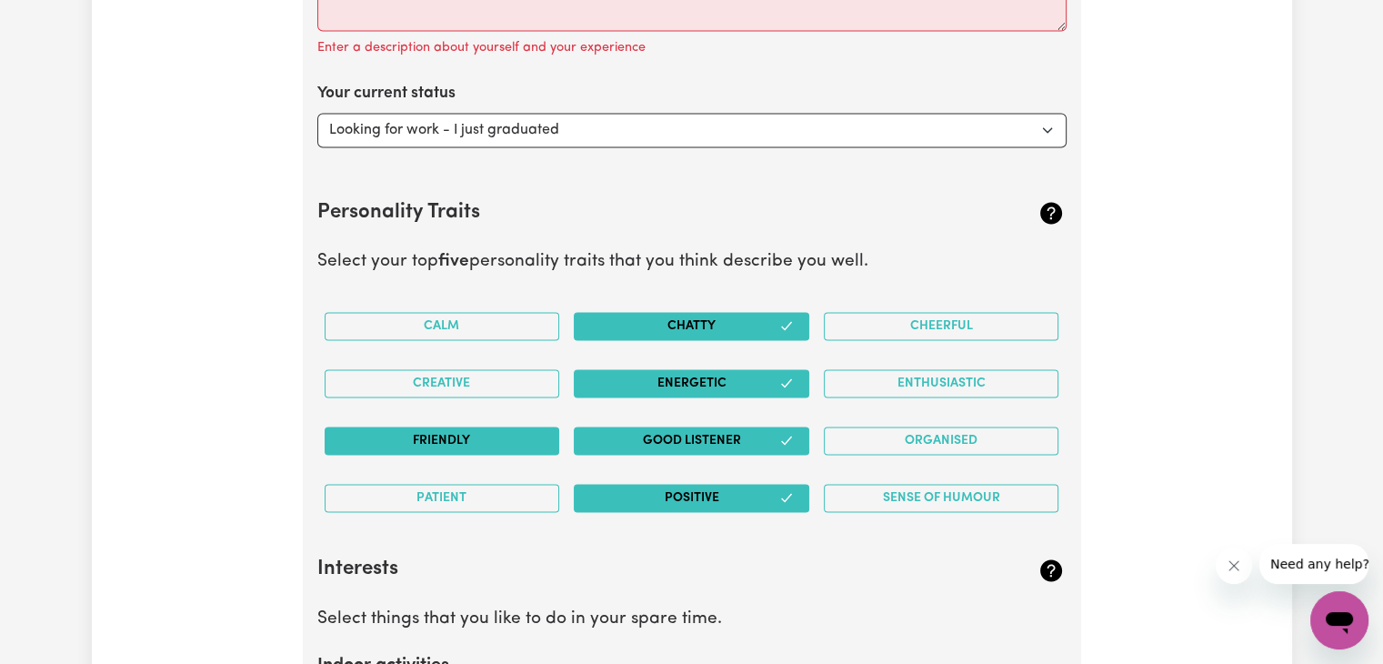
click at [499, 438] on button "Friendly" at bounding box center [442, 440] width 235 height 28
click at [735, 373] on button "Energetic" at bounding box center [691, 383] width 235 height 28
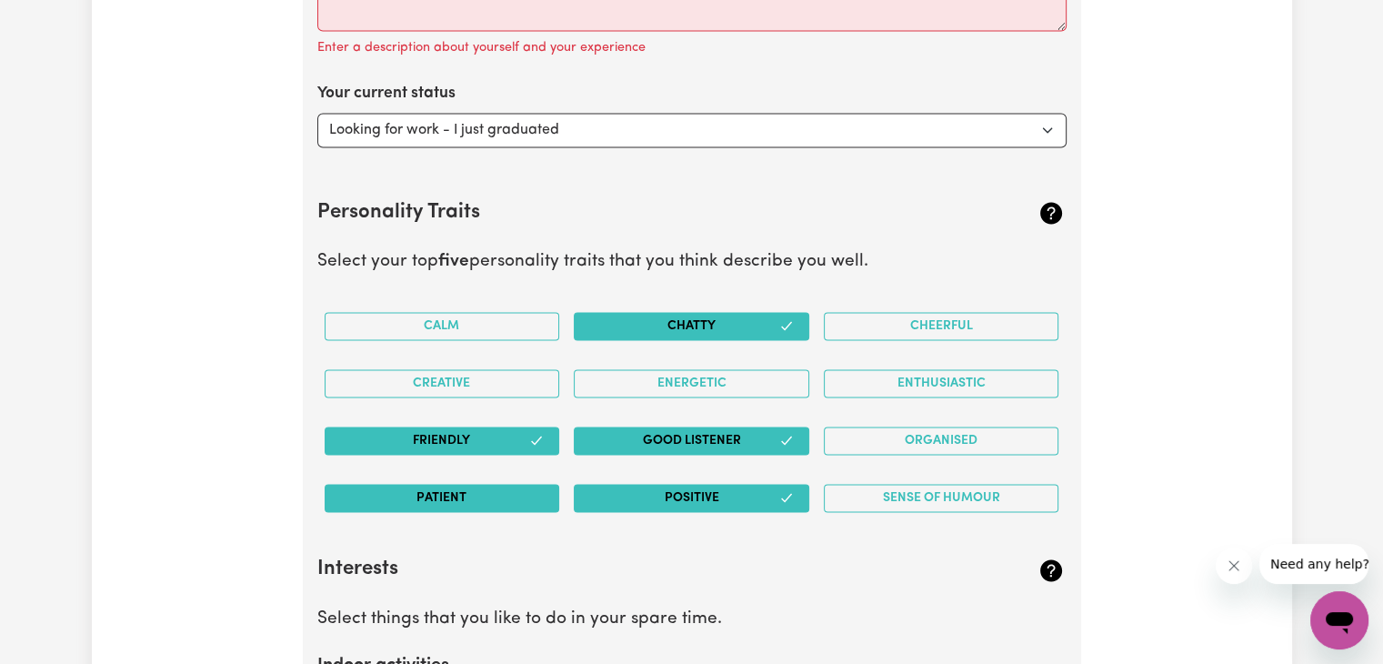
click at [518, 502] on button "Patient" at bounding box center [442, 498] width 235 height 28
click at [759, 332] on button "Chatty" at bounding box center [691, 326] width 235 height 28
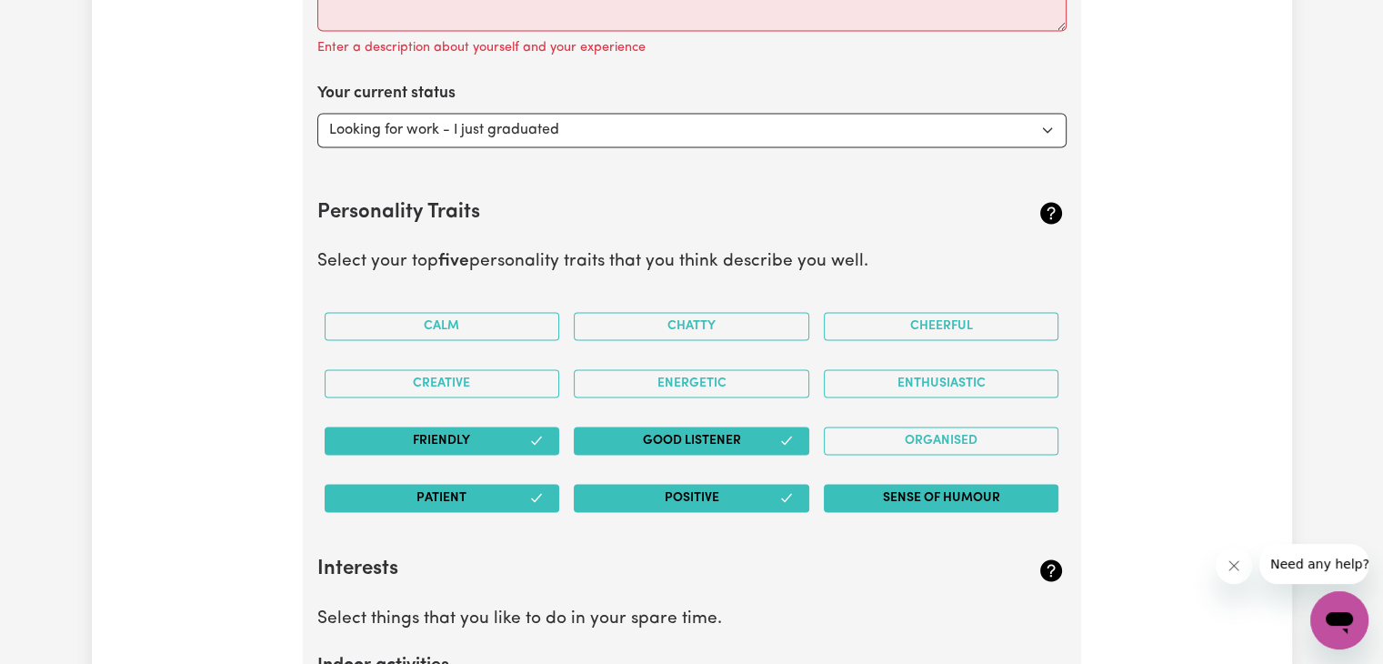
click at [896, 496] on button "Sense of Humour" at bounding box center [941, 498] width 235 height 28
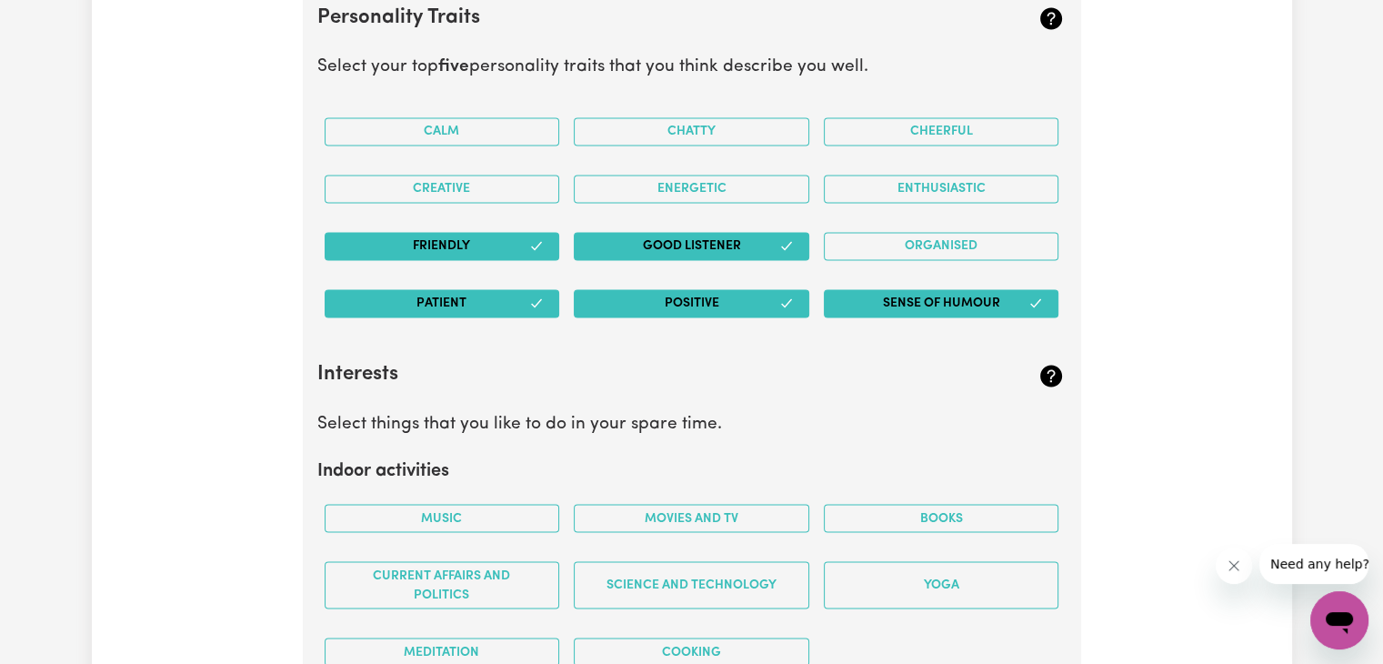
scroll to position [3132, 0]
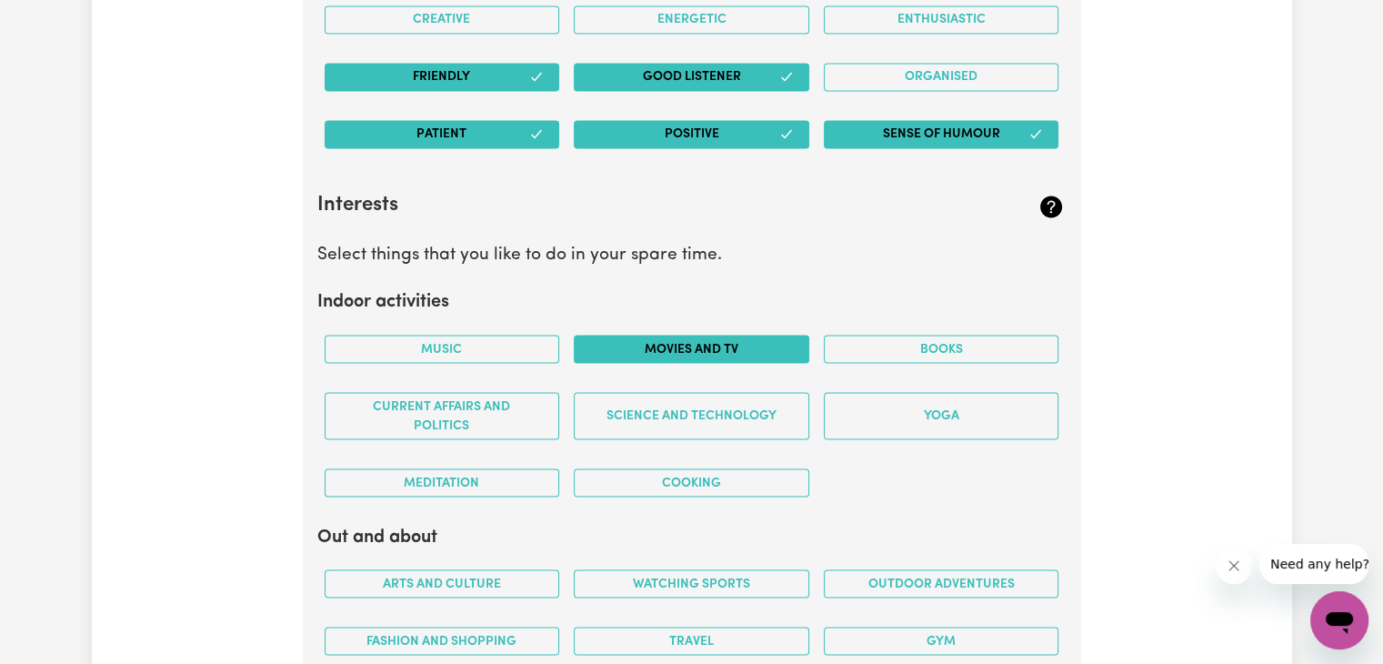
click at [724, 347] on button "Movies and TV" at bounding box center [691, 349] width 235 height 28
click at [466, 351] on button "Music" at bounding box center [442, 349] width 235 height 28
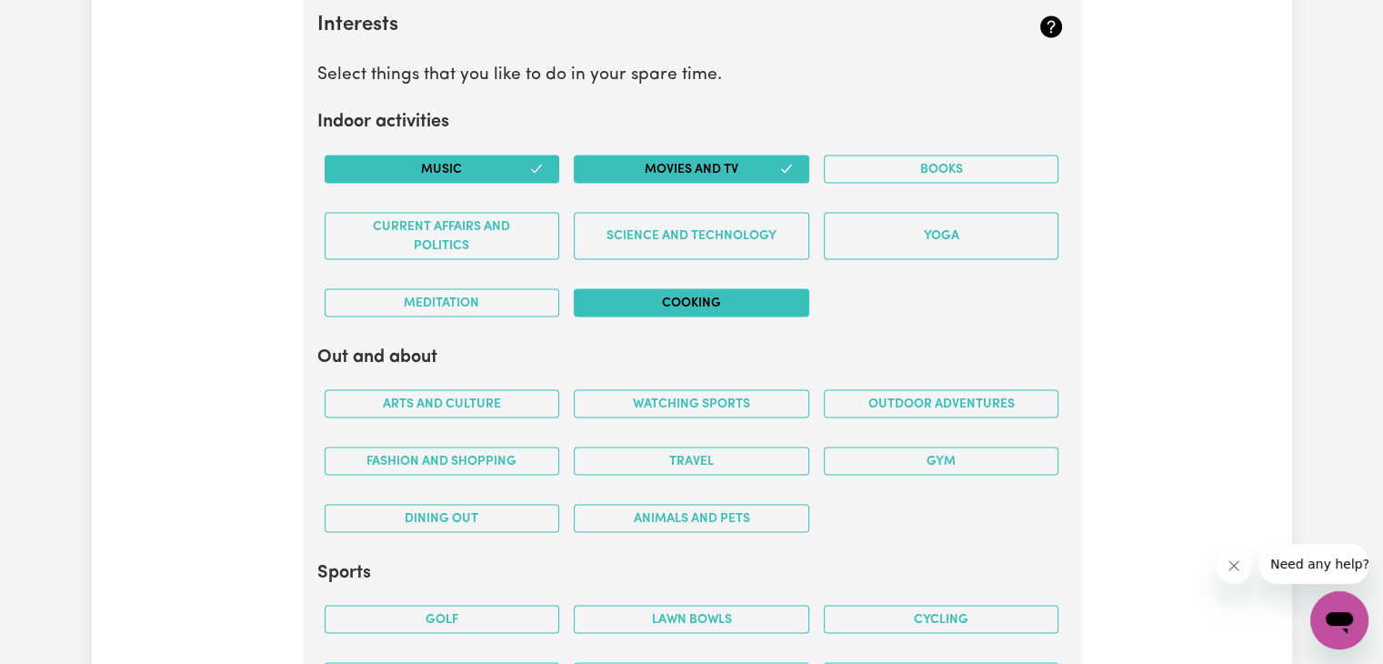
scroll to position [3314, 0]
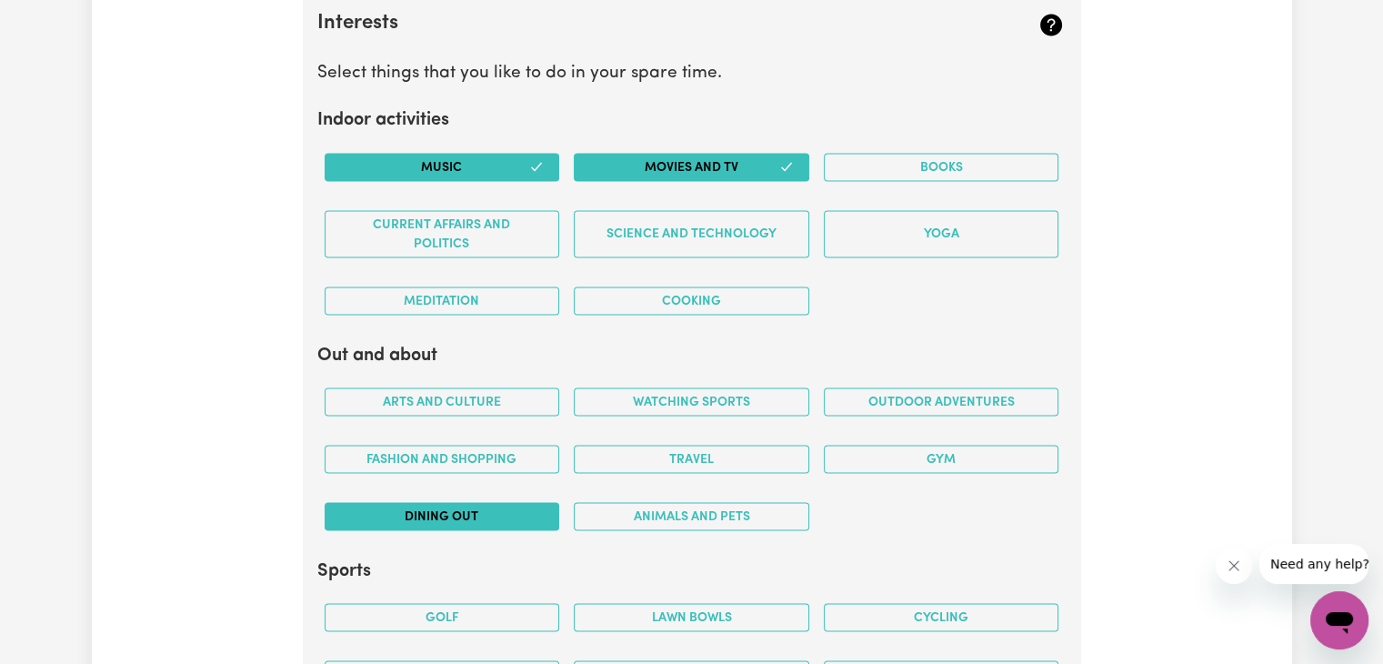
click at [462, 502] on button "Dining out" at bounding box center [442, 516] width 235 height 28
click at [486, 396] on button "Arts and Culture" at bounding box center [442, 401] width 235 height 28
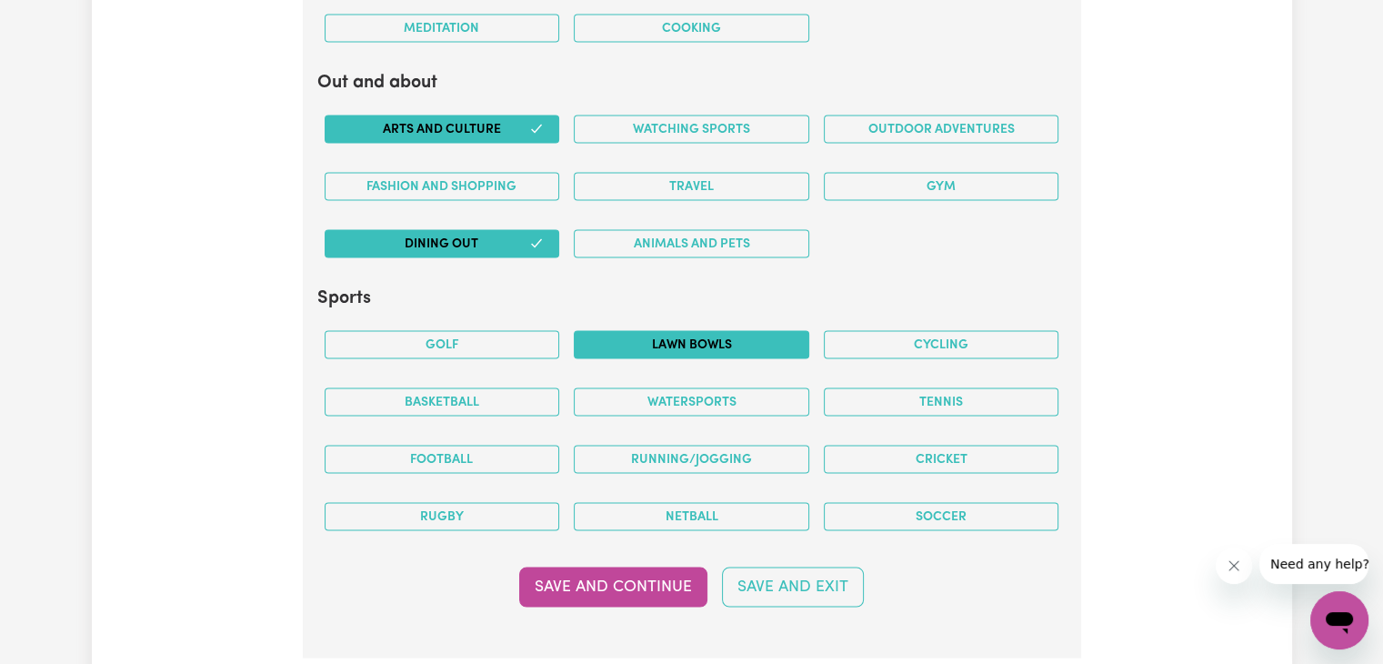
scroll to position [3586, 0]
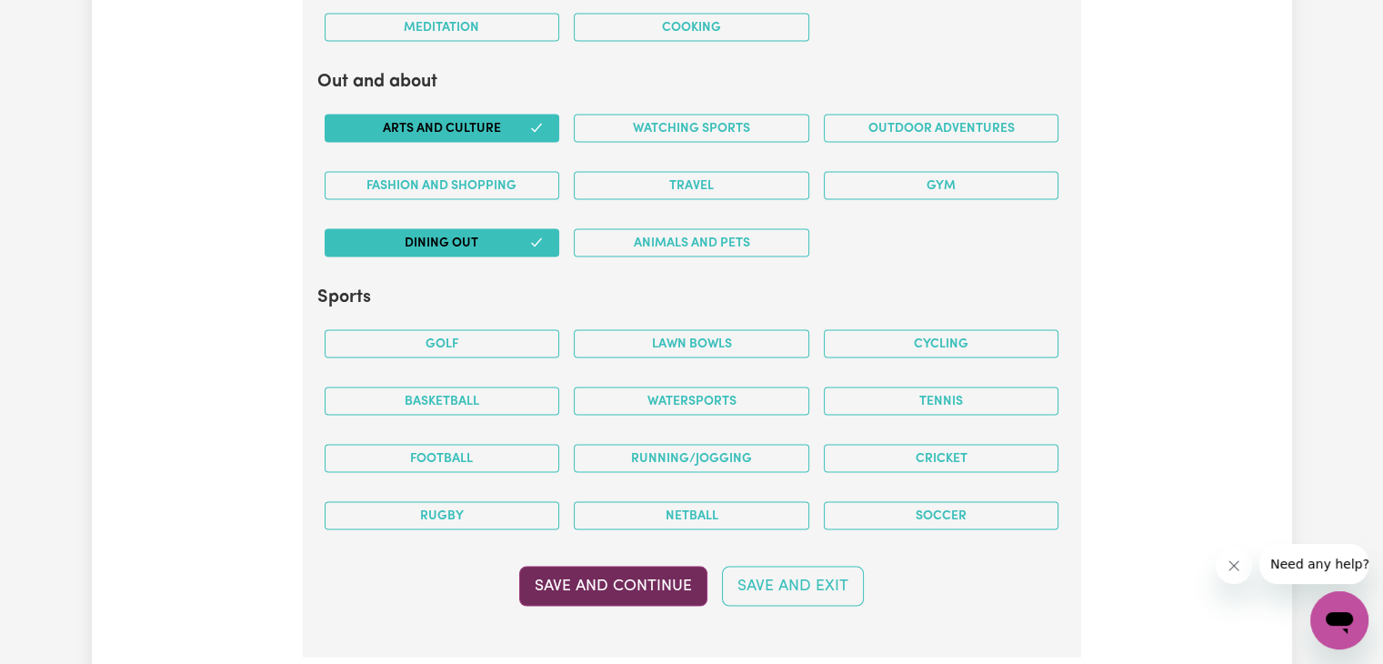
click at [630, 583] on button "Save and Continue" at bounding box center [613, 586] width 188 height 40
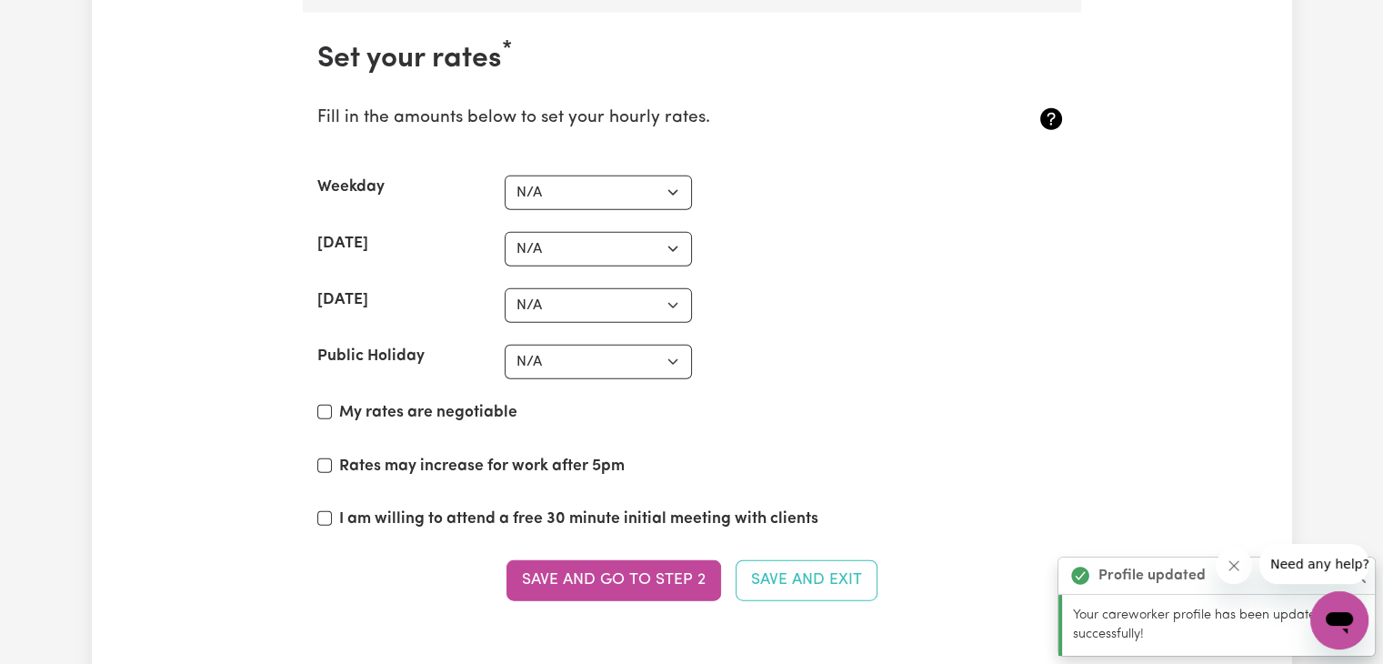
scroll to position [4235, 0]
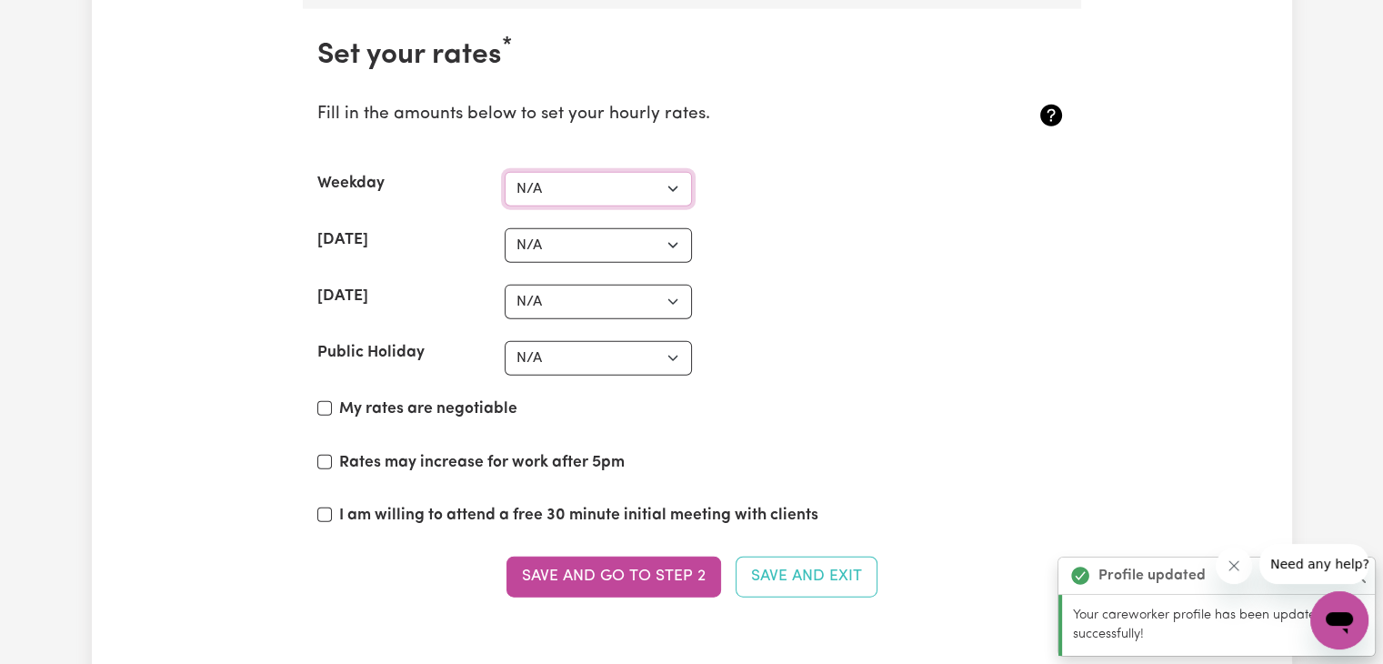
click at [559, 172] on select "N/A $37 $38 $39 $40 $41 $42 $43 $44 $45 $46 $47 $48 $49 $50 $51 $52 $53 $54 $55…" at bounding box center [598, 189] width 187 height 35
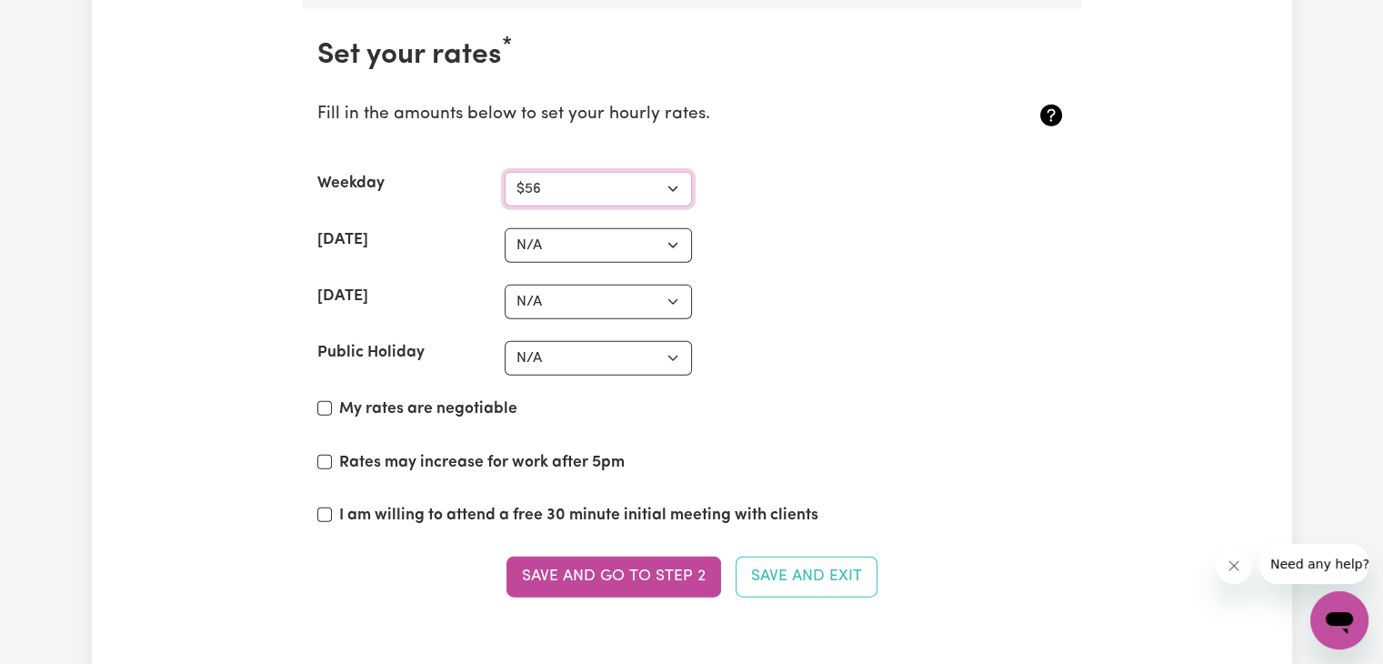
click at [505, 172] on select "N/A $37 $38 $39 $40 $41 $42 $43 $44 $45 $46 $47 $48 $49 $50 $51 $52 $53 $54 $55…" at bounding box center [598, 189] width 187 height 35
click at [568, 197] on section "Set your rates * Fill in the amounts below to set your hourly rates. Weekday N/…" at bounding box center [692, 328] width 778 height 639
click at [549, 197] on section "Set your rates * Fill in the amounts below to set your hourly rates. Weekday N/…" at bounding box center [692, 328] width 778 height 639
click at [557, 187] on select "N/A $37 $38 $39 $40 $41 $42 $43 $44 $45 $46 $47 $48 $49 $50 $51 $52 $53 $54 $55…" at bounding box center [598, 189] width 187 height 35
click at [505, 172] on select "N/A $37 $38 $39 $40 $41 $42 $43 $44 $45 $46 $47 $48 $49 $50 $51 $52 $53 $54 $55…" at bounding box center [598, 189] width 187 height 35
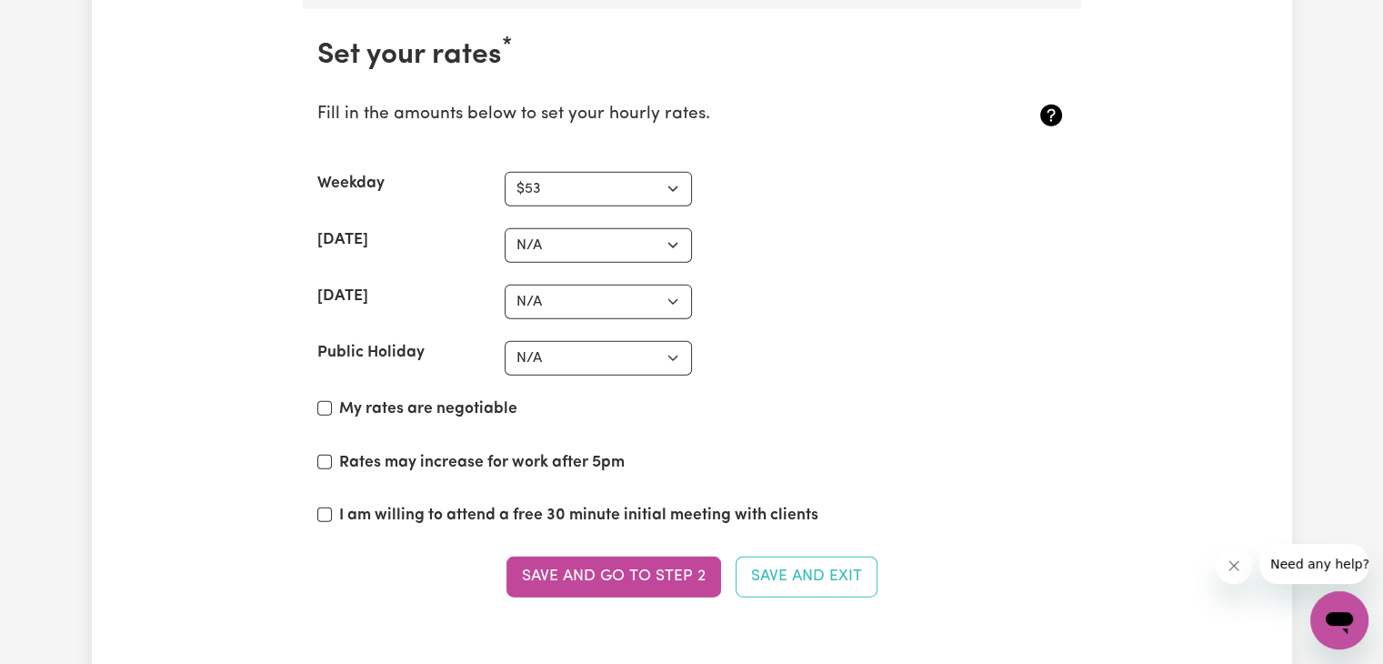
drag, startPoint x: 551, startPoint y: 145, endPoint x: 544, endPoint y: 184, distance: 38.9
click at [545, 163] on section "Set your rates * Fill in the amounts below to set your hourly rates. Weekday N/…" at bounding box center [692, 328] width 778 height 639
click at [544, 184] on select "N/A $37 $38 $39 $40 $41 $42 $43 $44 $45 $46 $47 $48 $49 $50 $51 $52 $53 $54 $55…" at bounding box center [598, 189] width 187 height 35
select select "55"
click at [505, 172] on select "N/A $37 $38 $39 $40 $41 $42 $43 $44 $45 $46 $47 $48 $49 $50 $51 $52 $53 $54 $55…" at bounding box center [598, 189] width 187 height 35
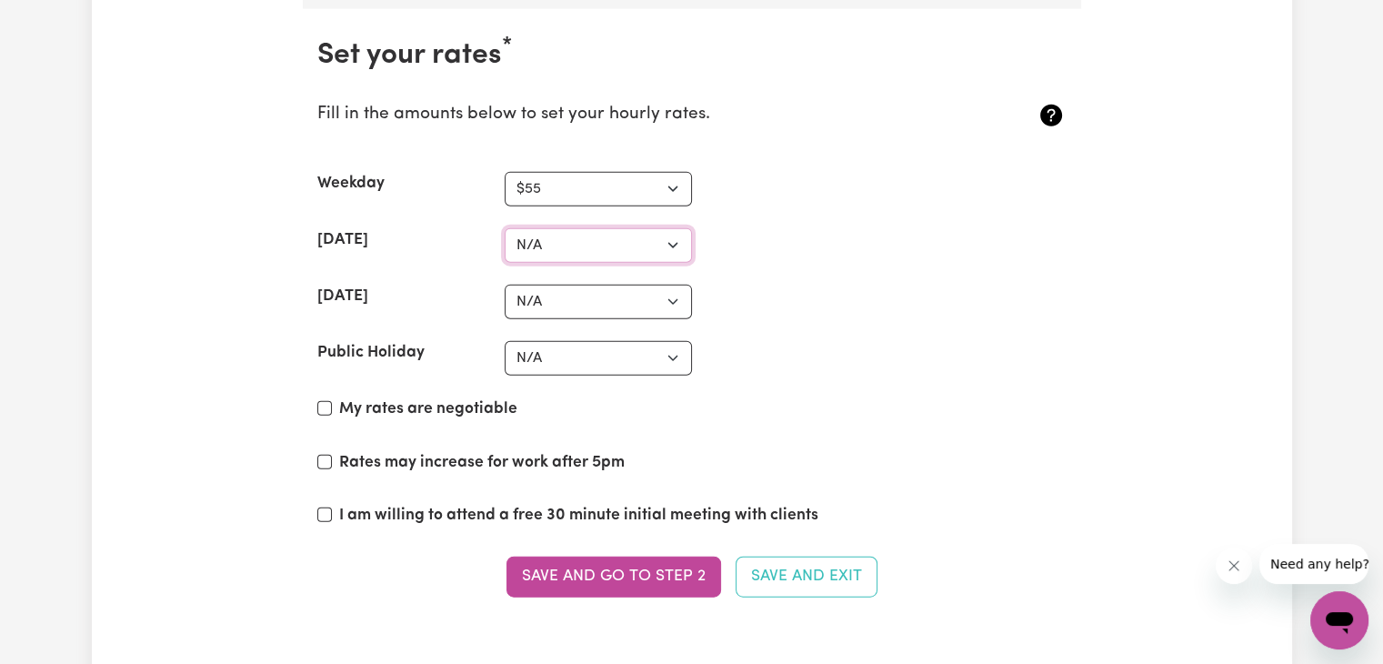
click at [561, 244] on select "N/A $37 $38 $39 $40 $41 $42 $43 $44 $45 $46 $47 $48 $49 $50 $51 $52 $53 $54 $55…" at bounding box center [598, 245] width 187 height 35
select select "60"
click at [505, 228] on select "N/A $37 $38 $39 $40 $41 $42 $43 $44 $45 $46 $47 $48 $49 $50 $51 $52 $53 $54 $55…" at bounding box center [598, 245] width 187 height 35
click at [622, 293] on select "N/A $37 $38 $39 $40 $41 $42 $43 $44 $45 $46 $47 $48 $49 $50 $51 $52 $53 $54 $55…" at bounding box center [598, 302] width 187 height 35
select select "84"
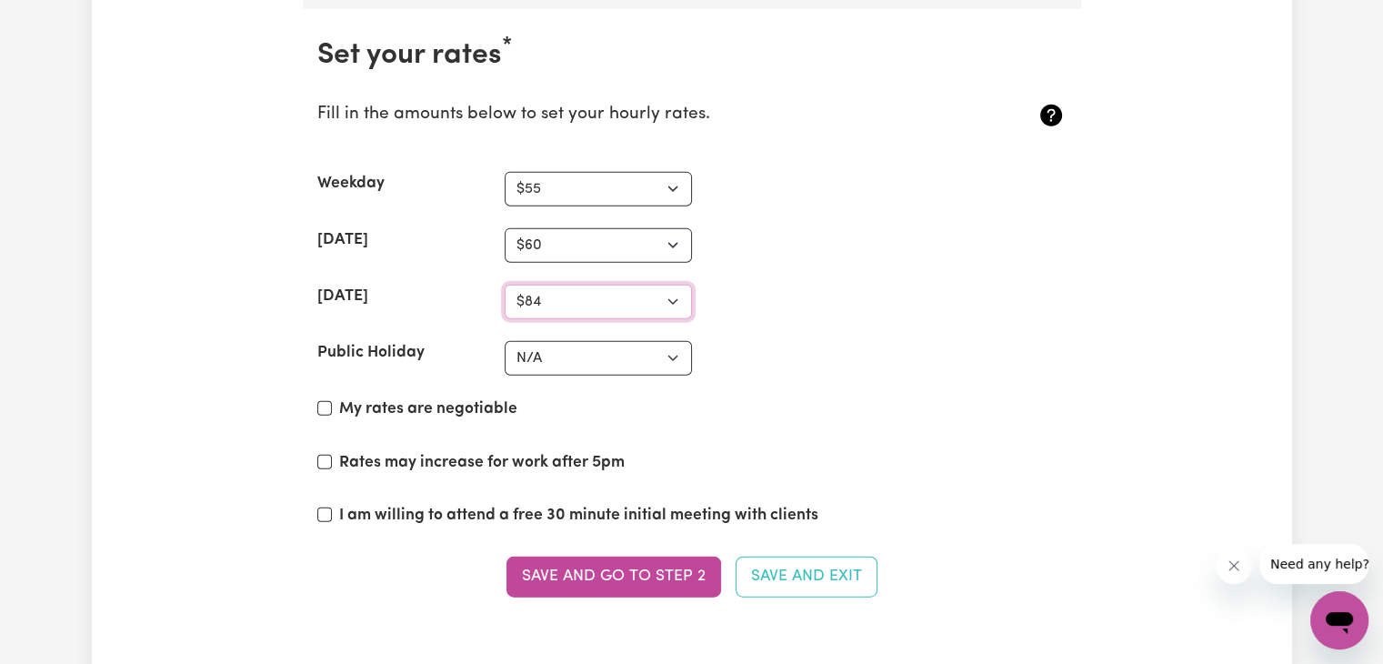
click at [505, 285] on select "N/A $37 $38 $39 $40 $41 $42 $43 $44 $45 $46 $47 $48 $49 $50 $51 $52 $53 $54 $55…" at bounding box center [598, 302] width 187 height 35
click at [573, 346] on select "N/A $37 $38 $39 $40 $41 $42 $43 $44 $45 $46 $47 $48 $49 $50 $51 $52 $53 $54 $55…" at bounding box center [598, 358] width 187 height 35
click at [339, 404] on label "My rates are negotiable" at bounding box center [428, 409] width 178 height 24
click at [332, 404] on input "My rates are negotiable" at bounding box center [324, 408] width 15 height 15
checkbox input "true"
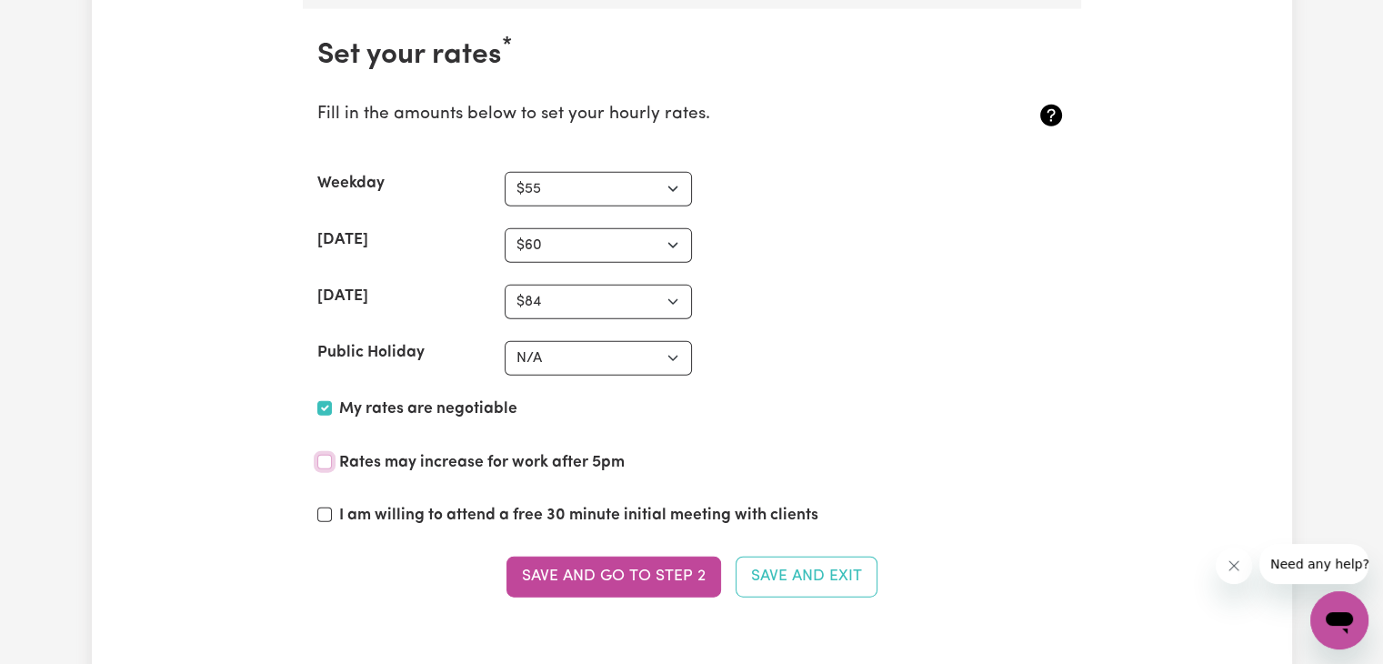
click at [326, 455] on input "Rates may increase for work after 5pm" at bounding box center [324, 462] width 15 height 15
click at [326, 456] on input "Rates may increase for work after 5pm" at bounding box center [324, 462] width 15 height 15
checkbox input "false"
click at [337, 517] on div "I am willing to attend a free 30 minute initial meeting with clients" at bounding box center [691, 519] width 749 height 31
click at [684, 341] on select "N/A $37 $38 $39 $40 $41 $42 $43 $44 $45 $46 $47 $48 $49 $50 $51 $52 $53 $54 $55…" at bounding box center [598, 358] width 187 height 35
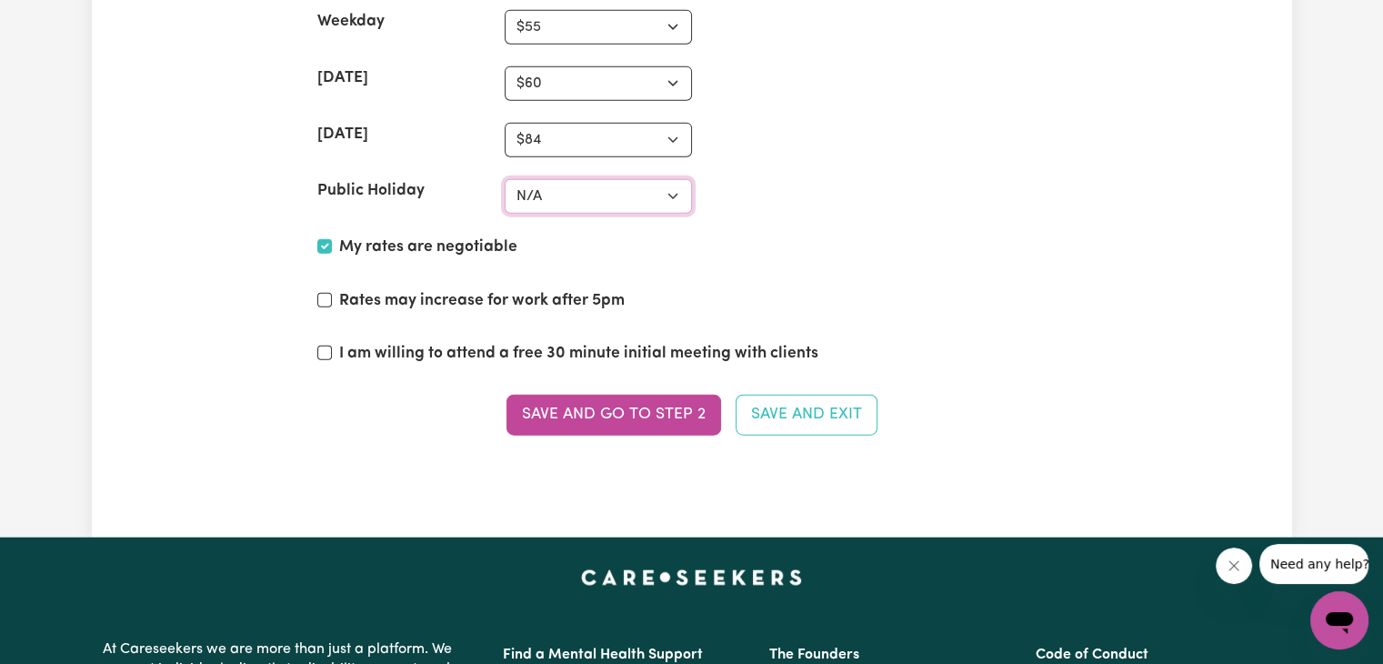
scroll to position [4507, 0]
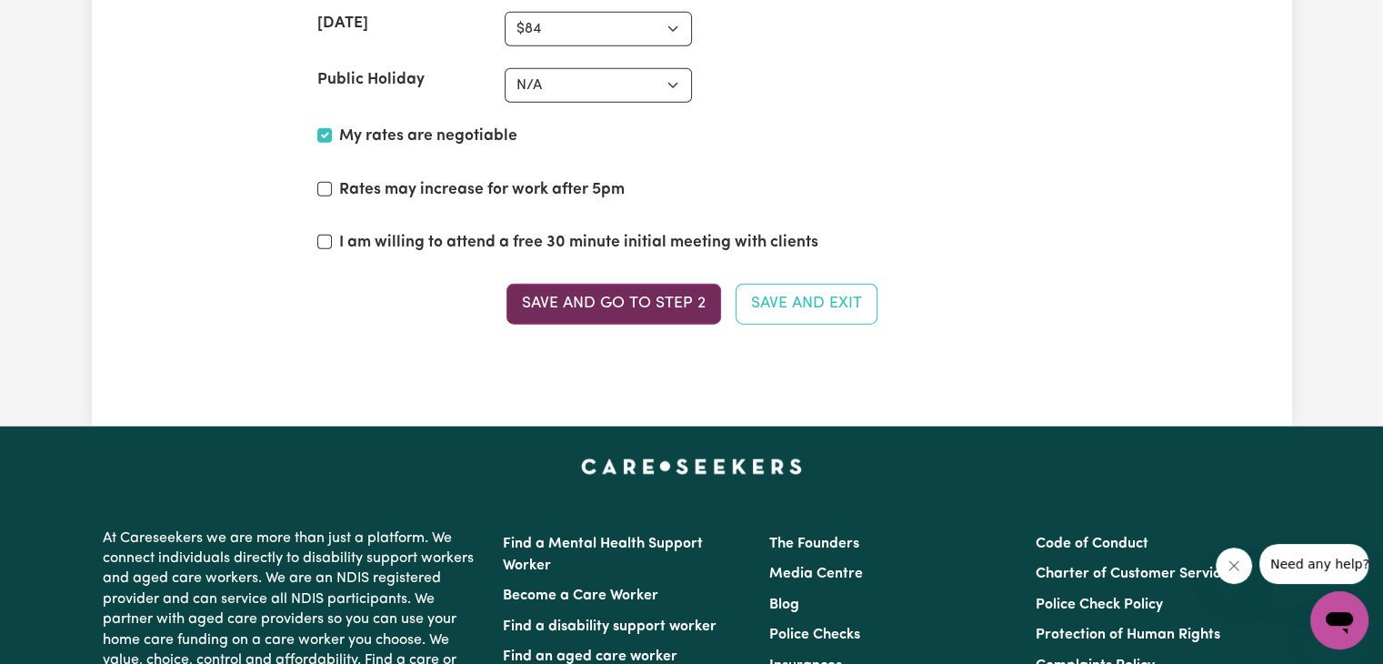
click at [666, 285] on button "Save and go to Step 2" at bounding box center [613, 304] width 215 height 40
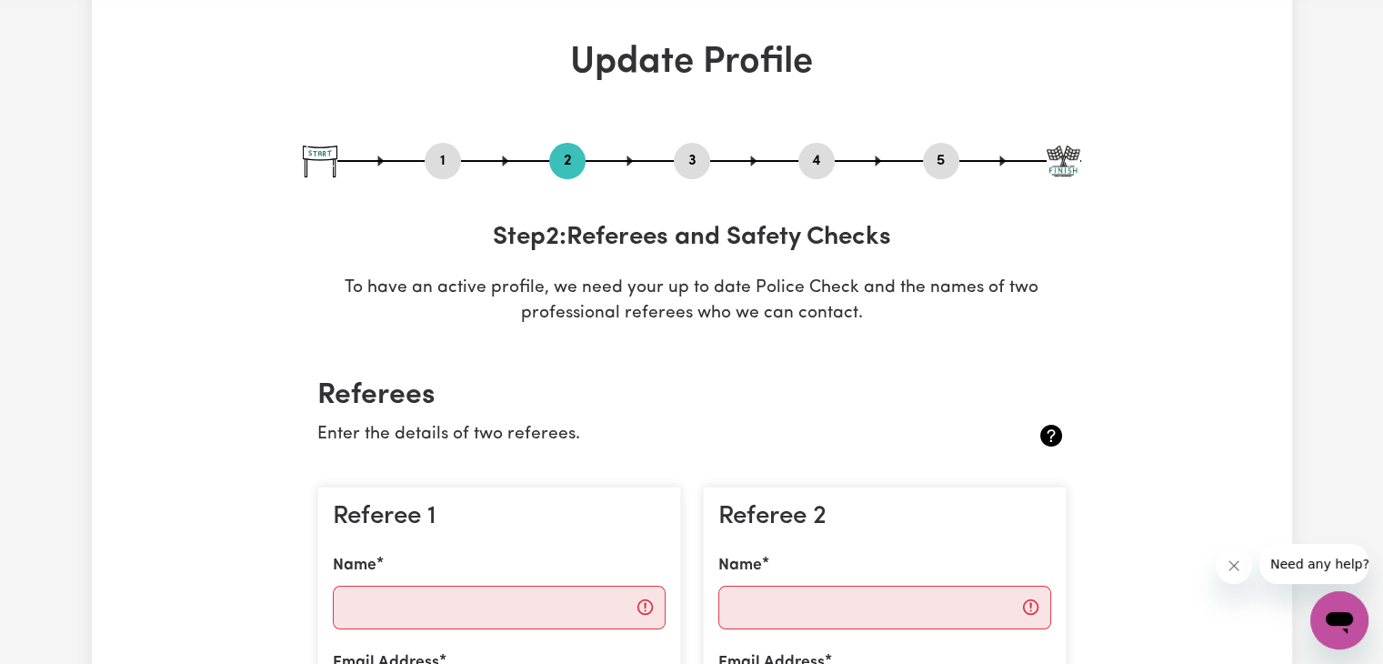
scroll to position [182, 0]
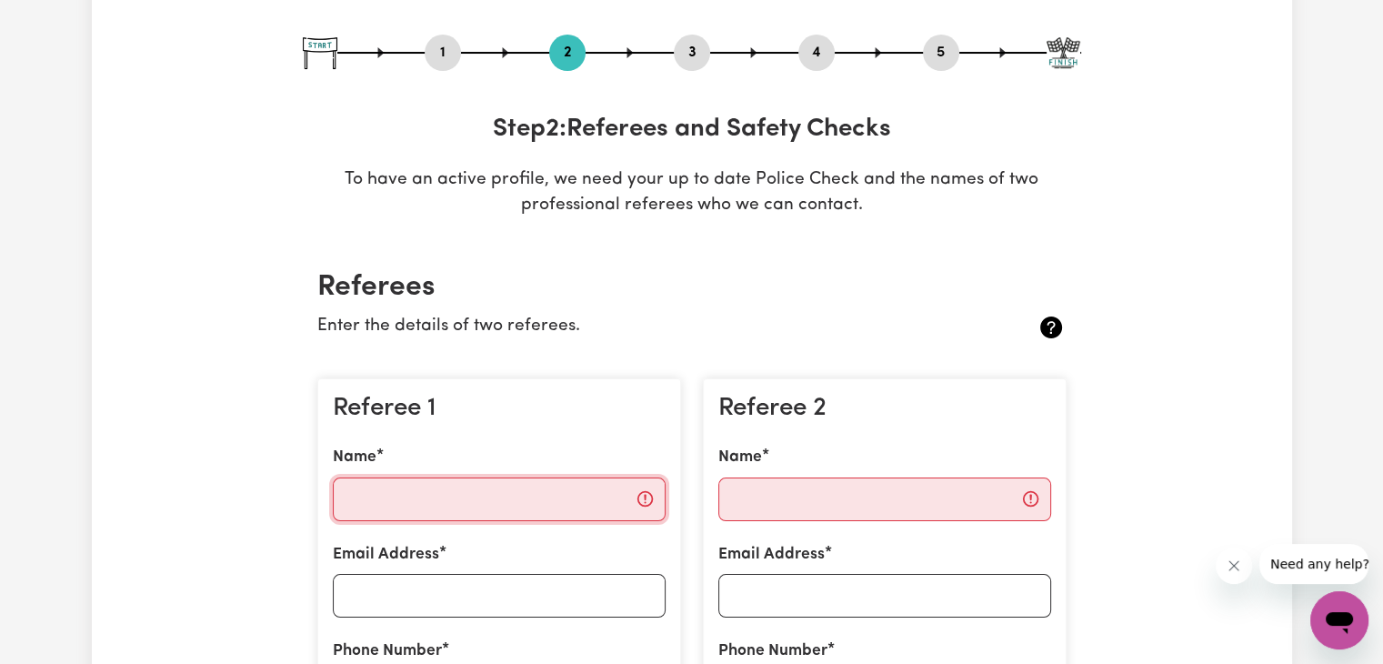
click at [382, 492] on input "Name" at bounding box center [499, 499] width 333 height 44
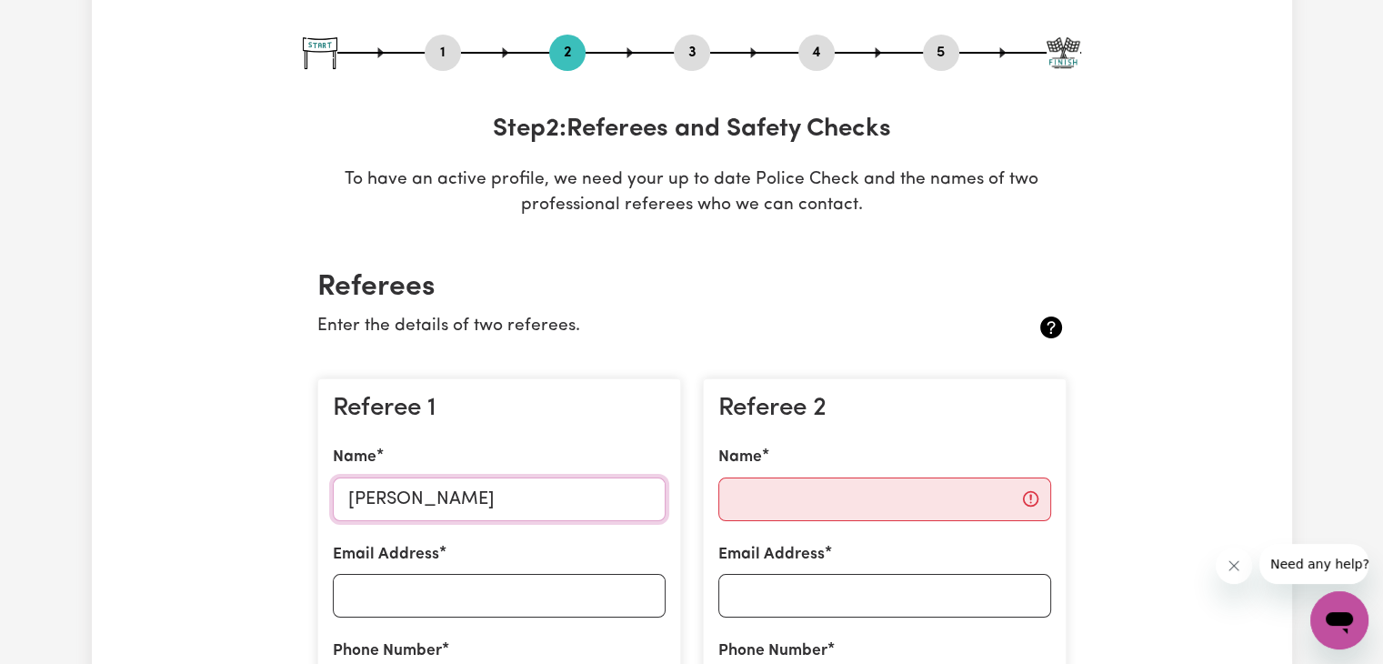
type input "[PERSON_NAME]"
